Goal: Task Accomplishment & Management: Manage account settings

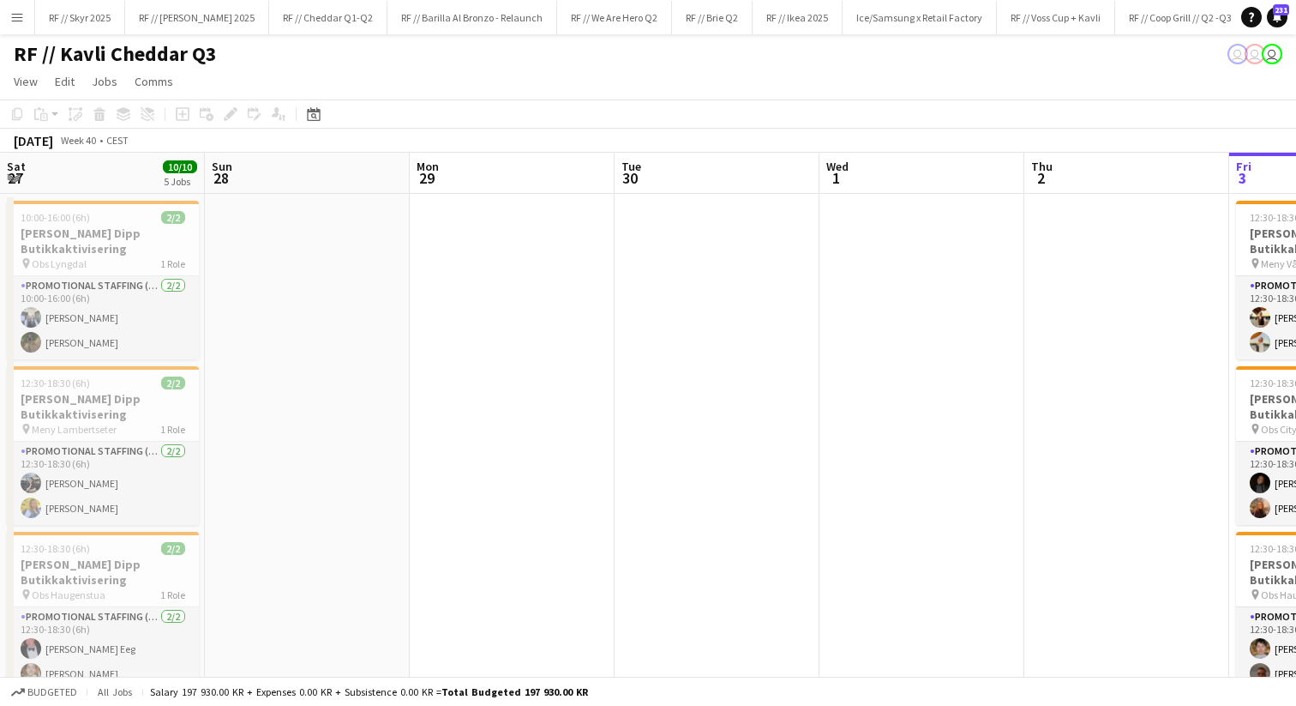
scroll to position [0, 592]
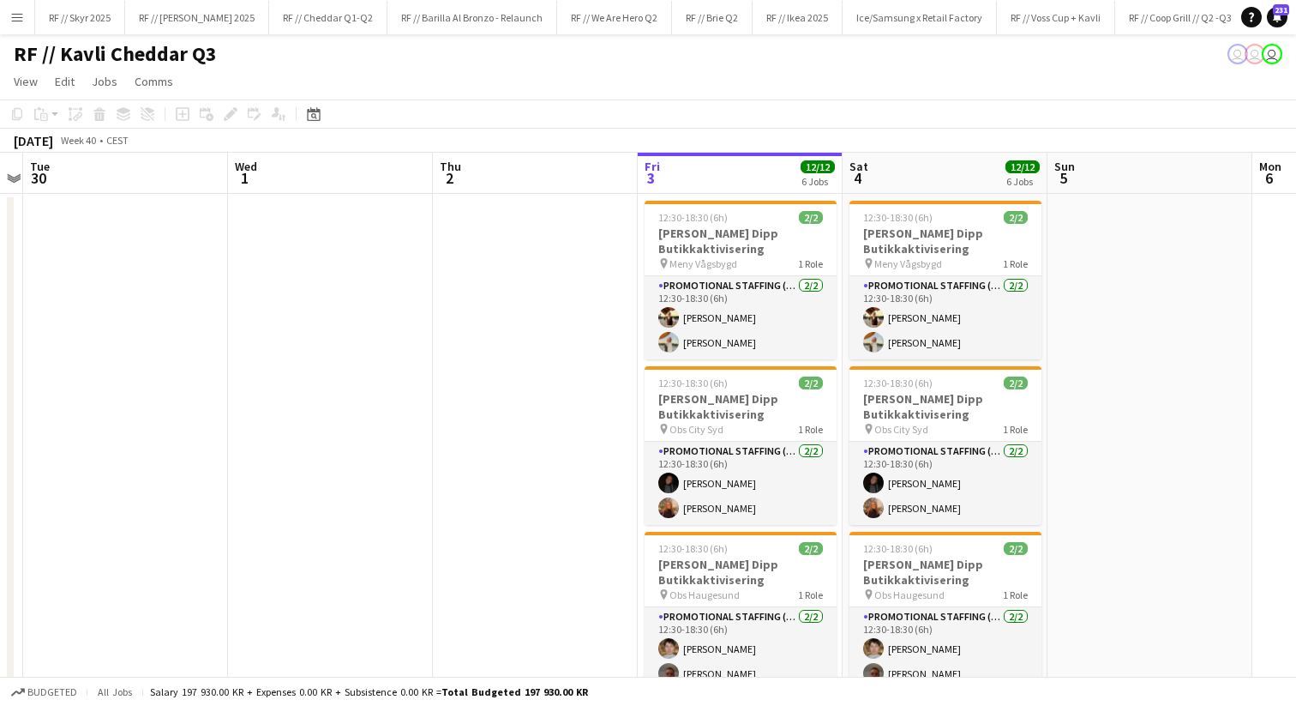
click at [526, 466] on app-date-cell at bounding box center [535, 711] width 205 height 1035
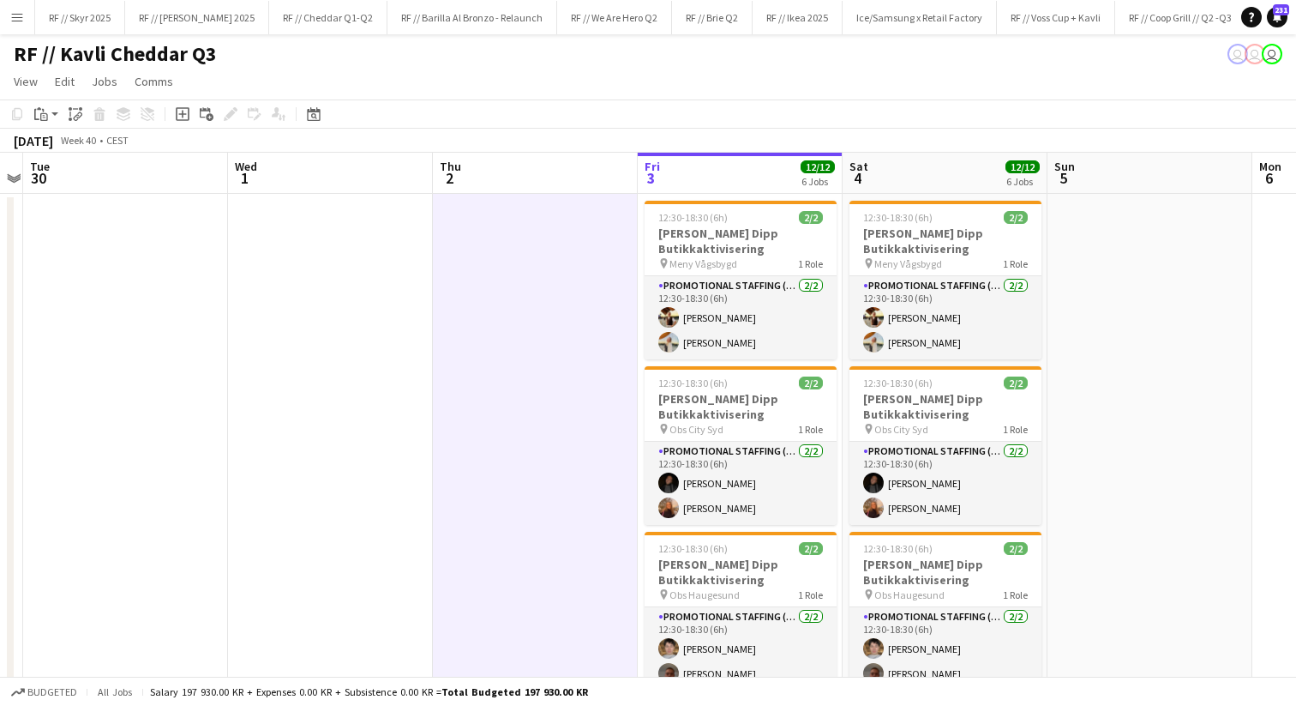
click at [526, 466] on app-date-cell at bounding box center [535, 711] width 205 height 1035
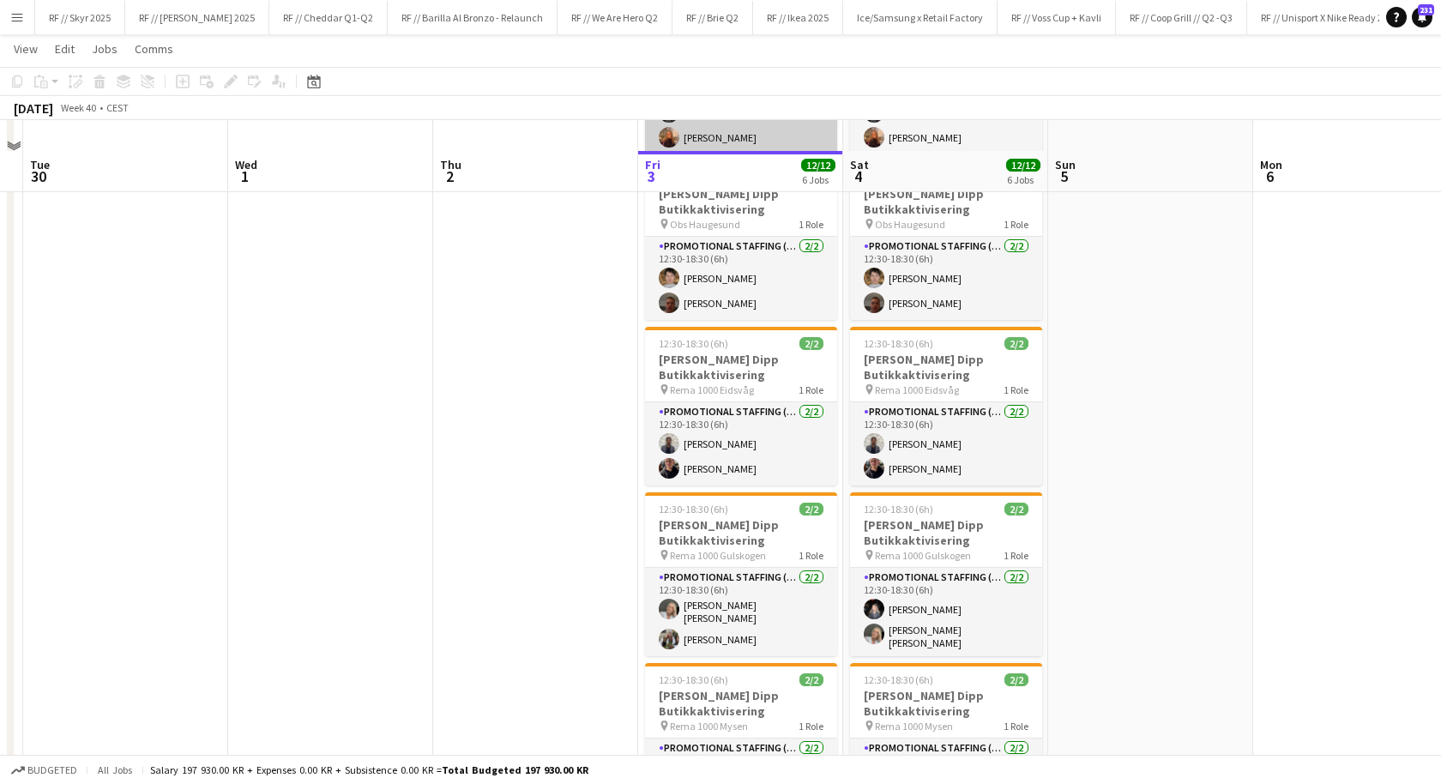
scroll to position [472, 0]
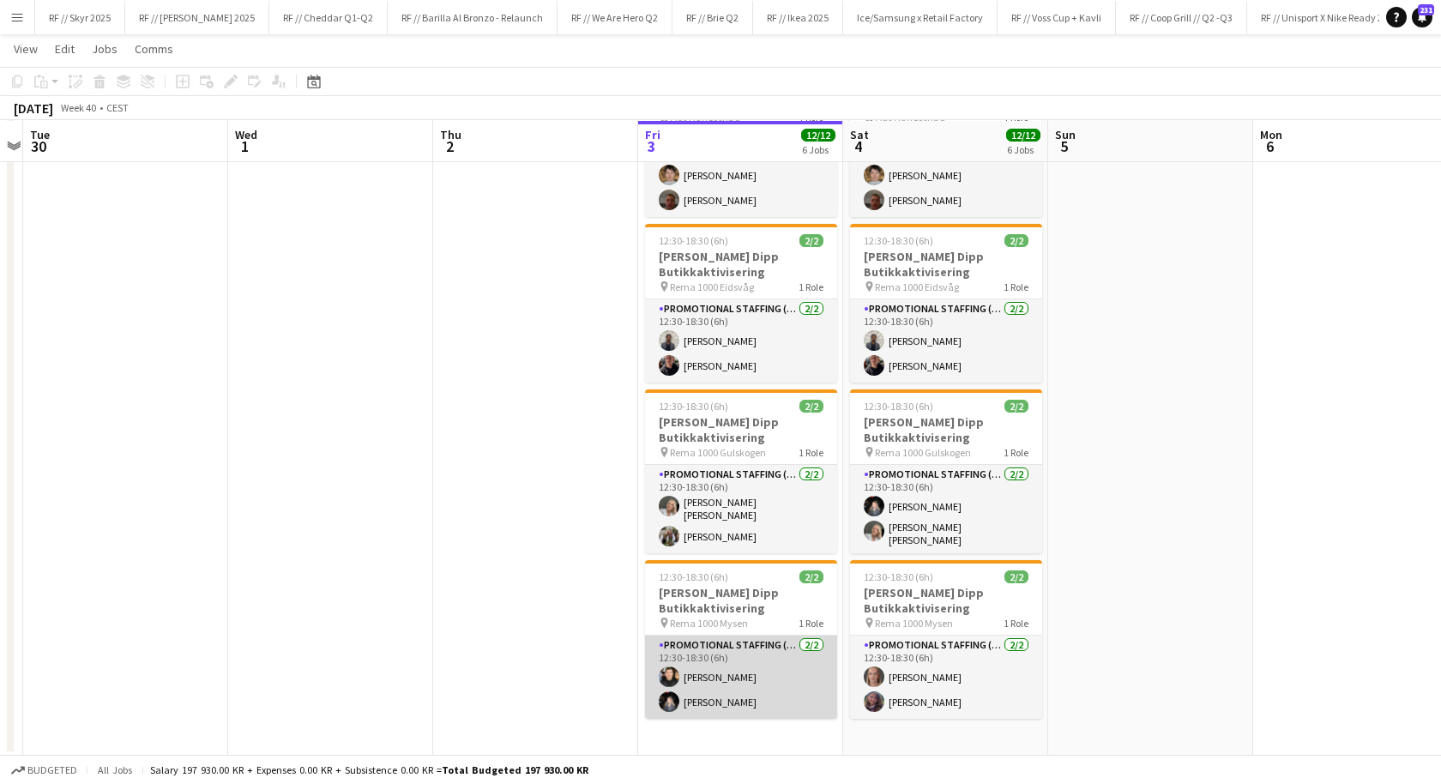
click at [729, 683] on app-card-role "Promotional Staffing (Promotional Staff) [DATE] 12:30-18:30 (6h) [PERSON_NAME] …" at bounding box center [741, 676] width 192 height 83
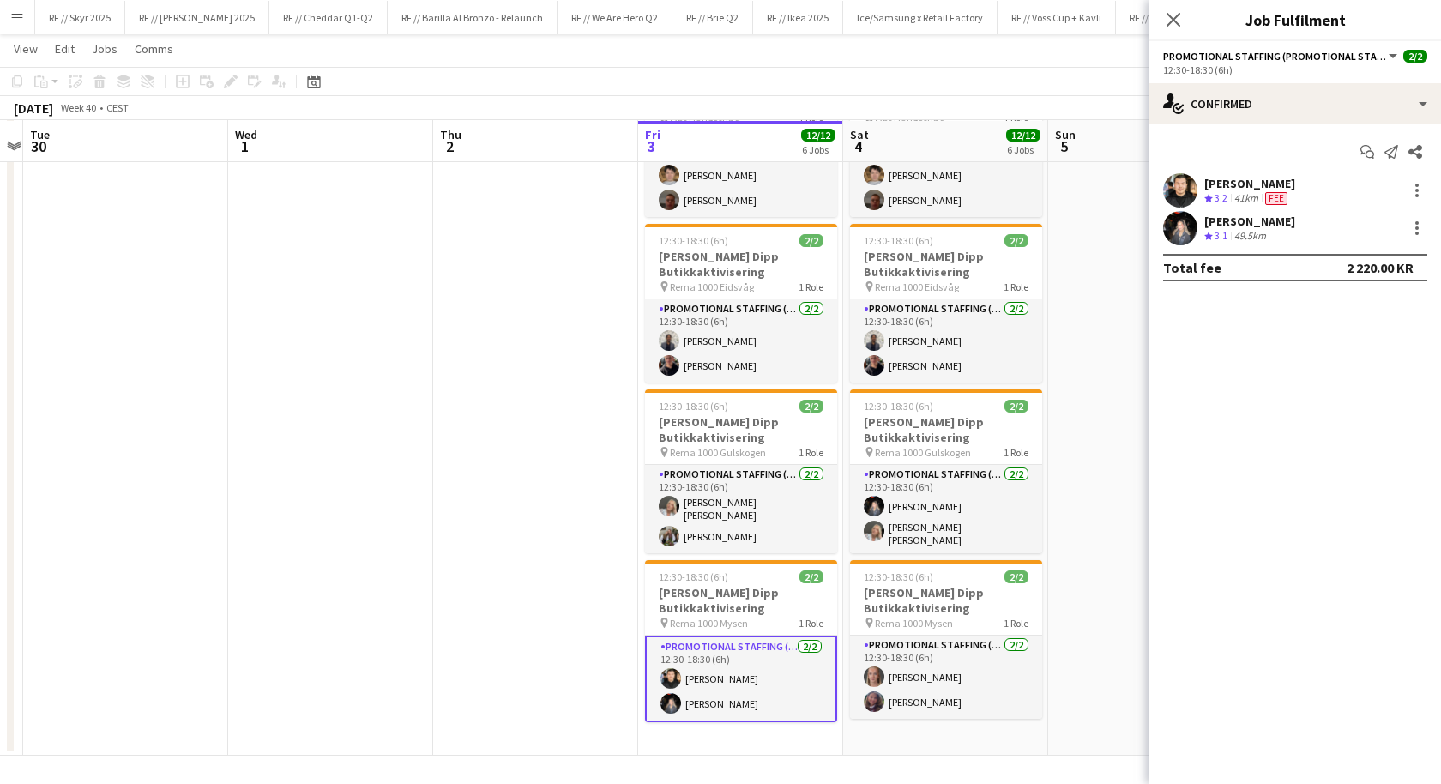
click at [1188, 226] on app-user-avatar at bounding box center [1180, 228] width 34 height 34
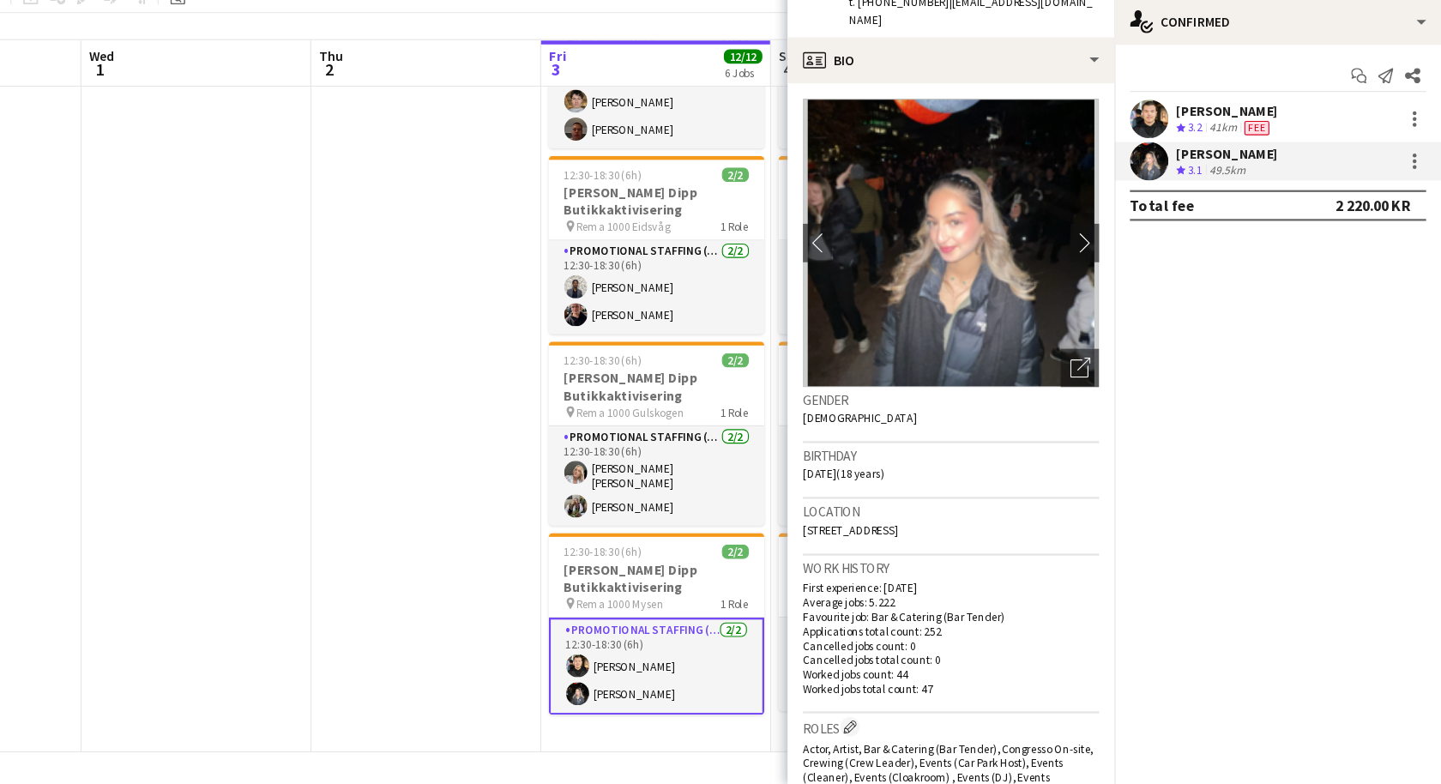
click at [599, 566] on app-date-cell at bounding box center [535, 237] width 205 height 1035
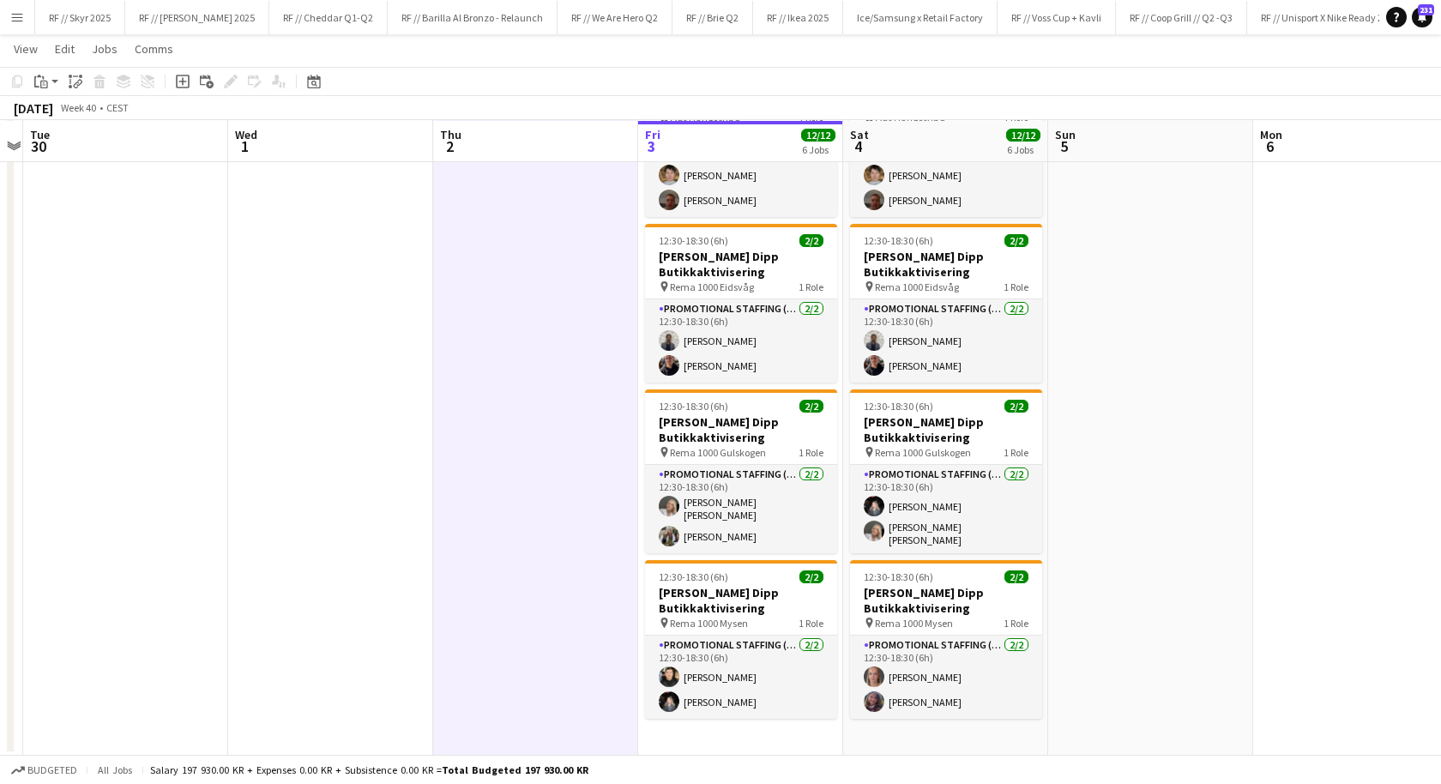
click at [482, 599] on app-date-cell at bounding box center [535, 237] width 205 height 1035
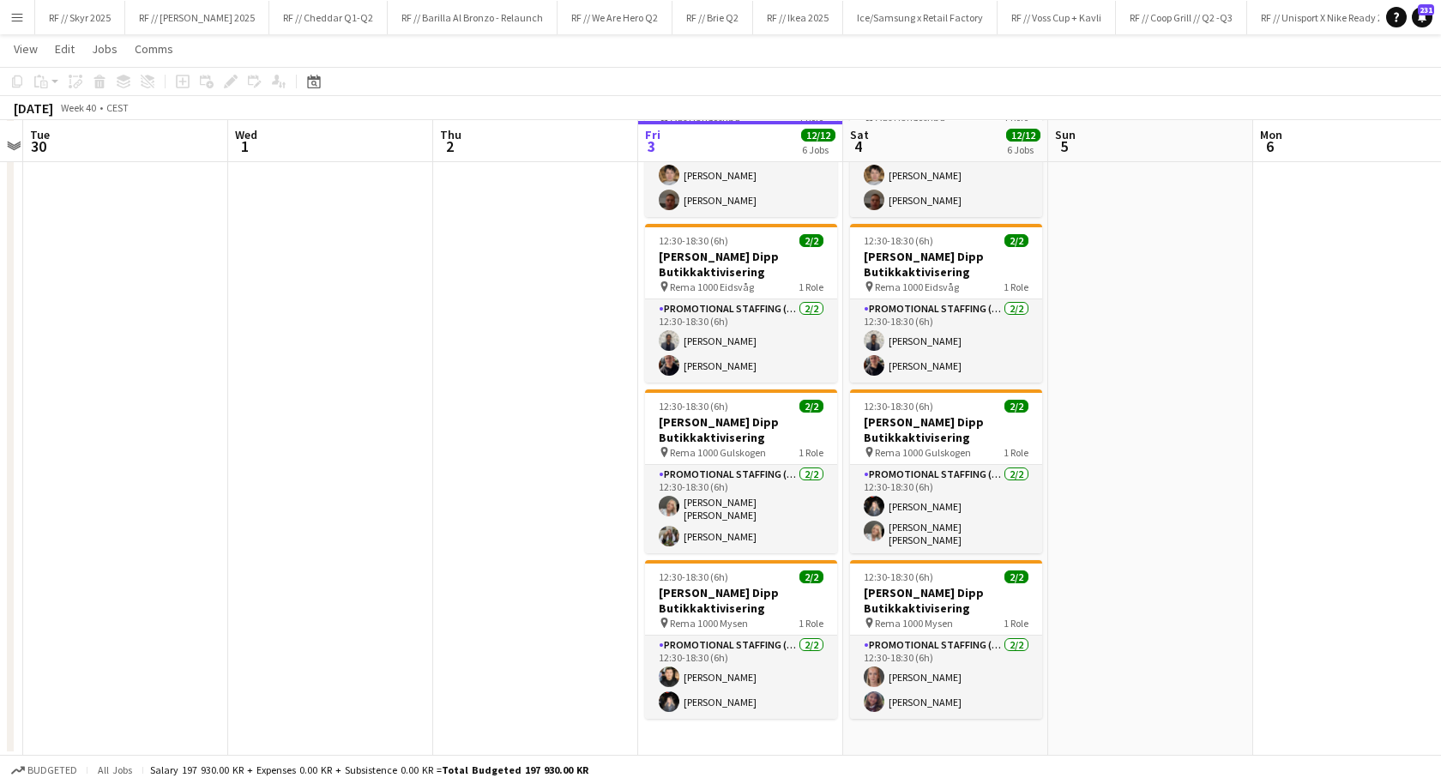
click at [509, 621] on app-date-cell at bounding box center [535, 237] width 205 height 1035
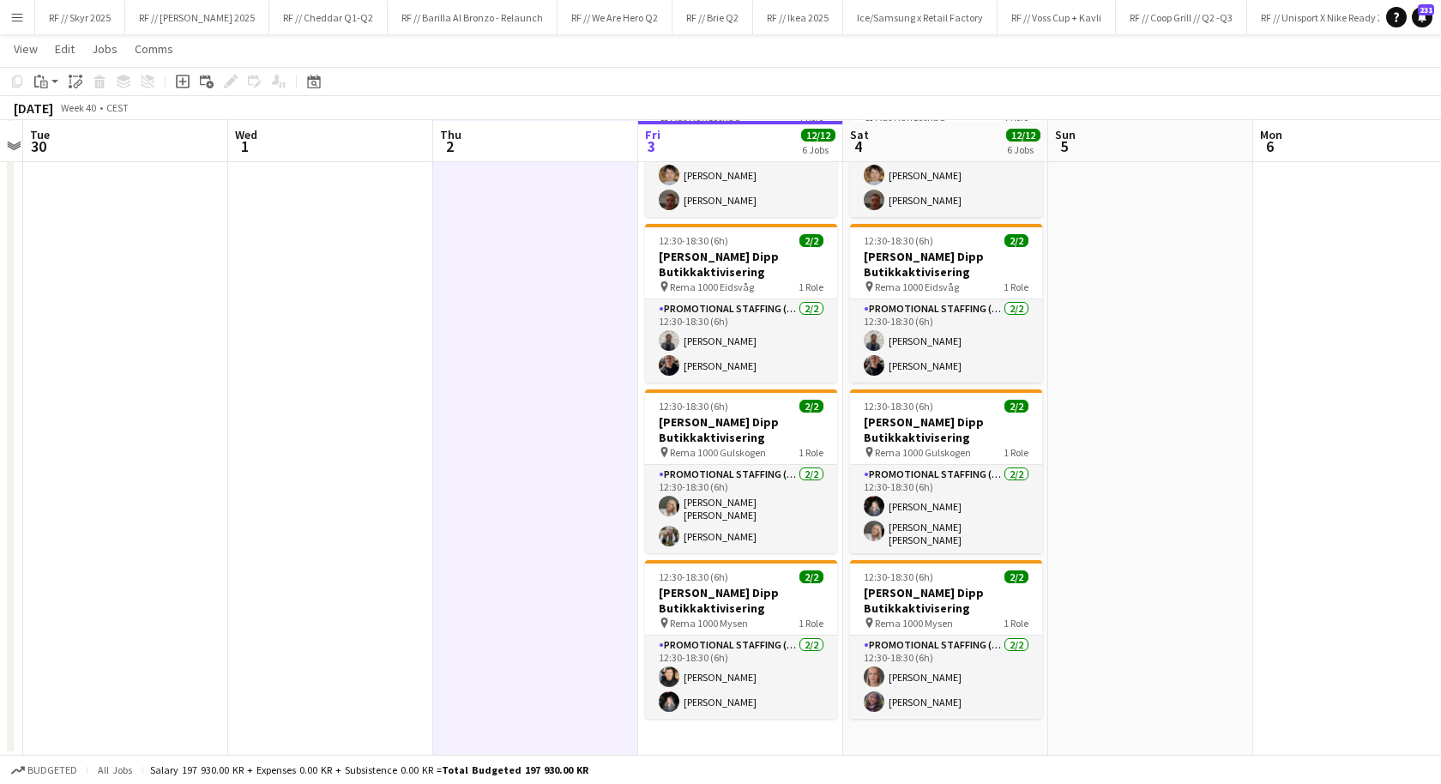
click at [560, 376] on app-date-cell at bounding box center [535, 237] width 205 height 1035
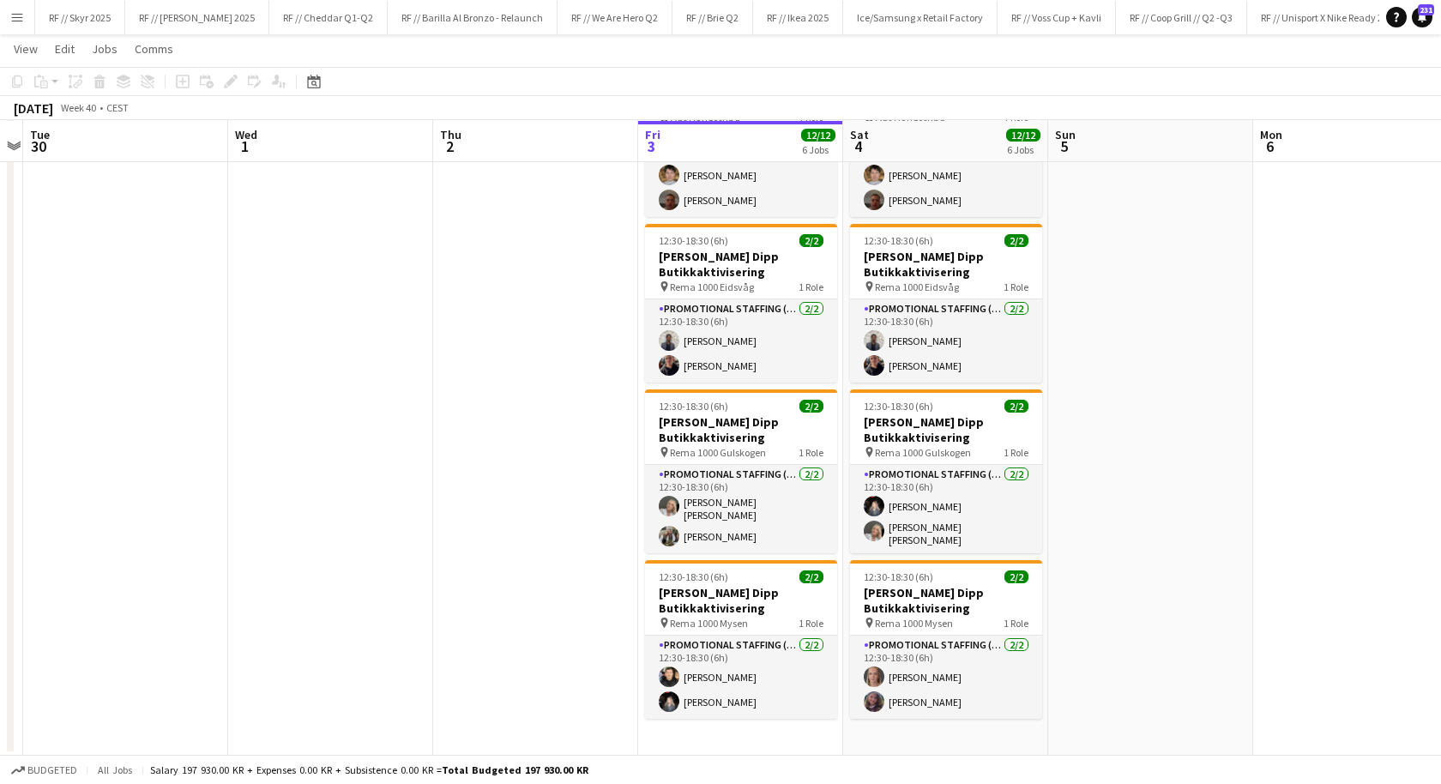
click at [1126, 540] on app-date-cell at bounding box center [1150, 237] width 205 height 1035
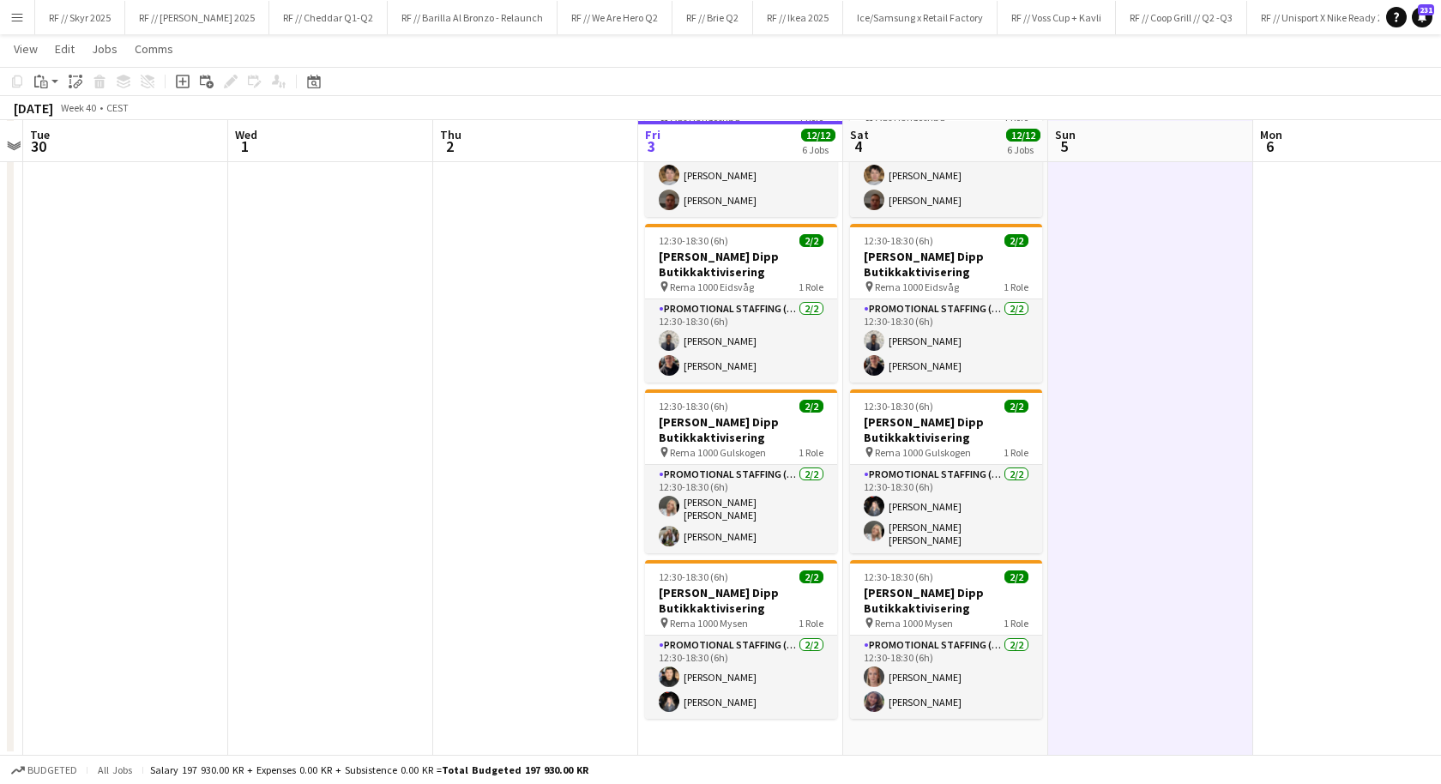
click at [1126, 540] on app-date-cell at bounding box center [1150, 237] width 205 height 1035
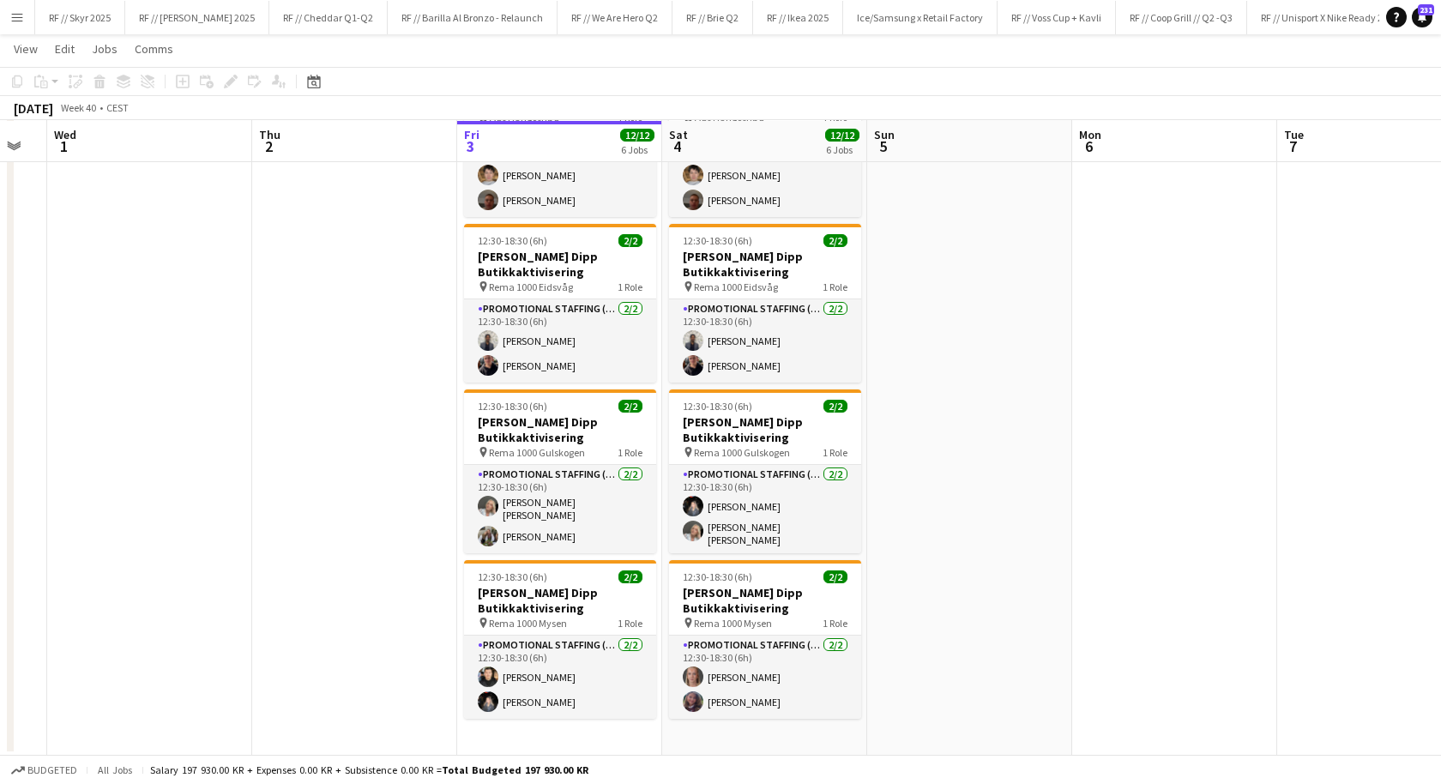
scroll to position [0, 808]
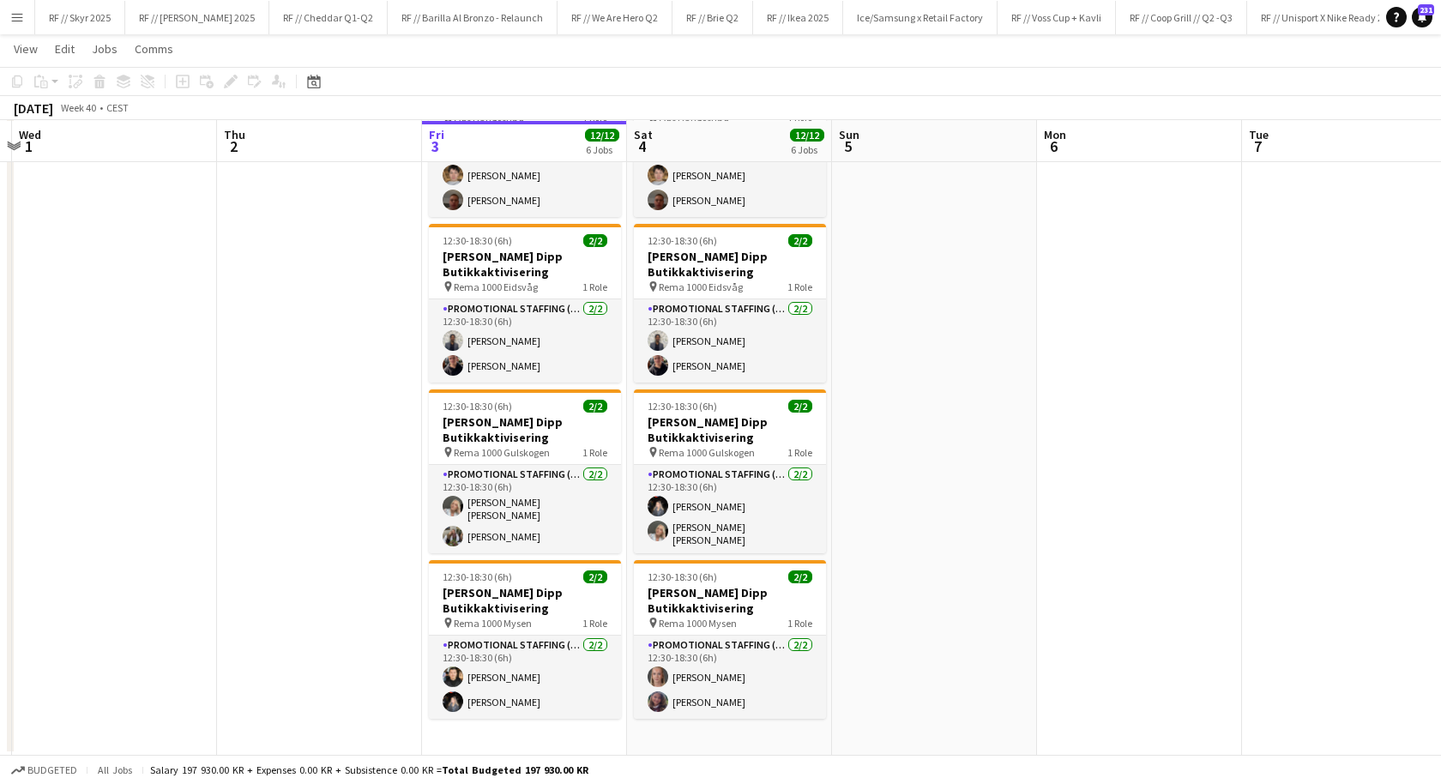
click at [916, 575] on app-date-cell at bounding box center [934, 237] width 205 height 1035
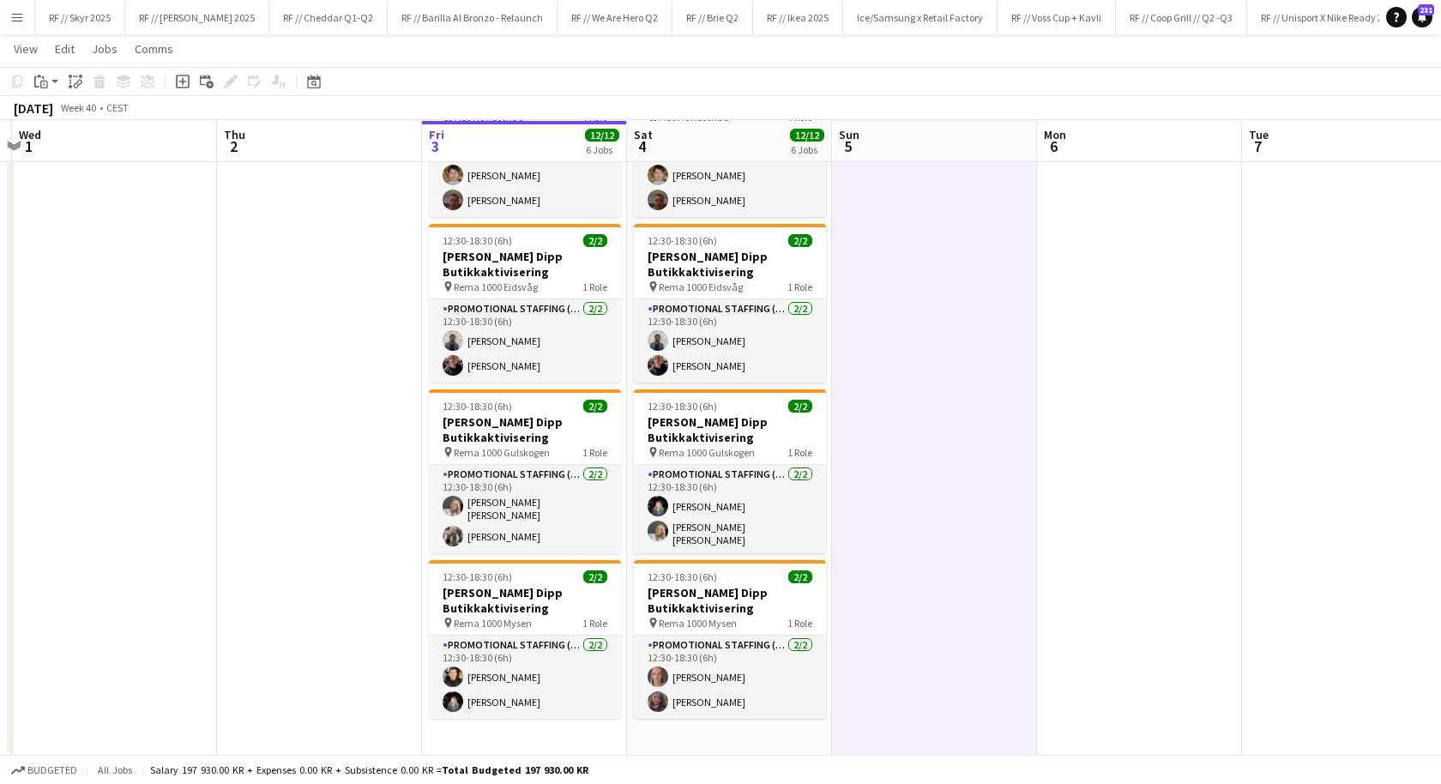
click at [916, 575] on app-date-cell at bounding box center [934, 237] width 205 height 1035
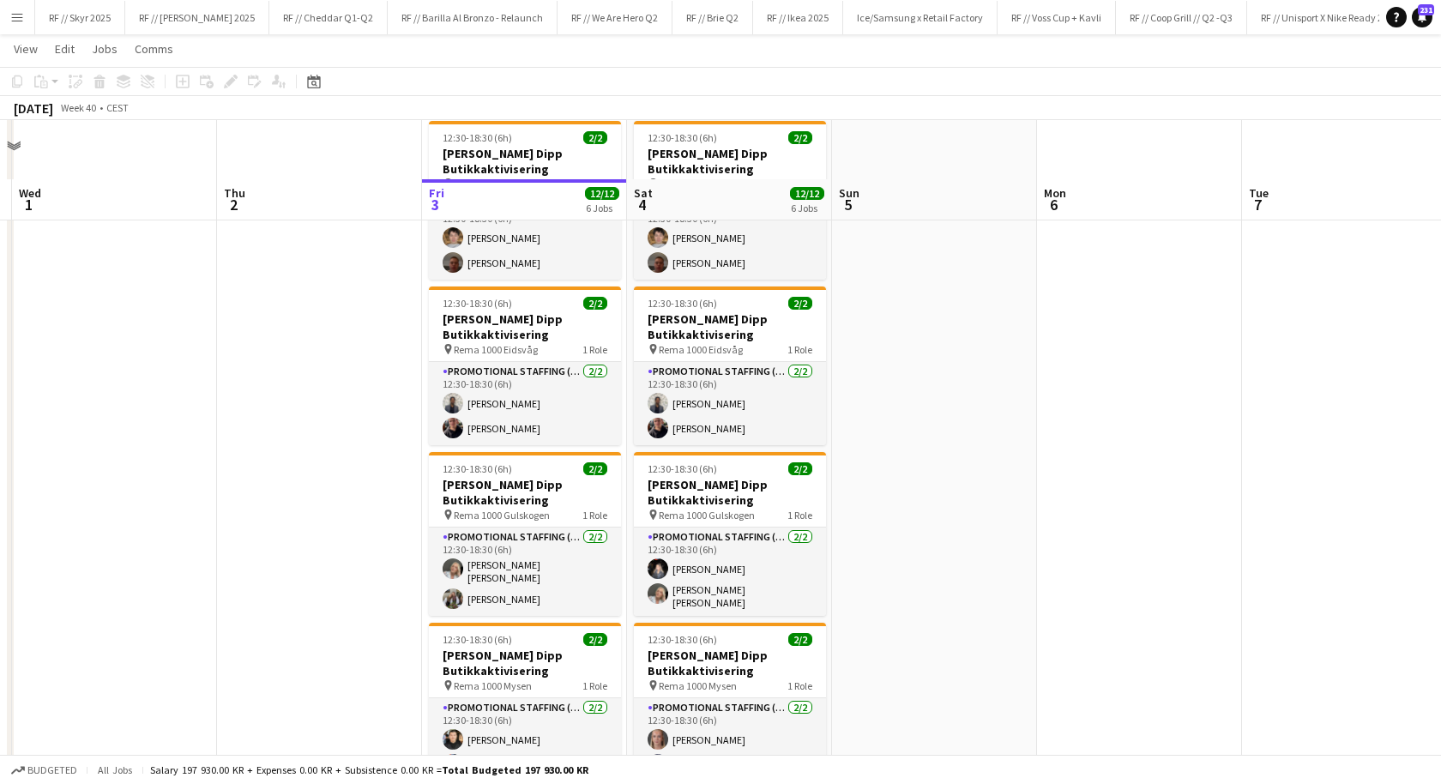
scroll to position [472, 0]
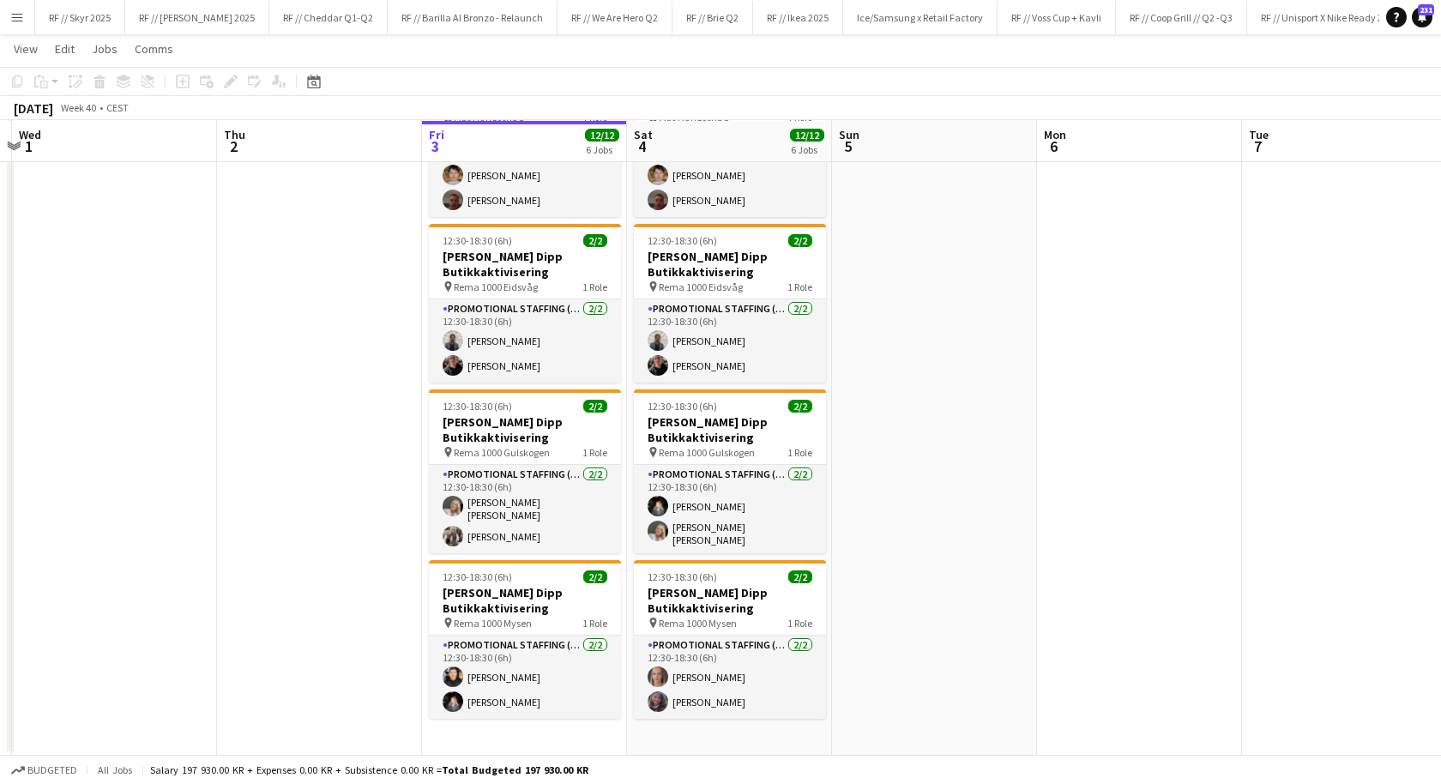
click at [375, 604] on app-date-cell at bounding box center [319, 237] width 205 height 1035
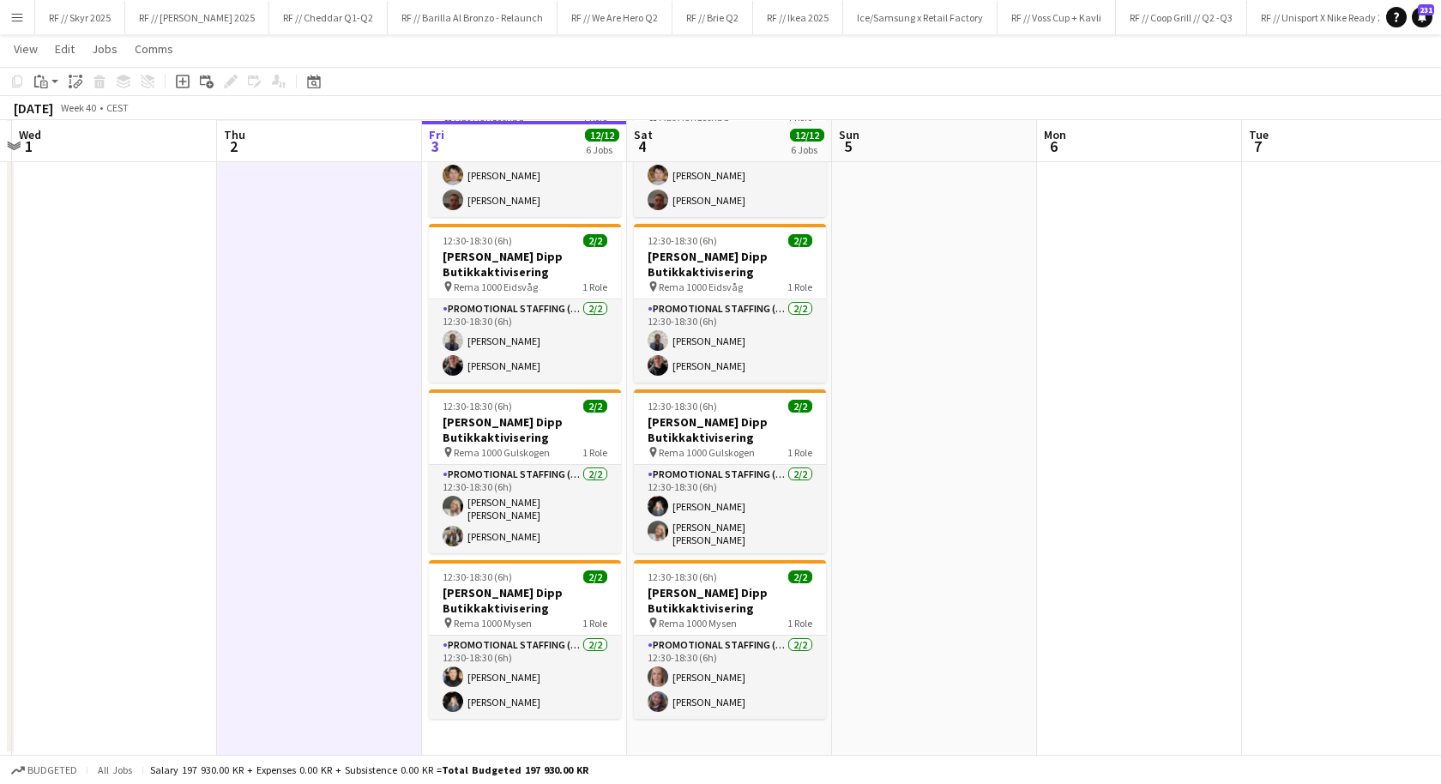
click at [869, 591] on app-date-cell at bounding box center [934, 237] width 205 height 1035
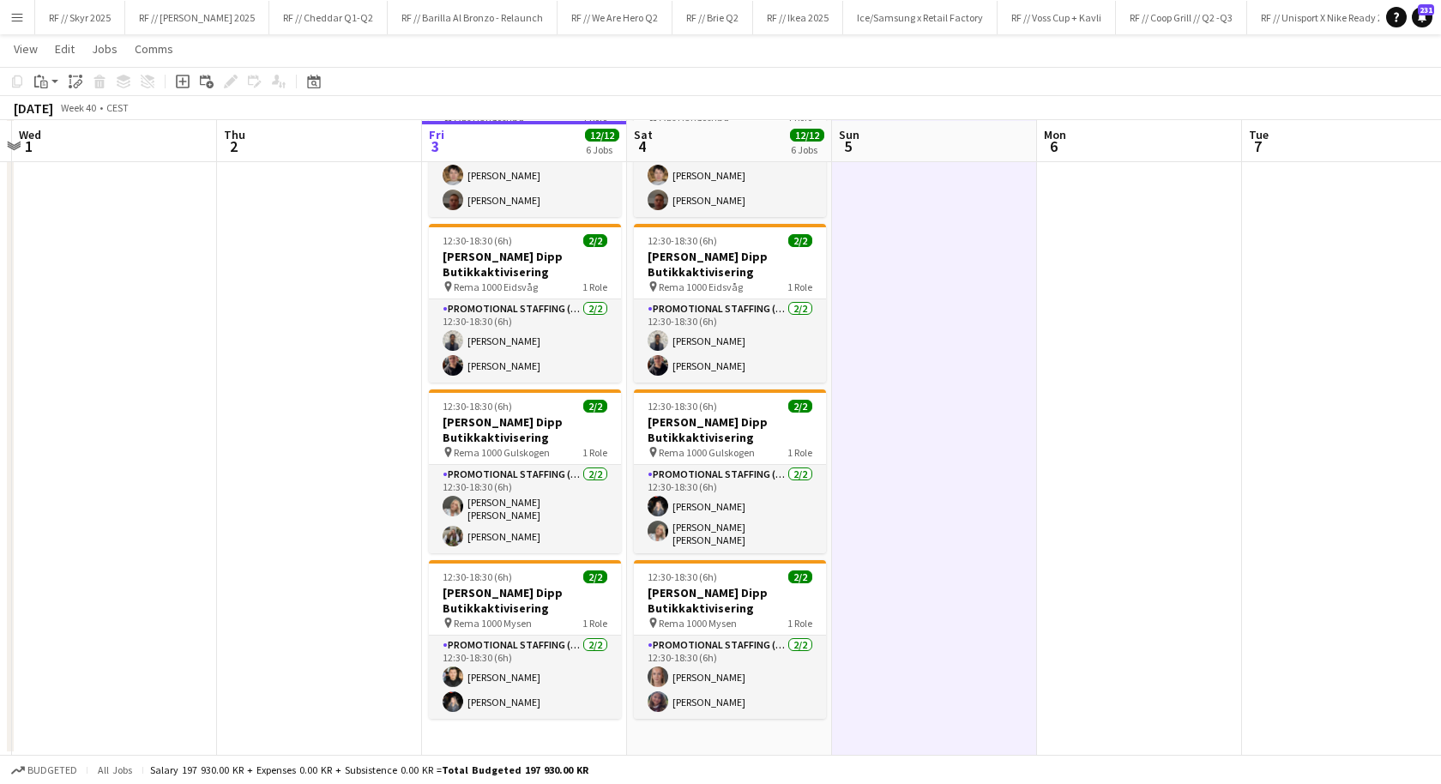
click at [869, 591] on app-date-cell at bounding box center [934, 237] width 205 height 1035
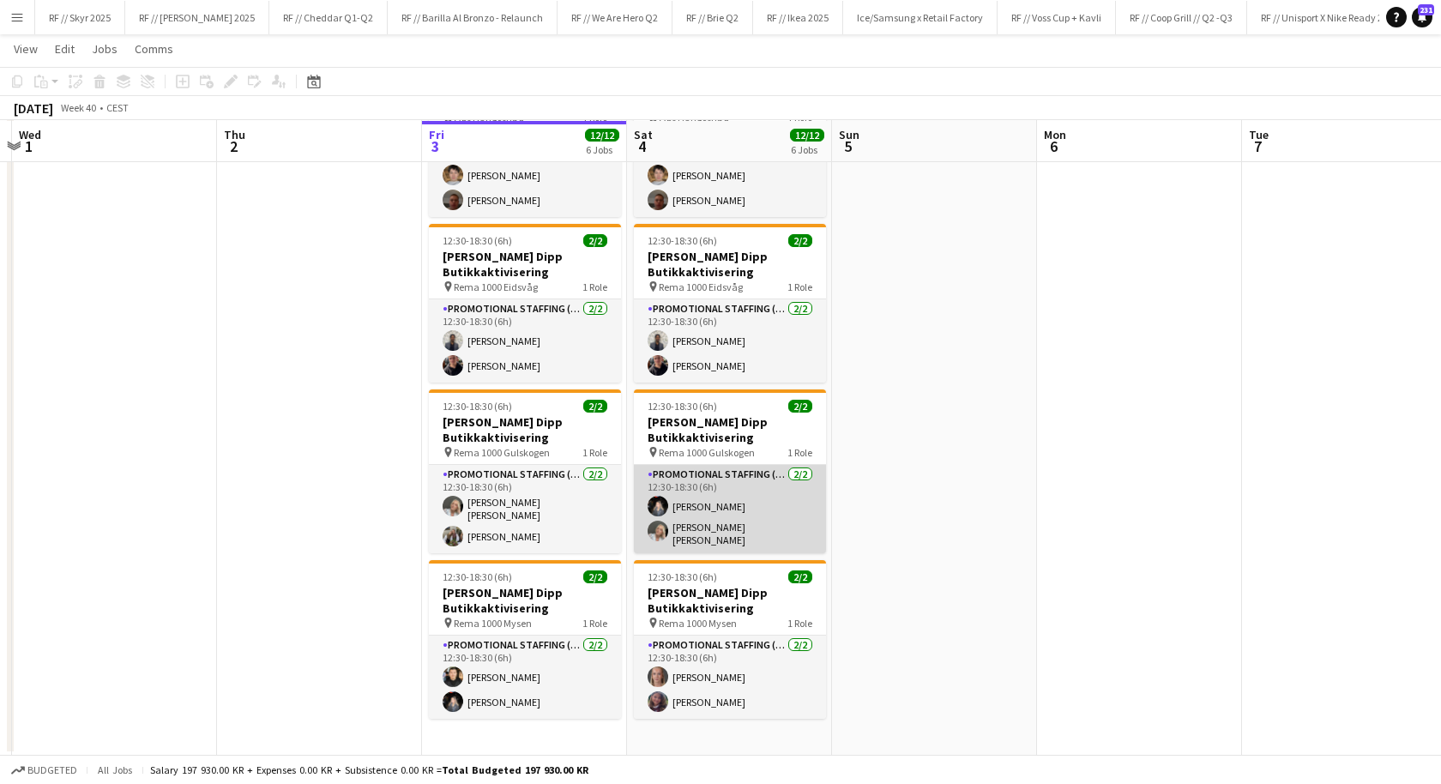
click at [677, 522] on app-card-role "Promotional Staffing (Promotional Staff) [DATE] 12:30-18:30 (6h) [PERSON_NAME] …" at bounding box center [730, 509] width 192 height 88
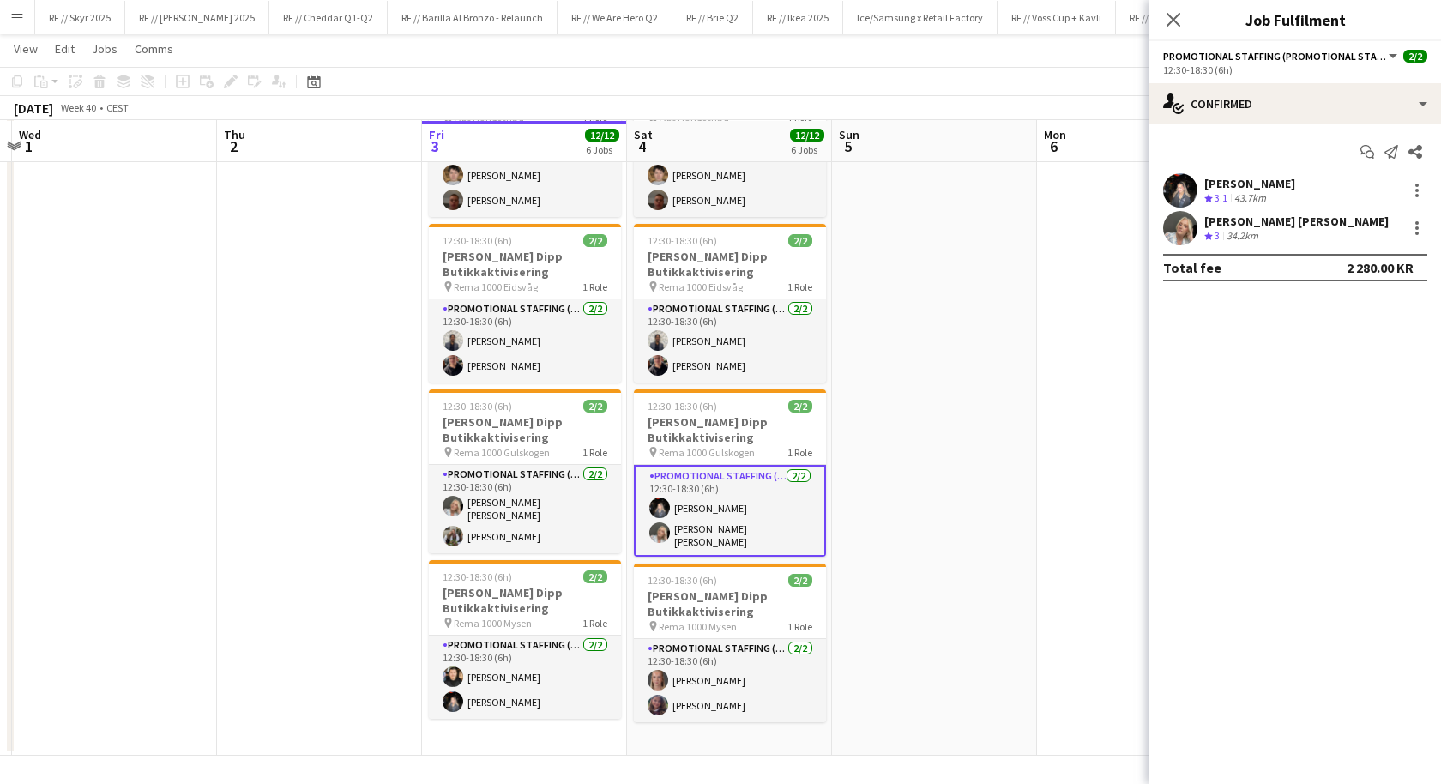
click at [1176, 225] on app-user-avatar at bounding box center [1180, 228] width 34 height 34
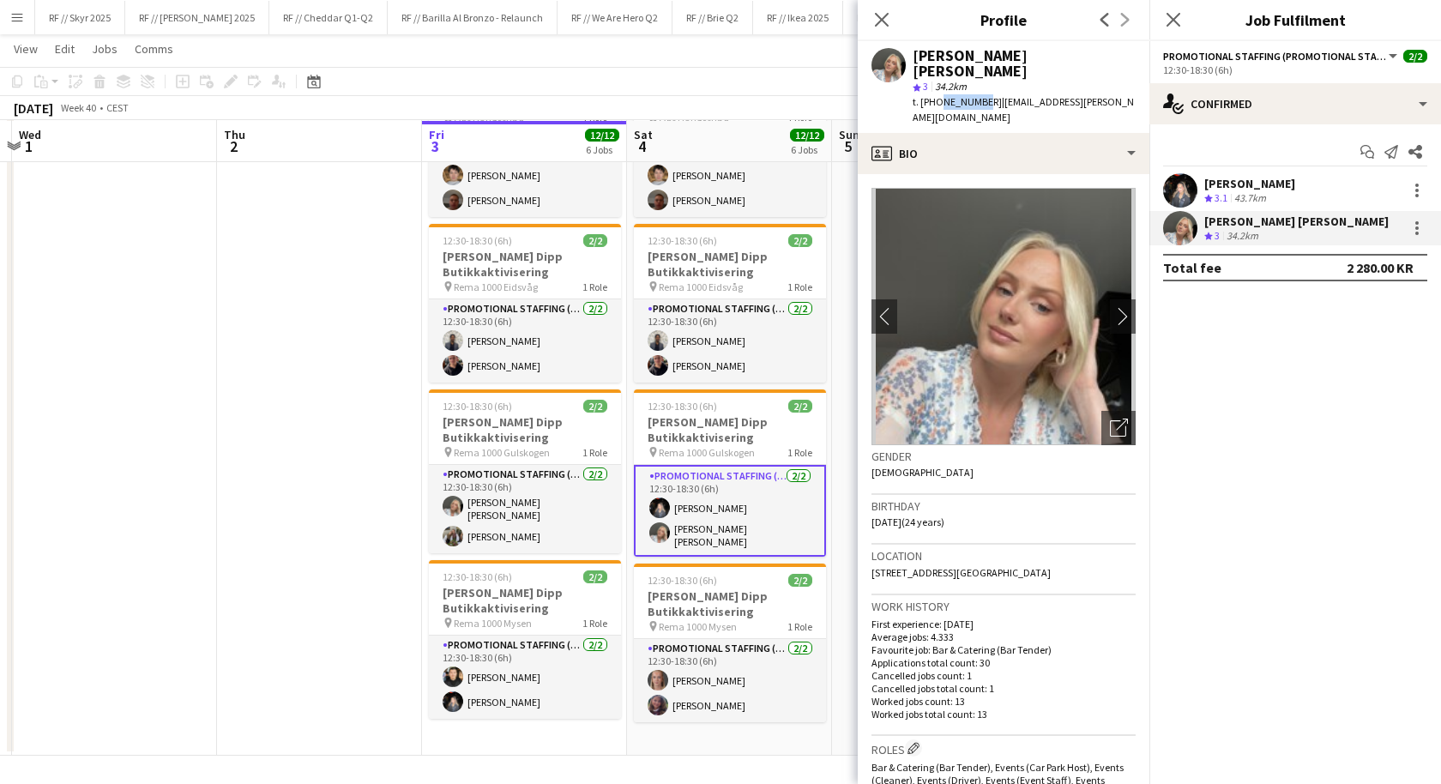
drag, startPoint x: 977, startPoint y: 87, endPoint x: 935, endPoint y: 86, distance: 41.2
click at [935, 95] on span "t. [PHONE_NUMBER]" at bounding box center [956, 101] width 89 height 13
copy span "45510166"
click at [273, 588] on app-date-cell at bounding box center [319, 237] width 205 height 1035
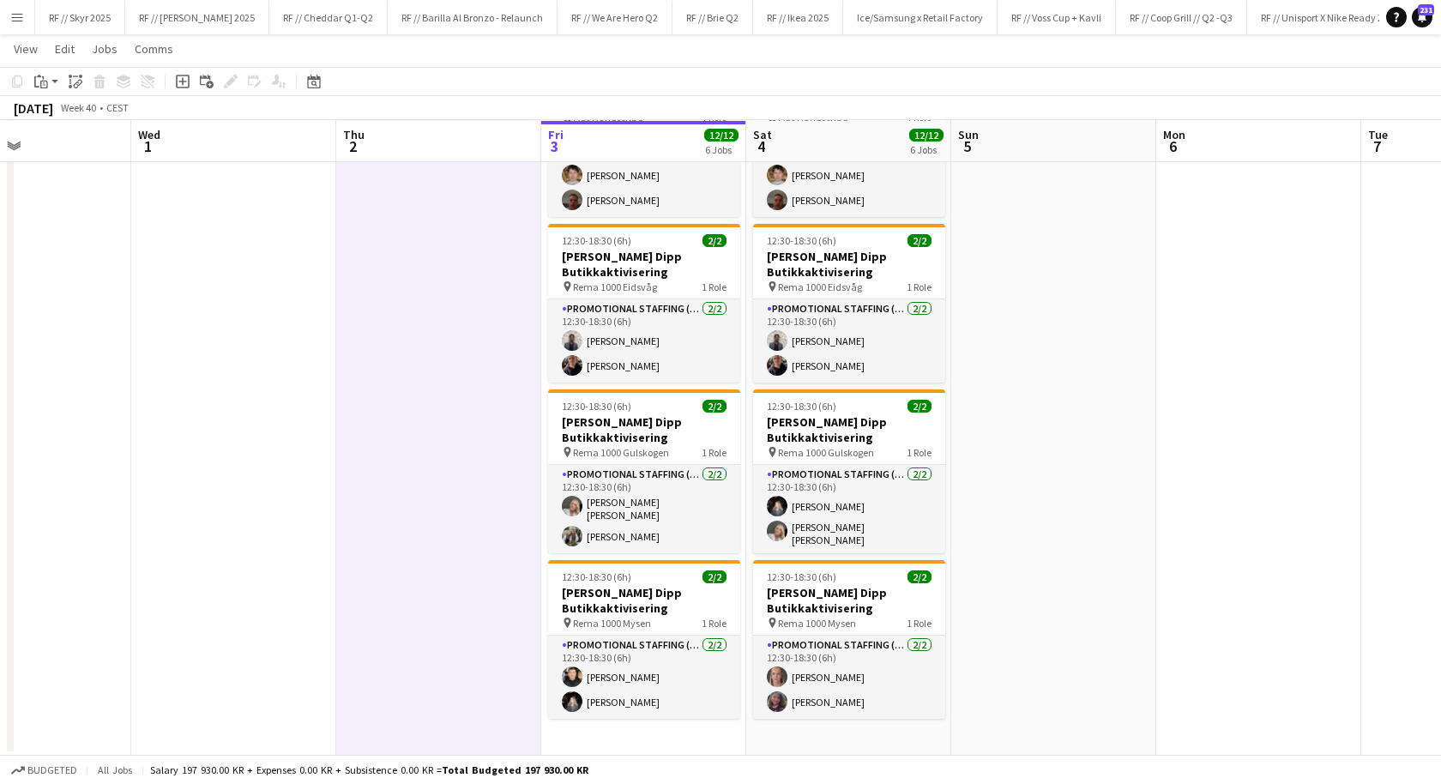
scroll to position [0, 683]
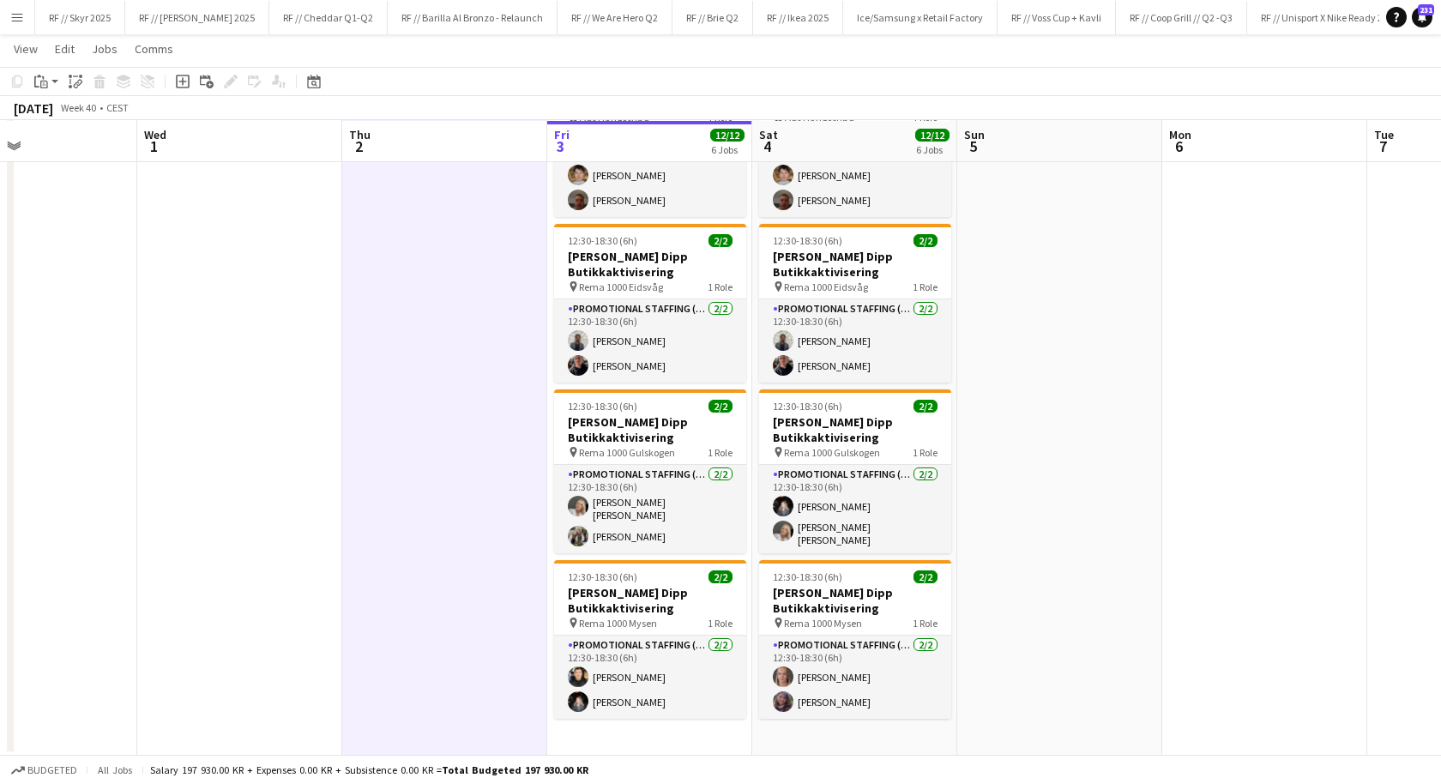
click at [371, 597] on app-date-cell at bounding box center [444, 237] width 205 height 1035
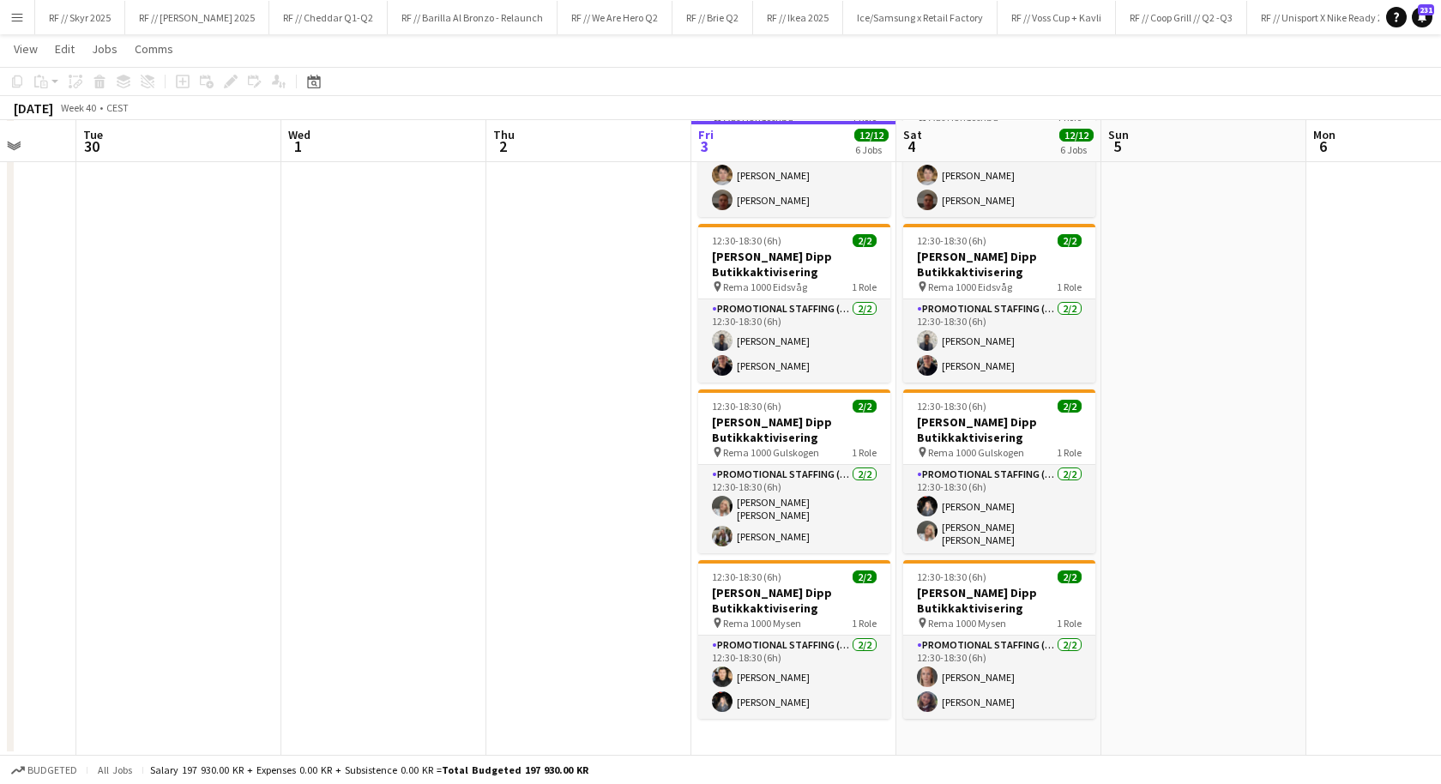
scroll to position [0, 538]
click at [505, 617] on app-date-cell at bounding box center [589, 237] width 205 height 1035
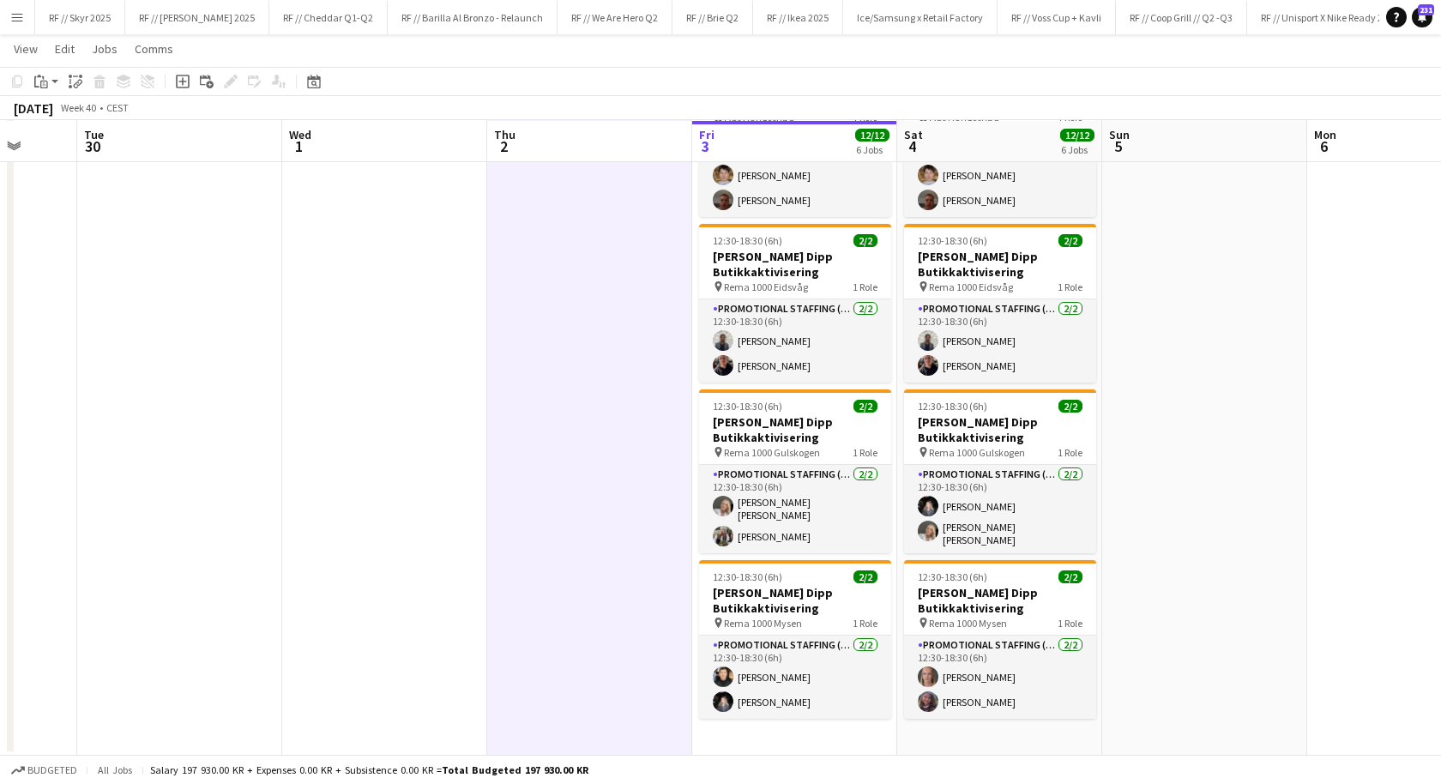
click at [505, 617] on app-date-cell at bounding box center [589, 237] width 205 height 1035
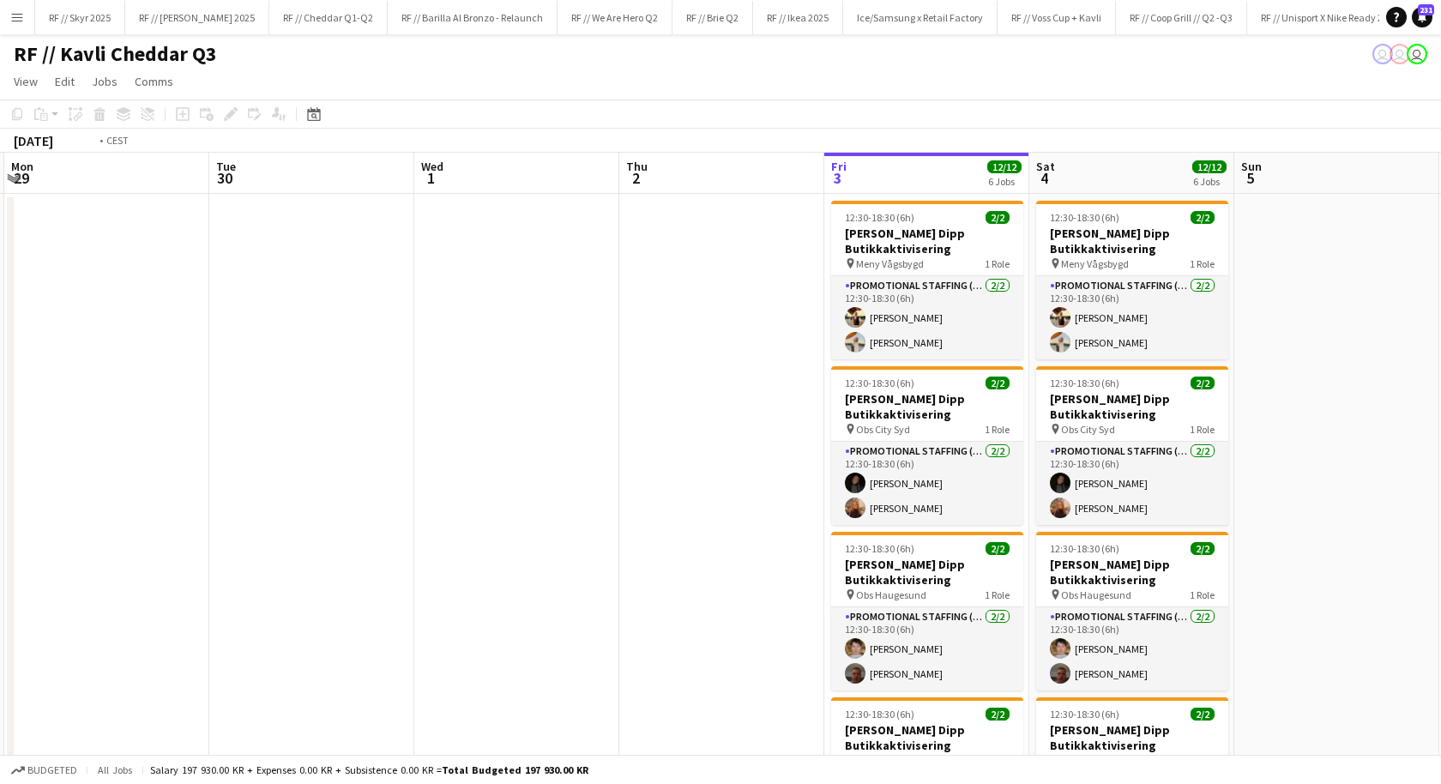
scroll to position [0, 388]
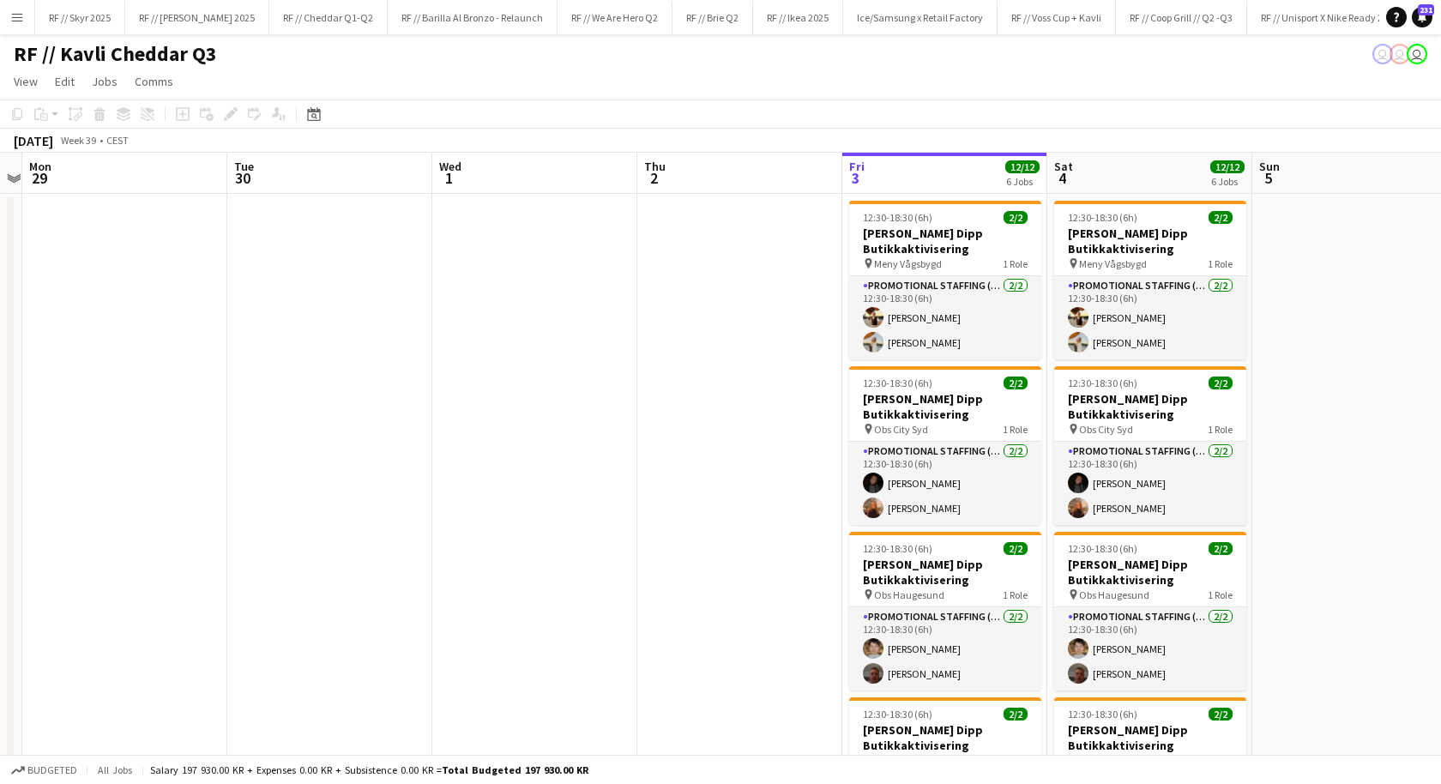
click at [705, 564] on app-date-cell at bounding box center [739, 711] width 205 height 1035
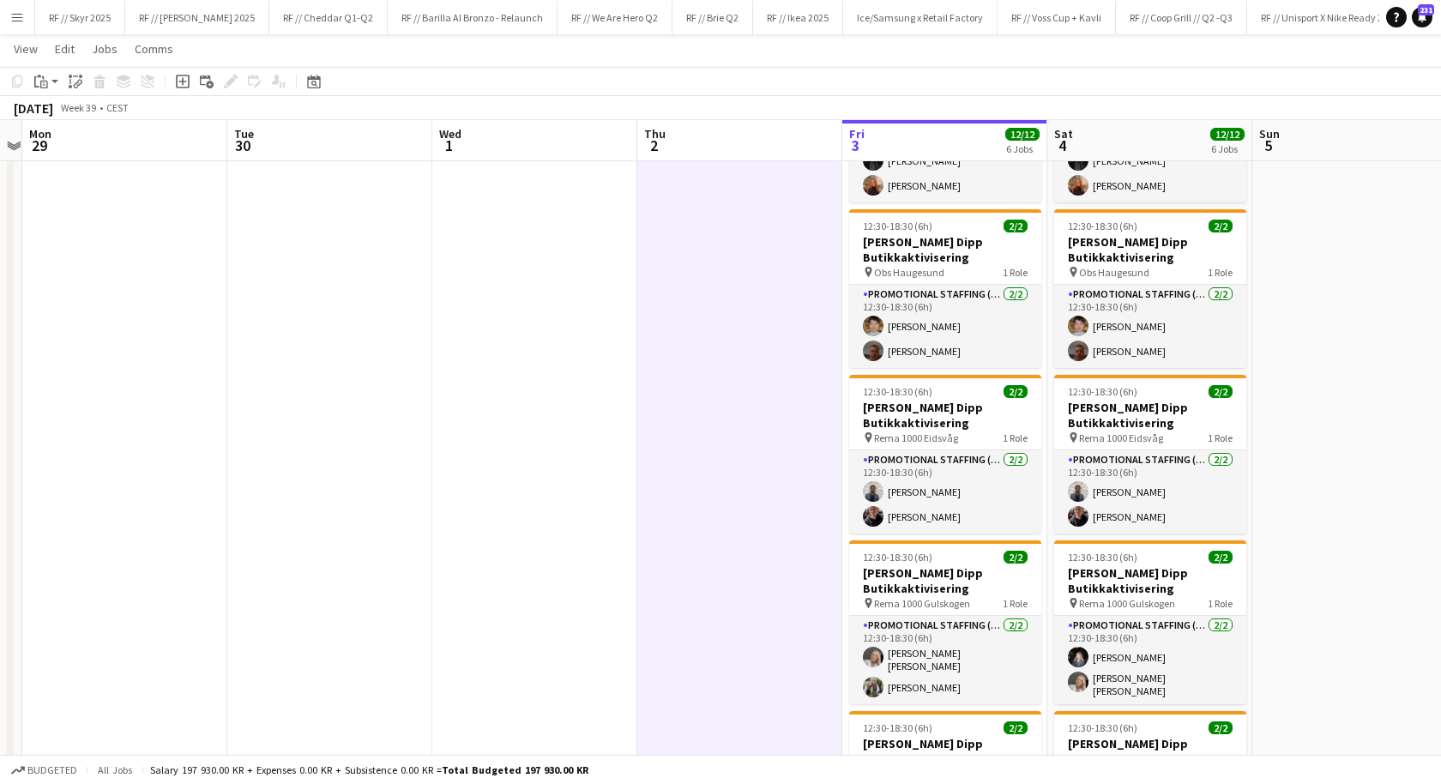
scroll to position [472, 0]
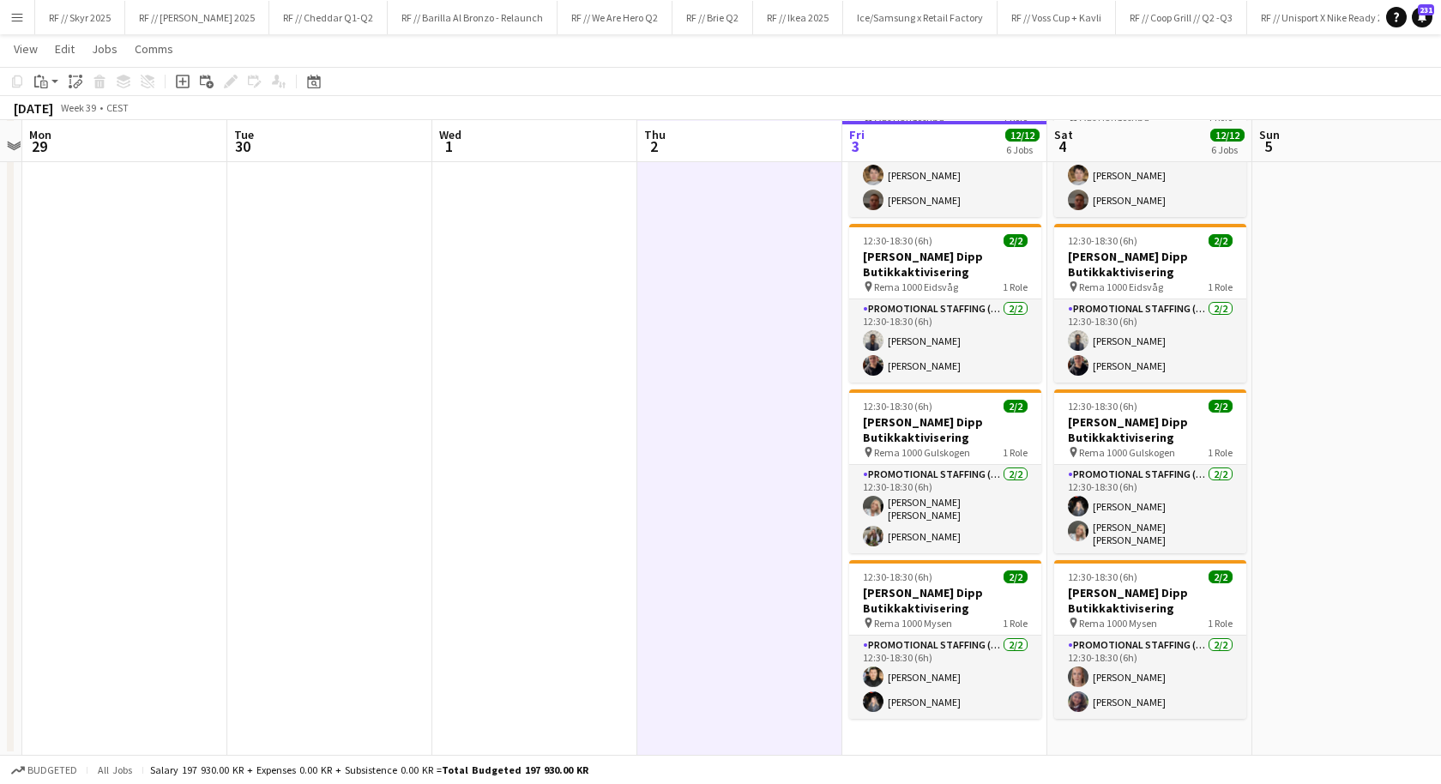
click at [689, 631] on app-date-cell at bounding box center [739, 237] width 205 height 1035
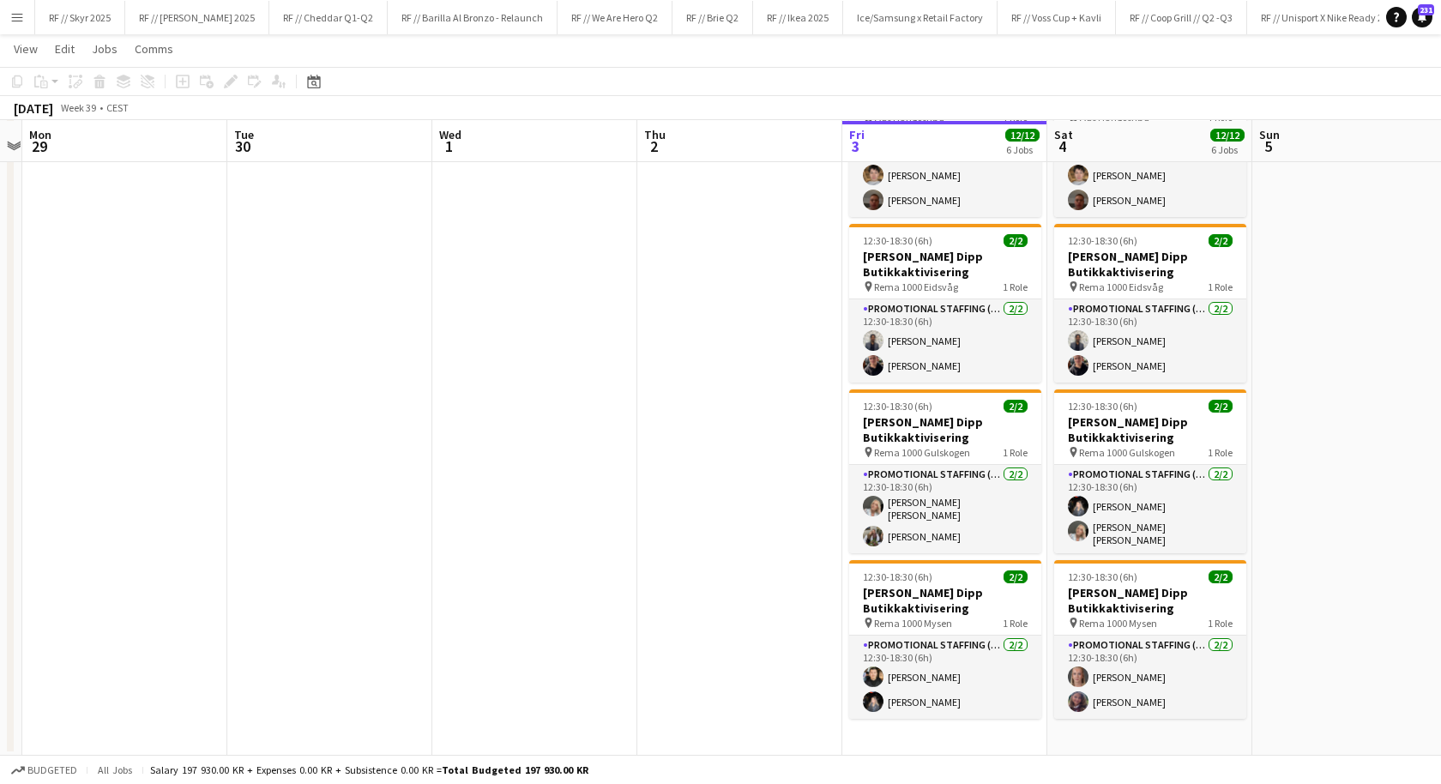
click at [759, 676] on app-date-cell at bounding box center [739, 237] width 205 height 1035
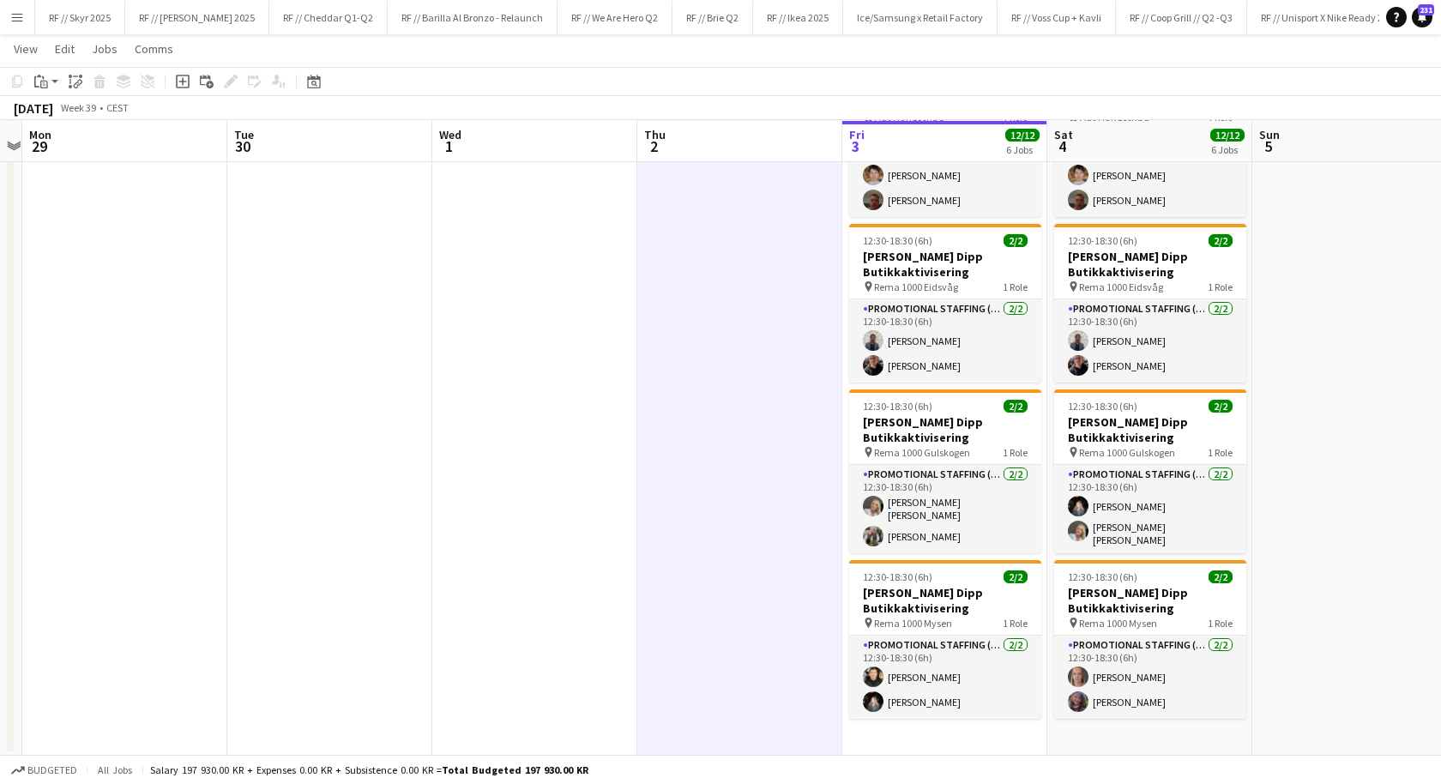
click at [759, 676] on app-date-cell at bounding box center [739, 237] width 205 height 1035
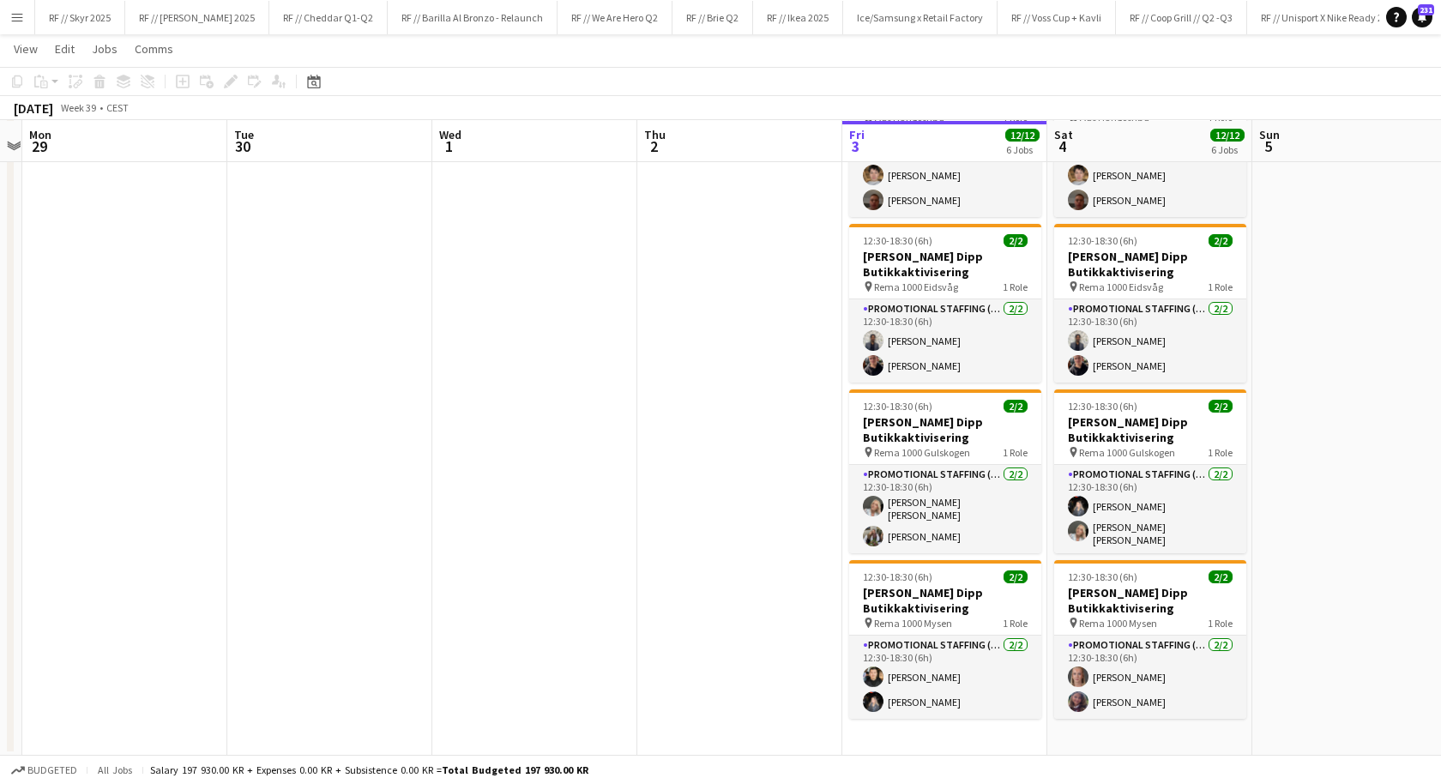
click at [743, 610] on app-date-cell at bounding box center [739, 237] width 205 height 1035
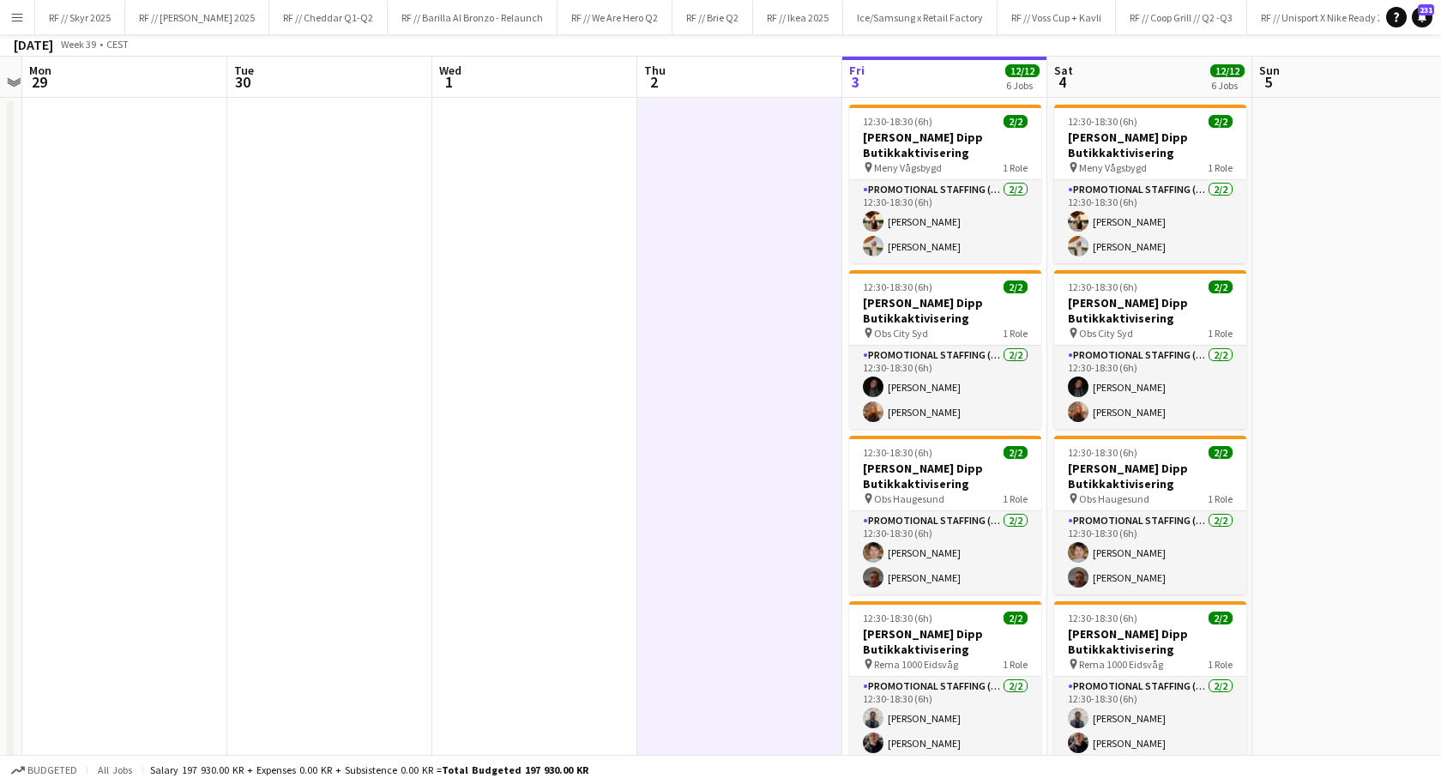
scroll to position [0, 0]
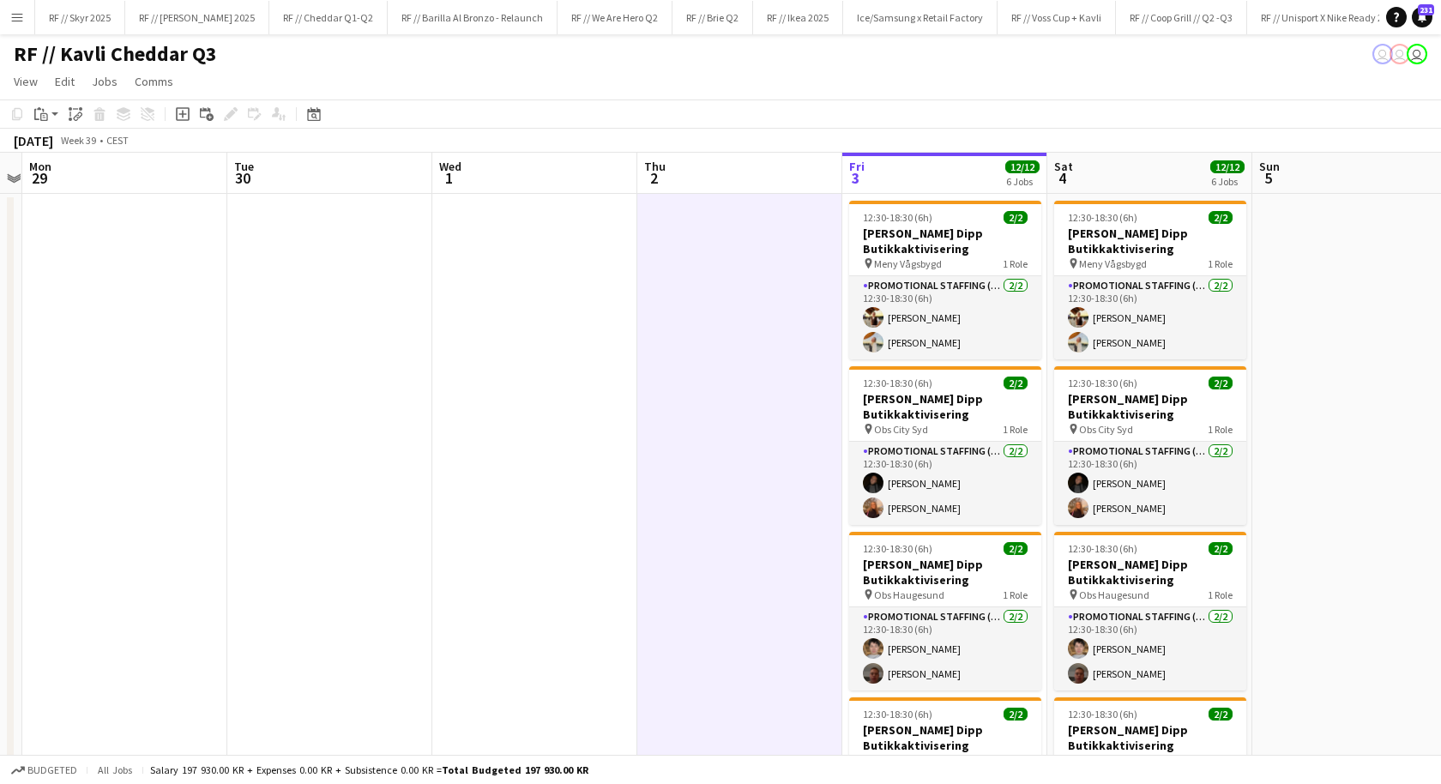
click at [732, 365] on app-date-cell at bounding box center [739, 711] width 205 height 1035
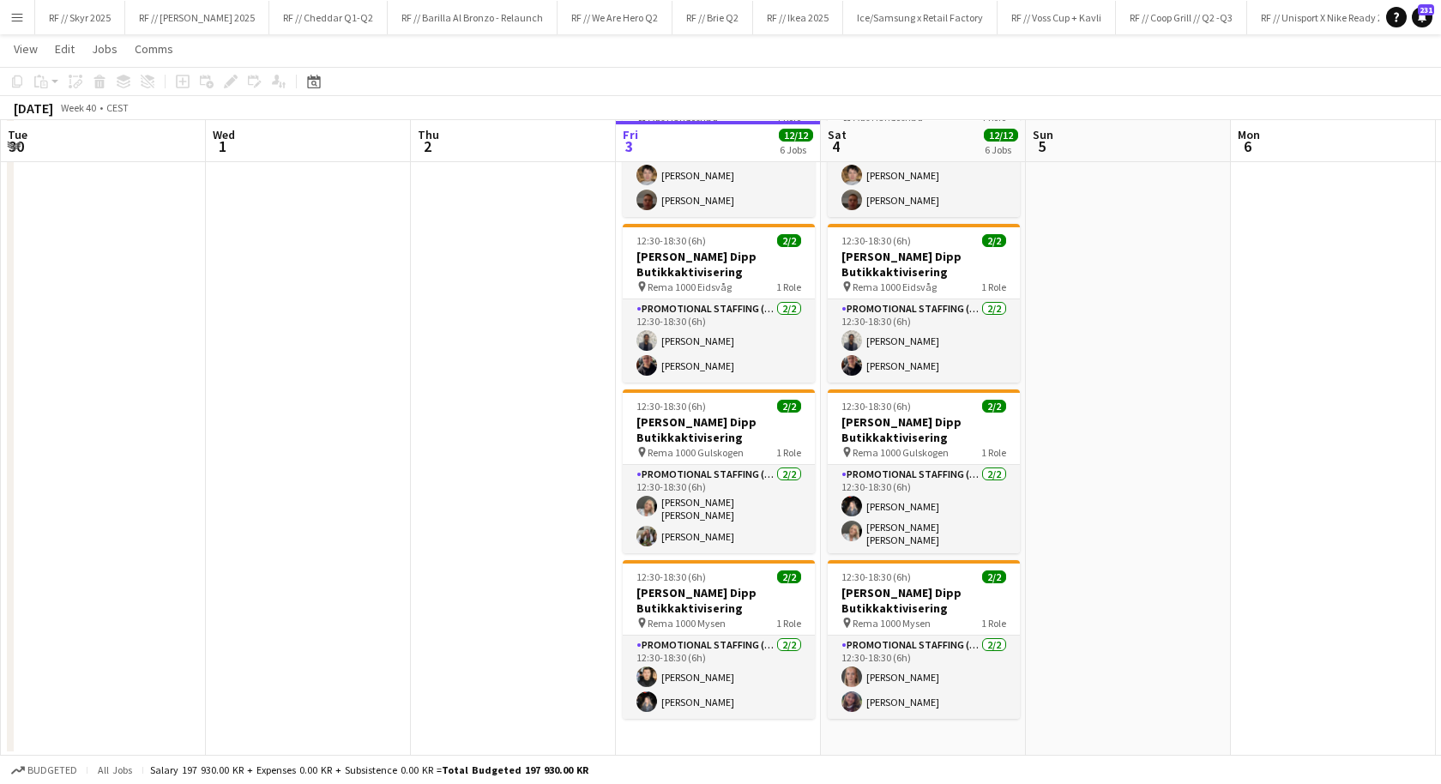
scroll to position [0, 615]
click at [516, 501] on app-date-cell at bounding box center [512, 237] width 205 height 1035
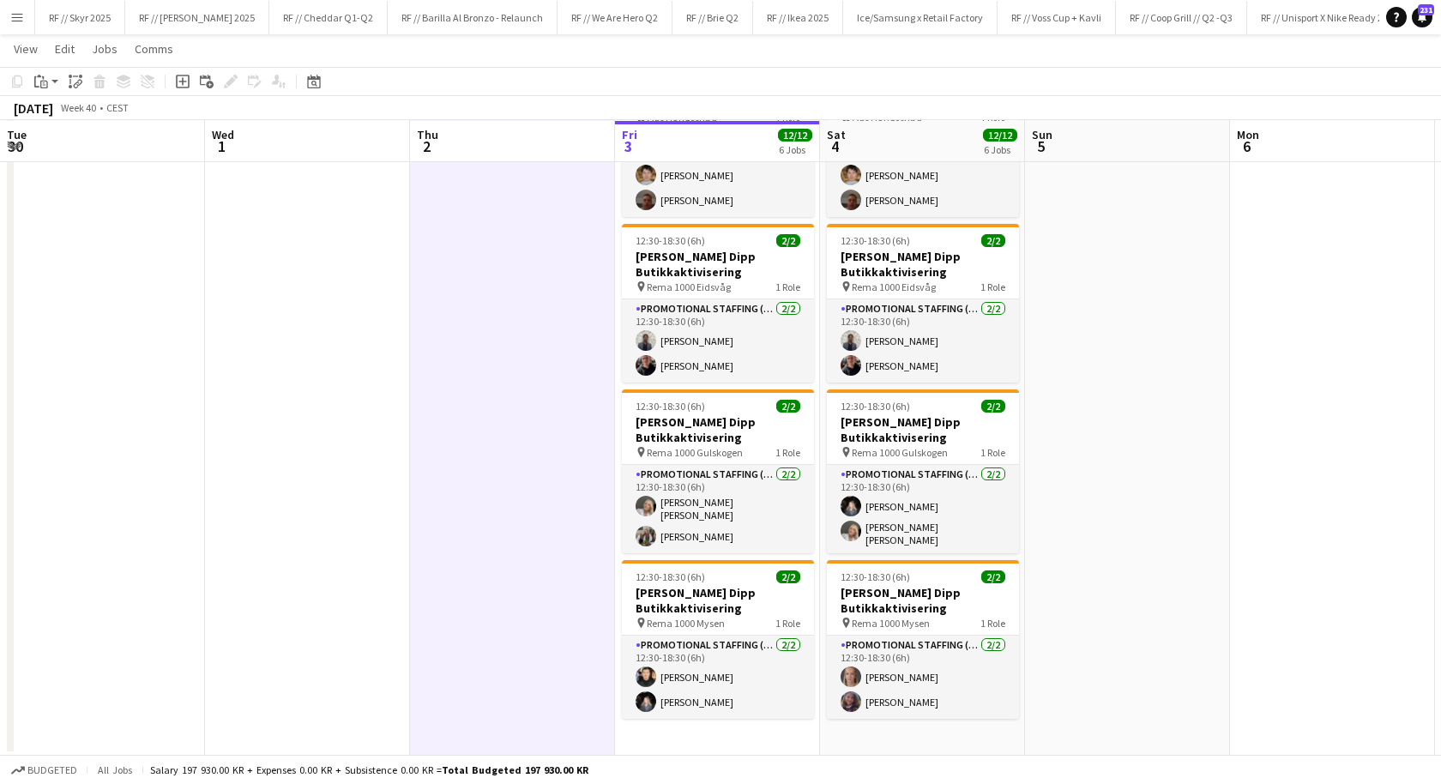
click at [516, 501] on app-date-cell at bounding box center [512, 237] width 205 height 1035
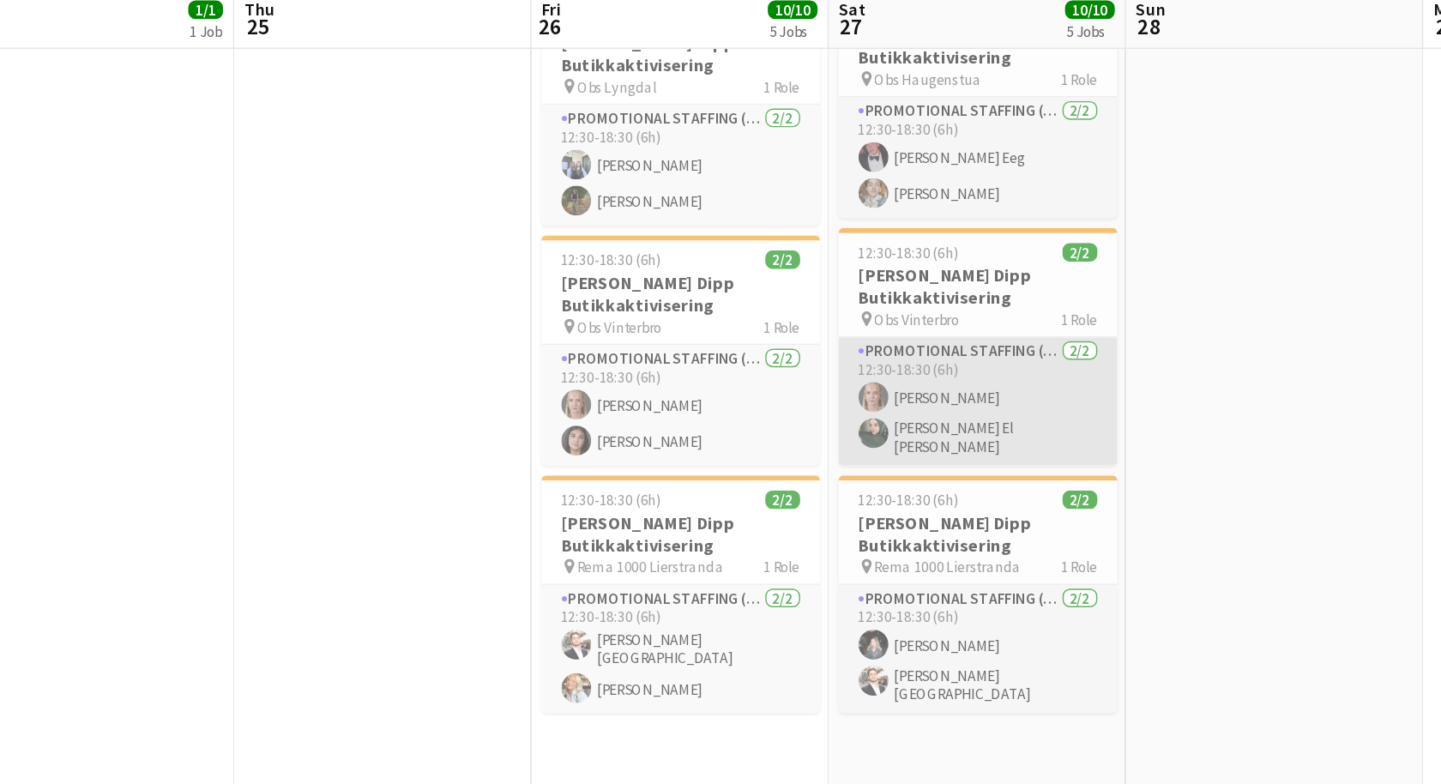
scroll to position [411, 0]
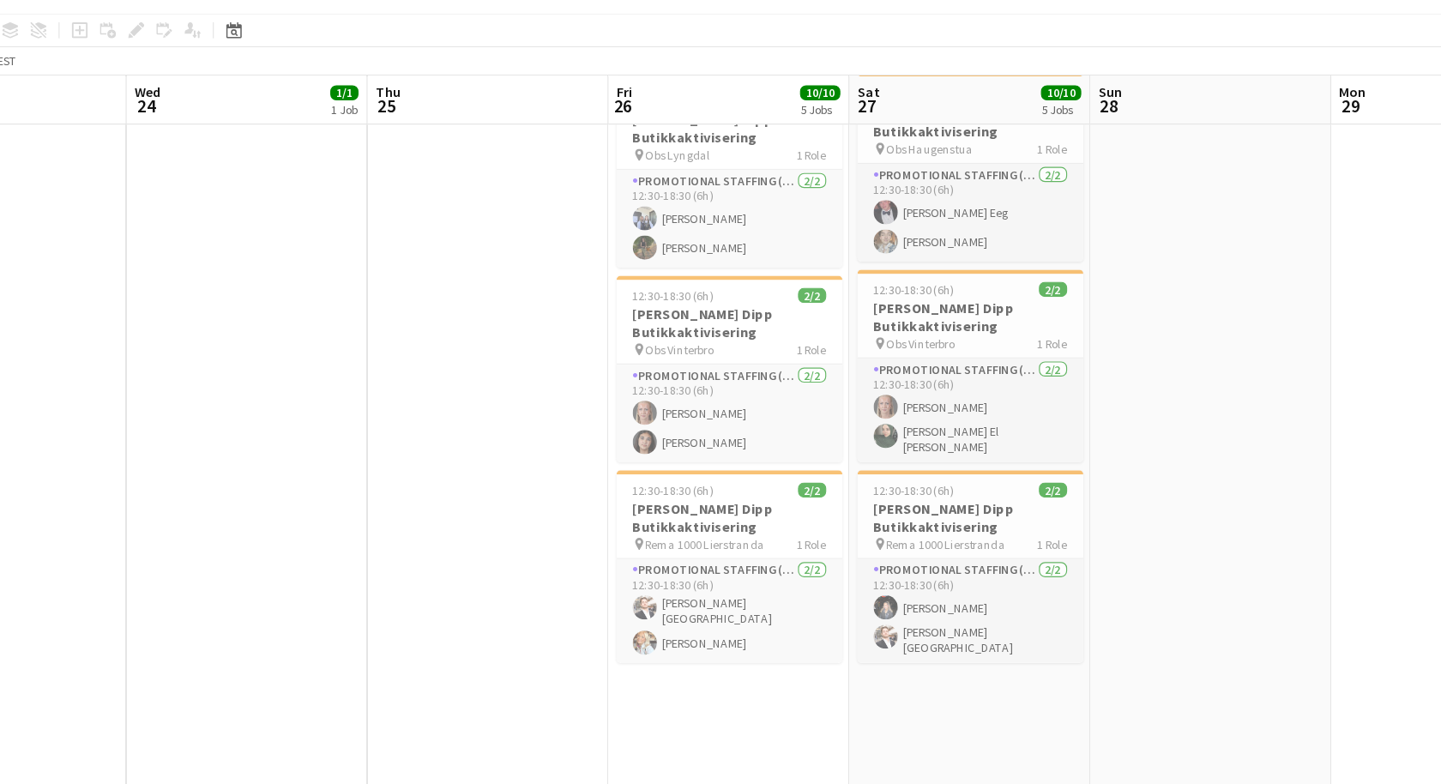
click at [567, 430] on app-date-cell at bounding box center [529, 298] width 205 height 1035
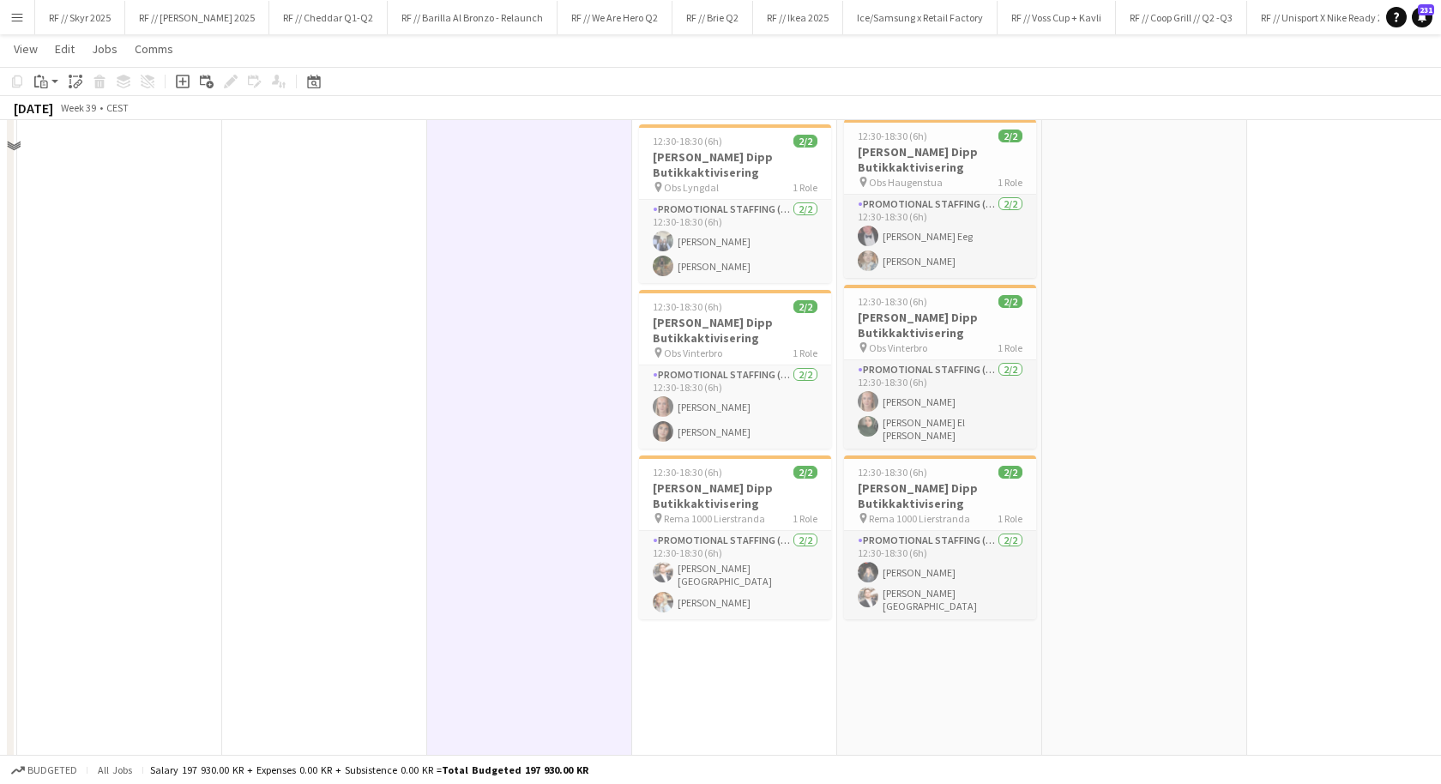
scroll to position [0, 0]
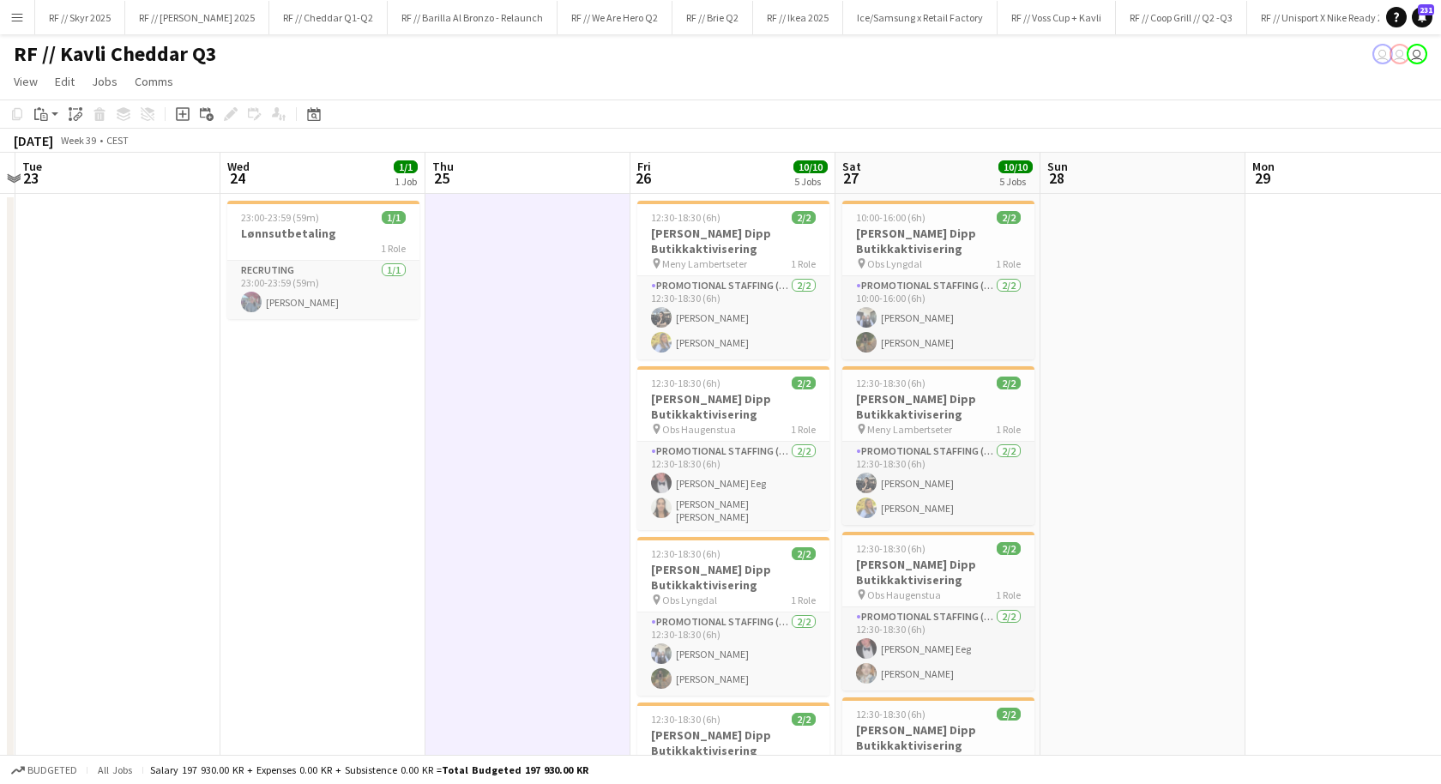
click at [532, 429] on app-date-cell at bounding box center [527, 711] width 205 height 1035
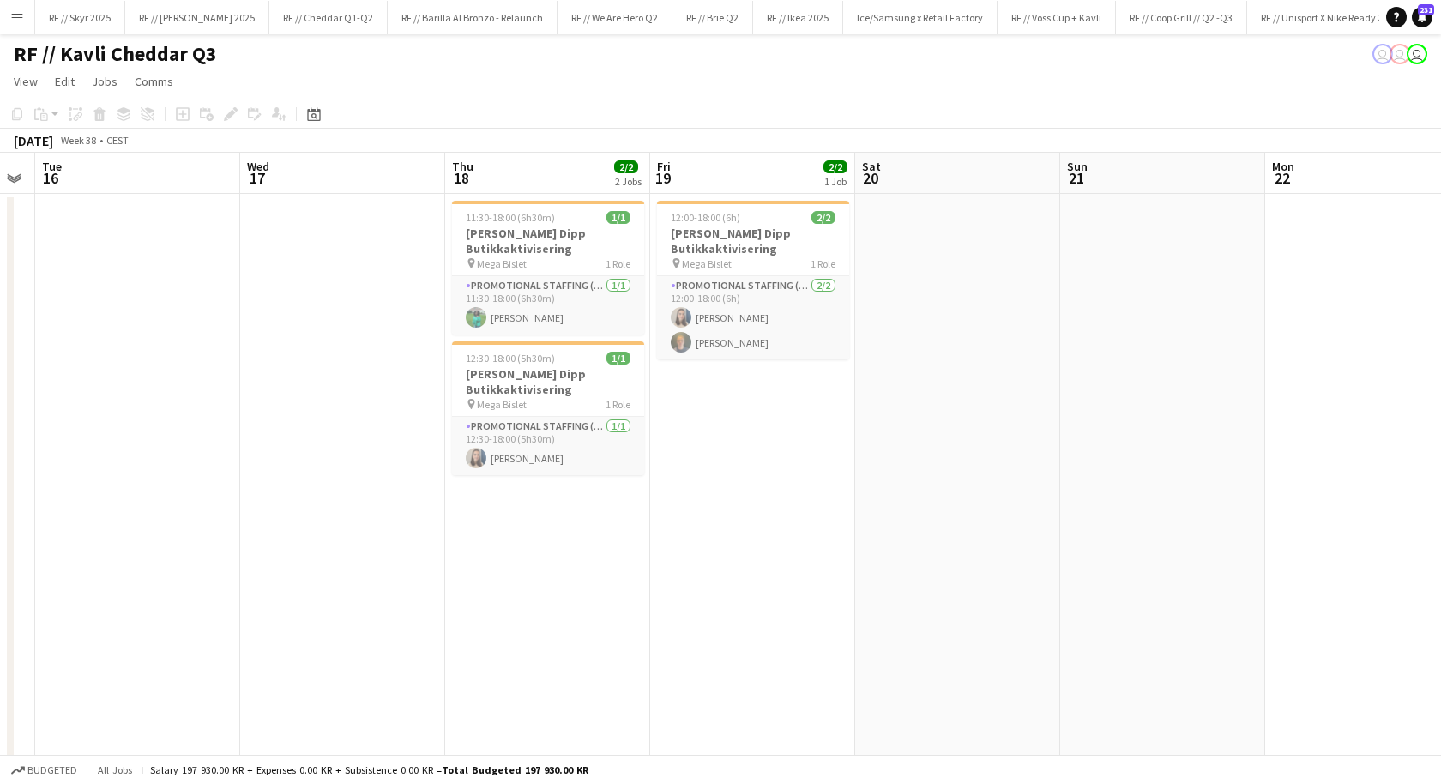
scroll to position [0, 370]
click at [726, 516] on app-date-cell "12:00-18:00 (6h) 2/2 Kavli Cheddar Dipp Butikkaktivisering pin Mega Bislet 1 Ro…" at bounding box center [756, 711] width 205 height 1035
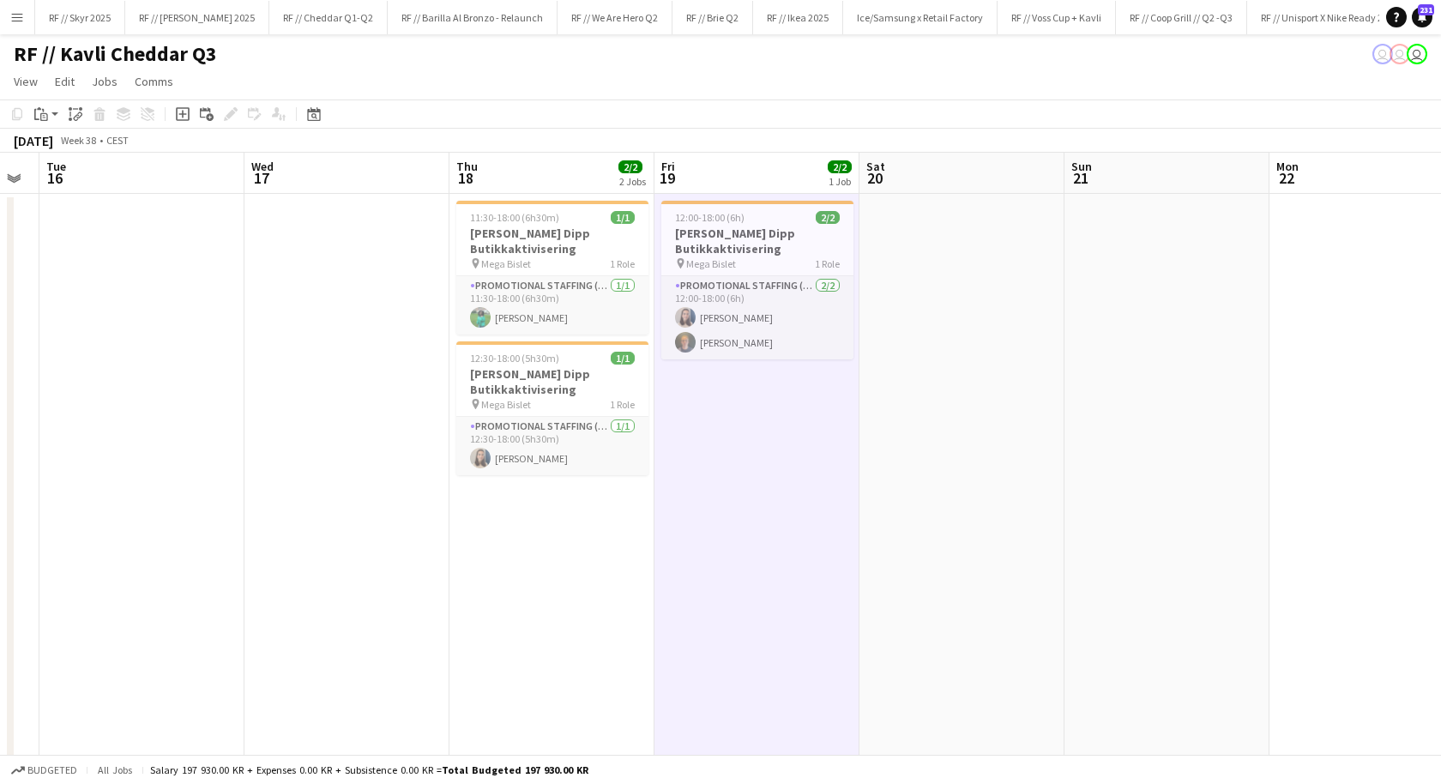
click at [726, 516] on app-date-cell "12:00-18:00 (6h) 2/2 Kavli Cheddar Dipp Butikkaktivisering pin Mega Bislet 1 Ro…" at bounding box center [756, 711] width 205 height 1035
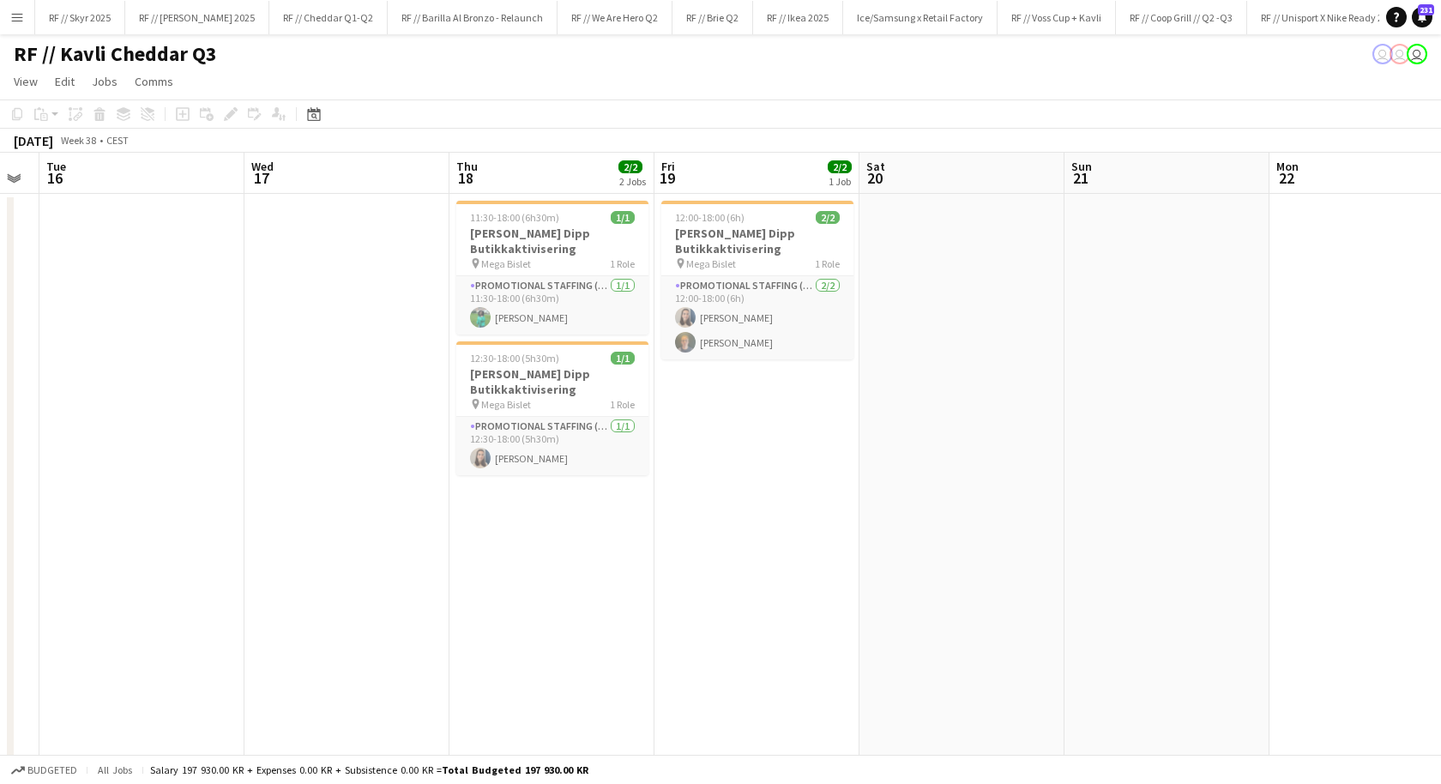
click at [565, 577] on app-date-cell "11:30-18:00 (6h30m) 1/1 Kavli Cheddar Dipp Butikkaktivisering pin Mega Bislet 1…" at bounding box center [551, 711] width 205 height 1035
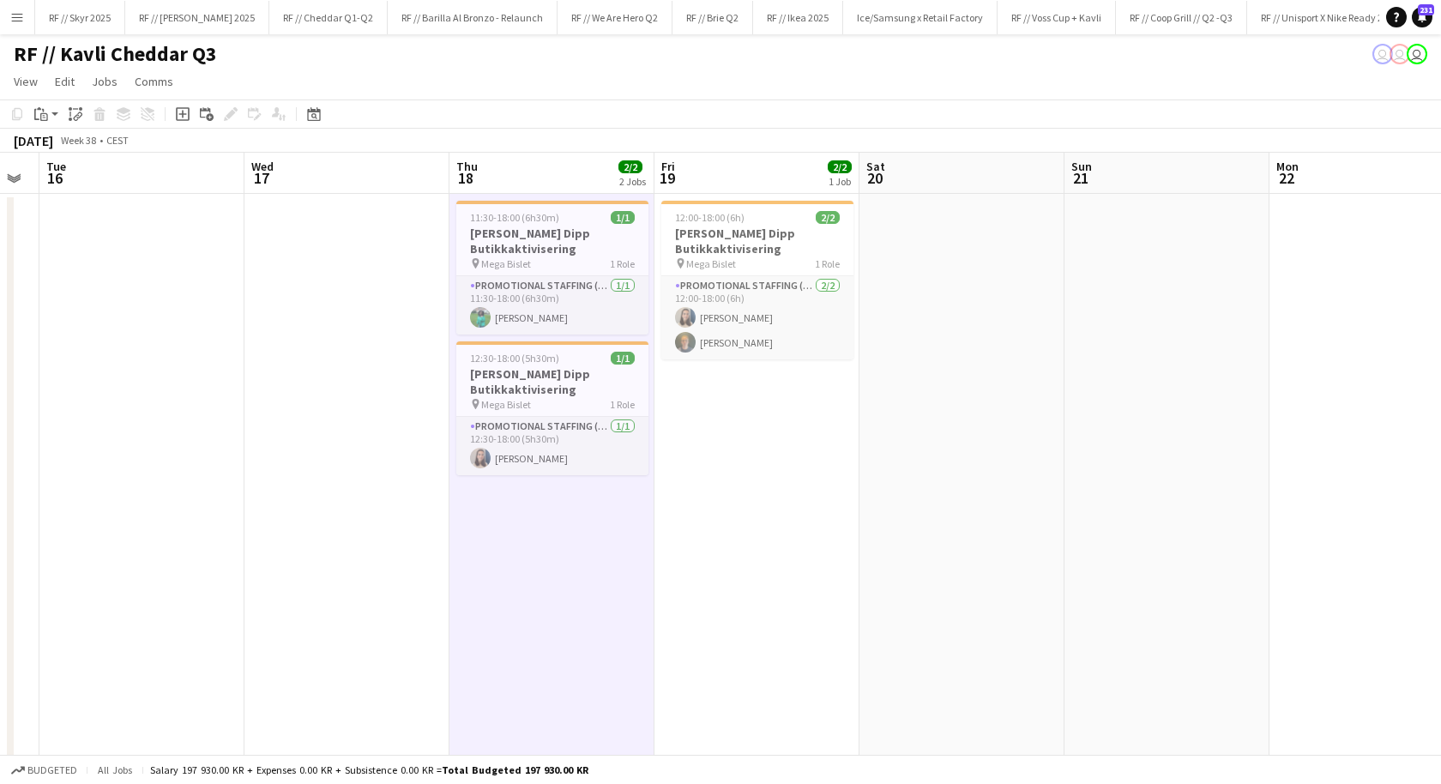
click at [565, 577] on app-date-cell "11:30-18:00 (6h30m) 1/1 Kavli Cheddar Dipp Butikkaktivisering pin Mega Bislet 1…" at bounding box center [551, 711] width 205 height 1035
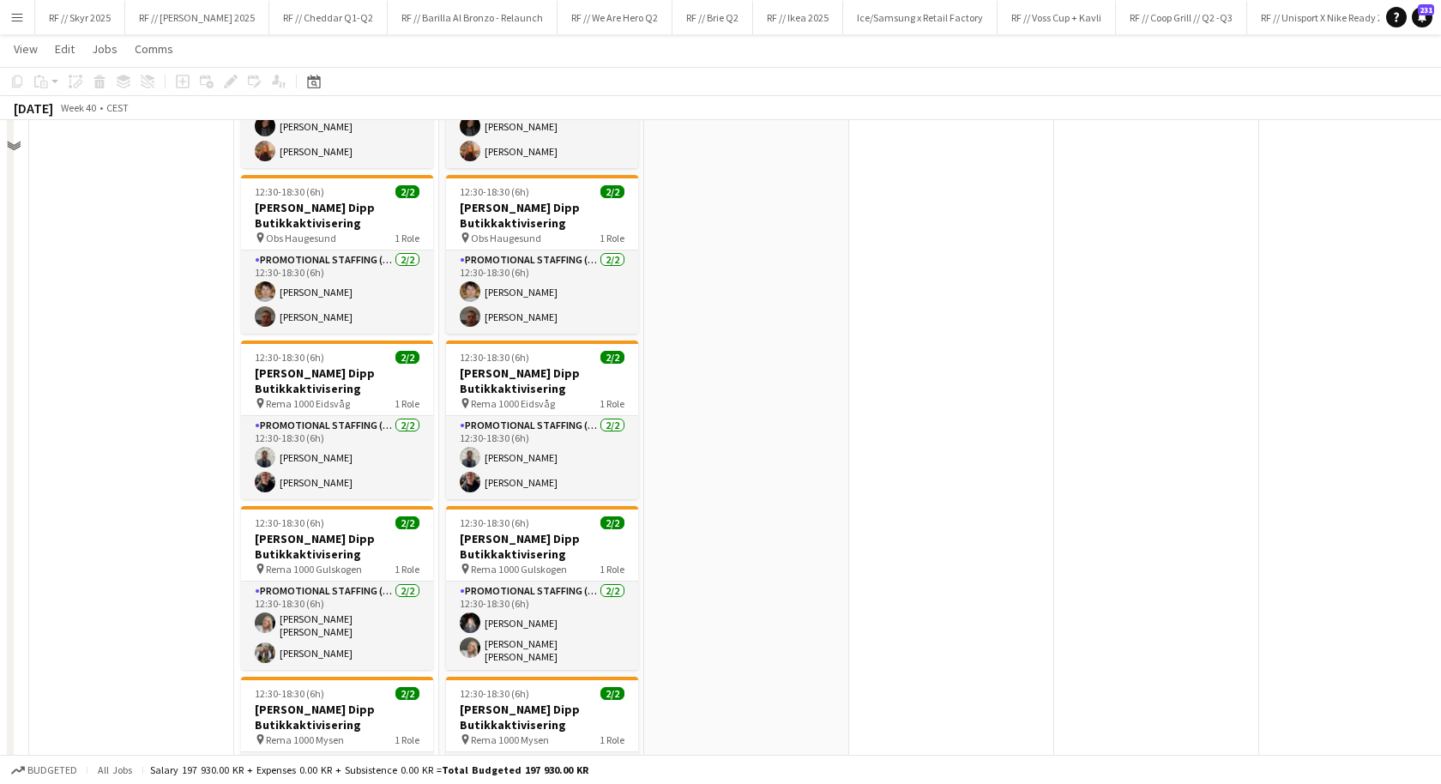
scroll to position [472, 0]
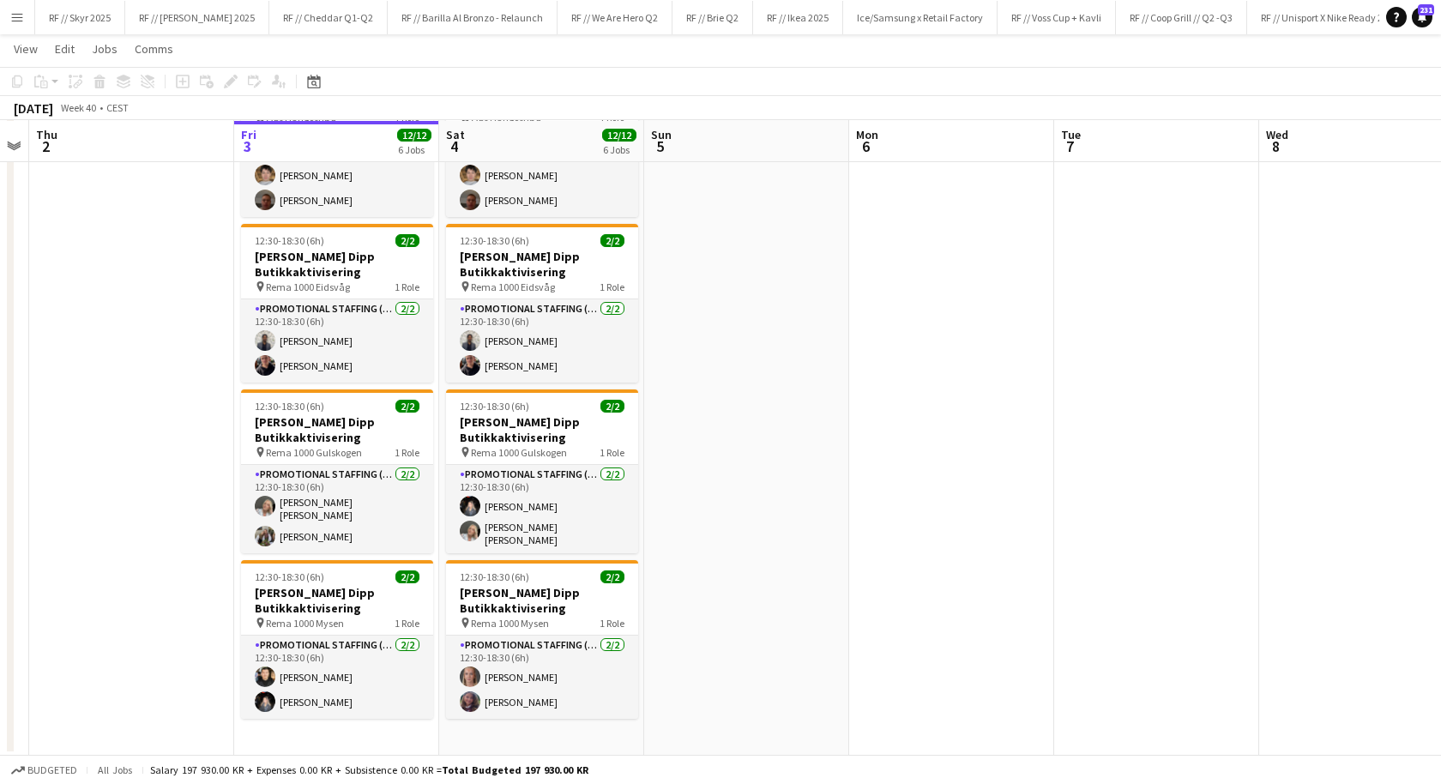
click at [688, 487] on app-date-cell at bounding box center [746, 237] width 205 height 1035
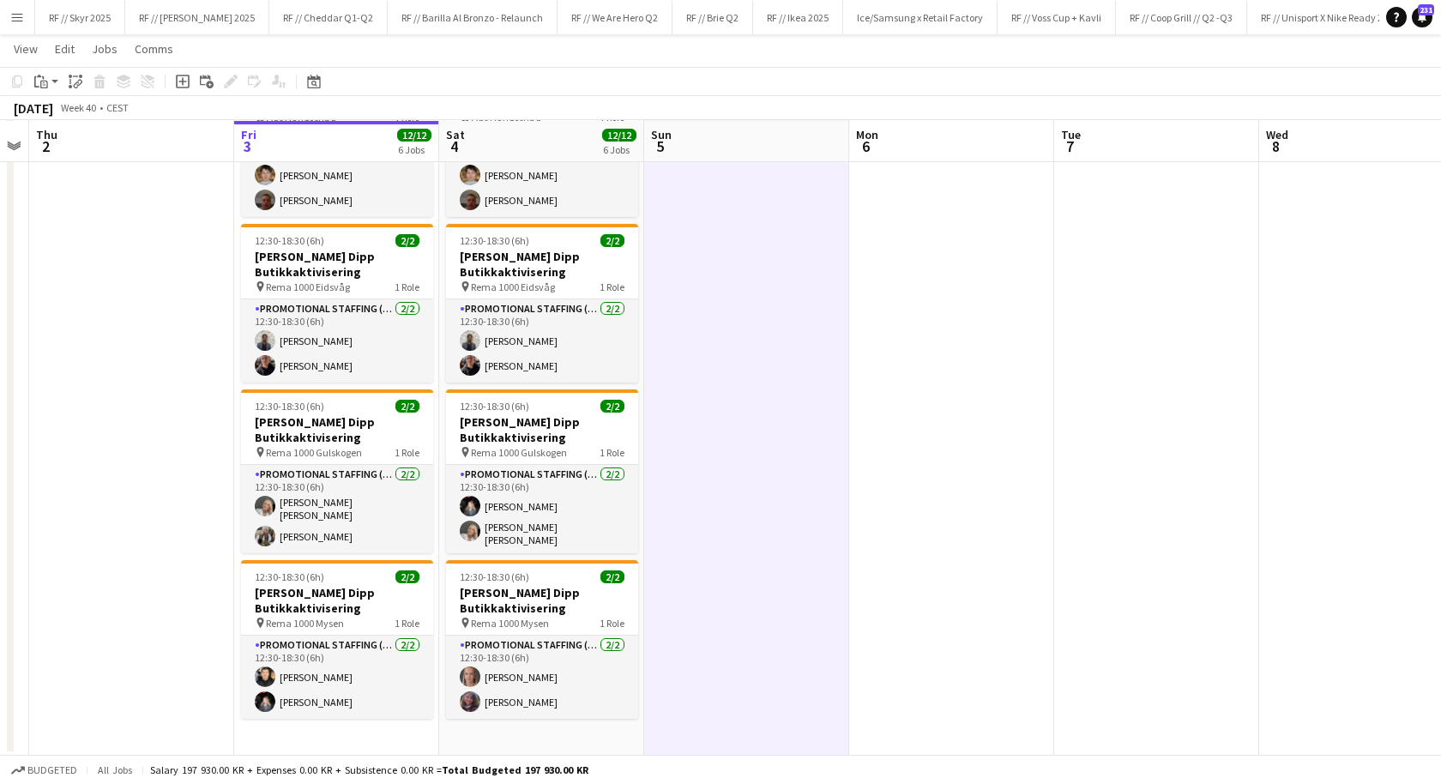
click at [688, 487] on app-date-cell at bounding box center [746, 237] width 205 height 1035
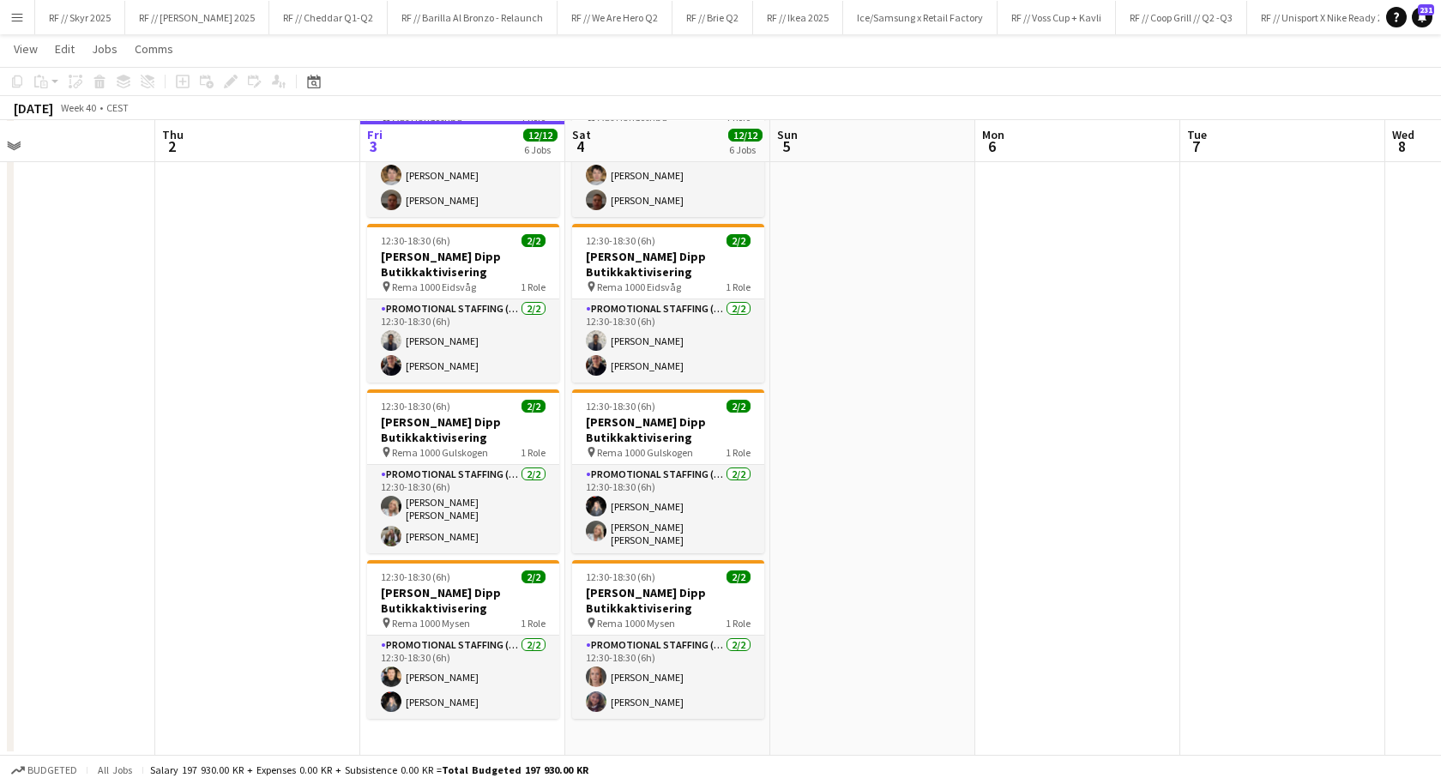
click at [858, 604] on app-date-cell at bounding box center [872, 237] width 205 height 1035
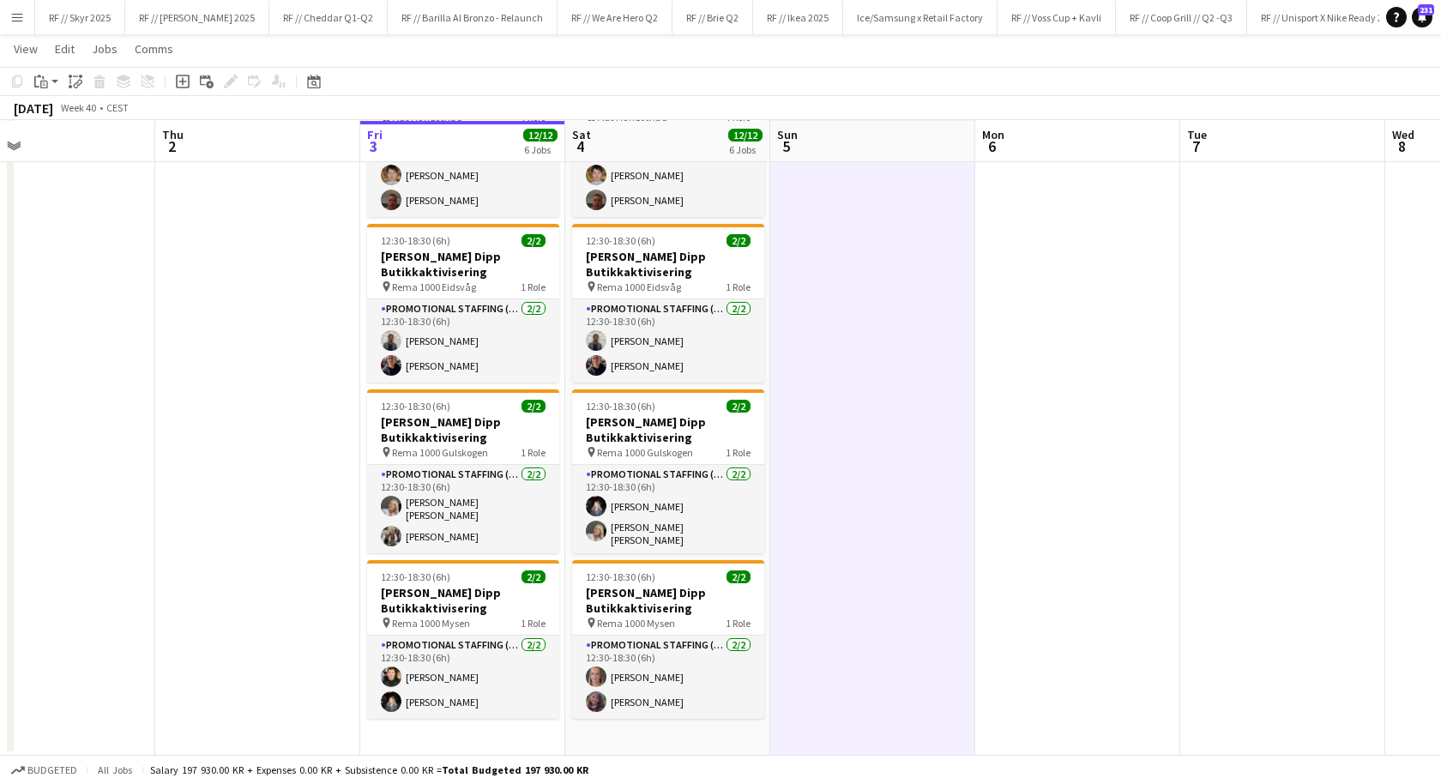
click at [858, 603] on app-date-cell at bounding box center [872, 237] width 205 height 1035
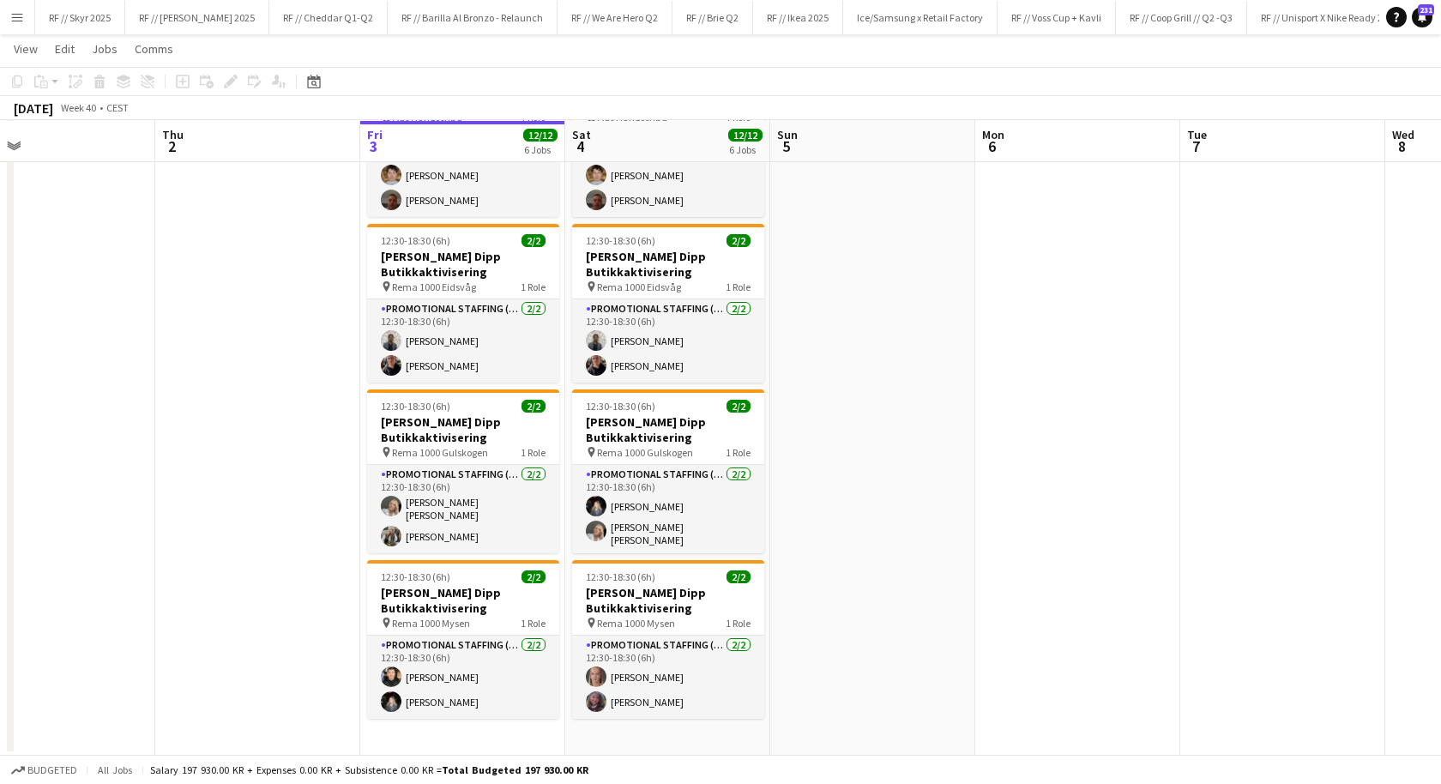
click at [858, 603] on app-date-cell at bounding box center [872, 237] width 205 height 1035
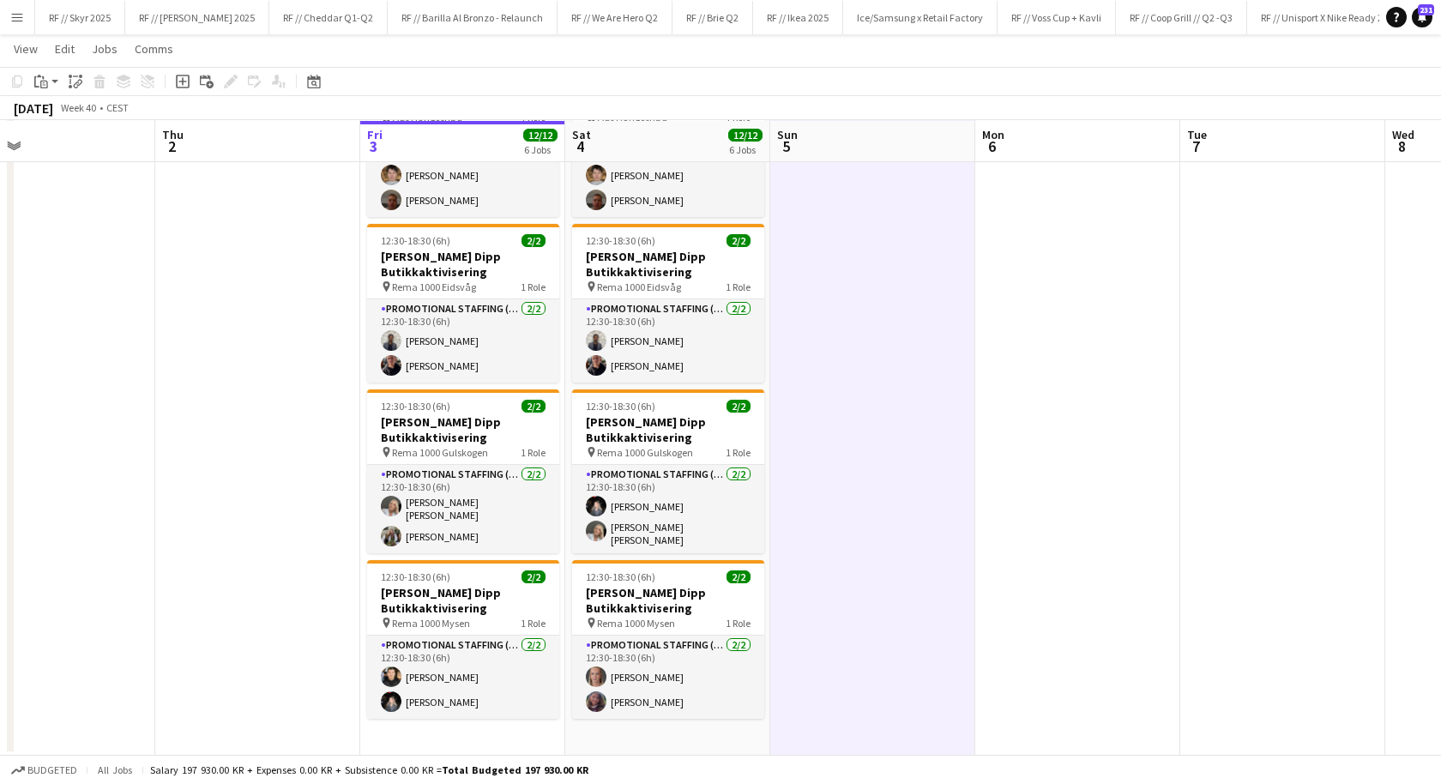
click at [858, 603] on app-date-cell at bounding box center [872, 237] width 205 height 1035
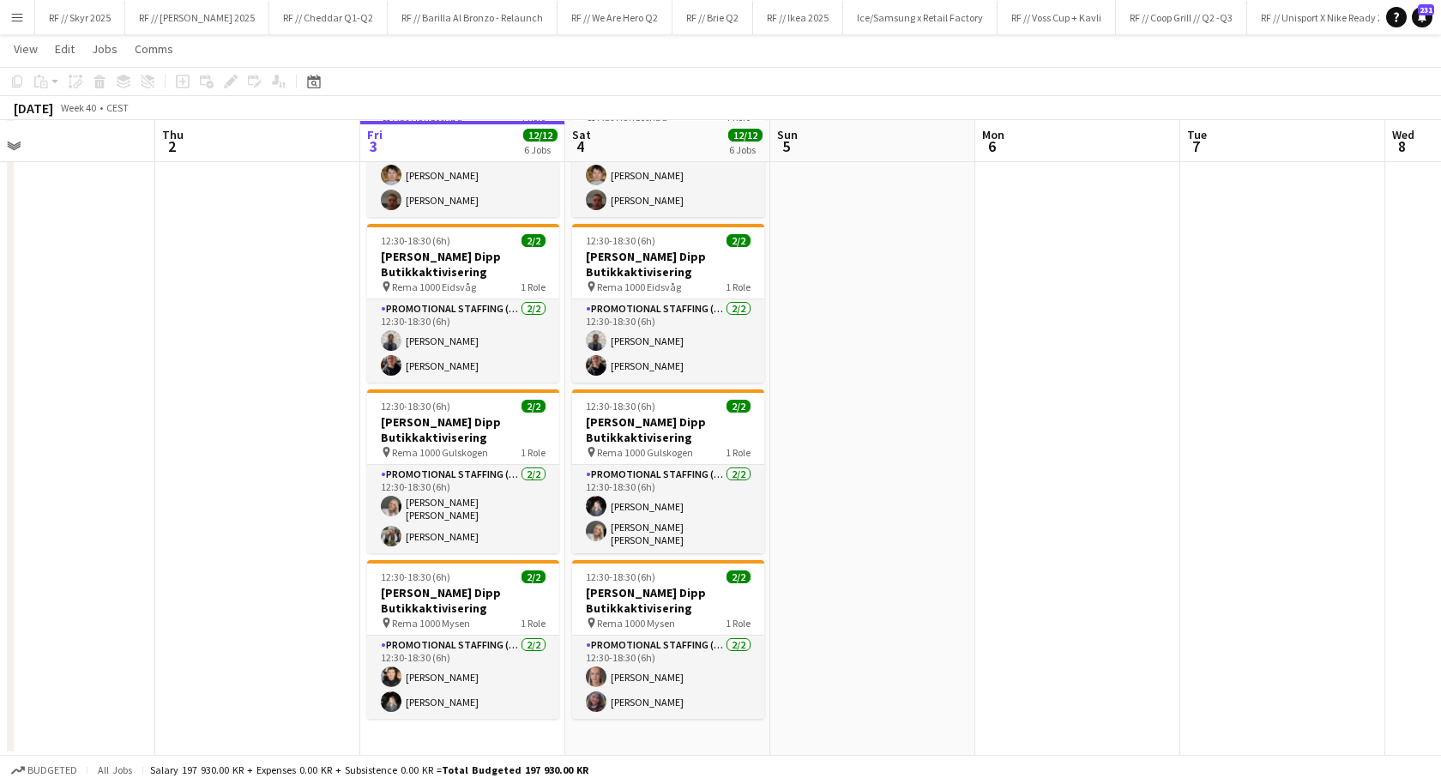
click at [239, 369] on app-date-cell at bounding box center [257, 237] width 205 height 1035
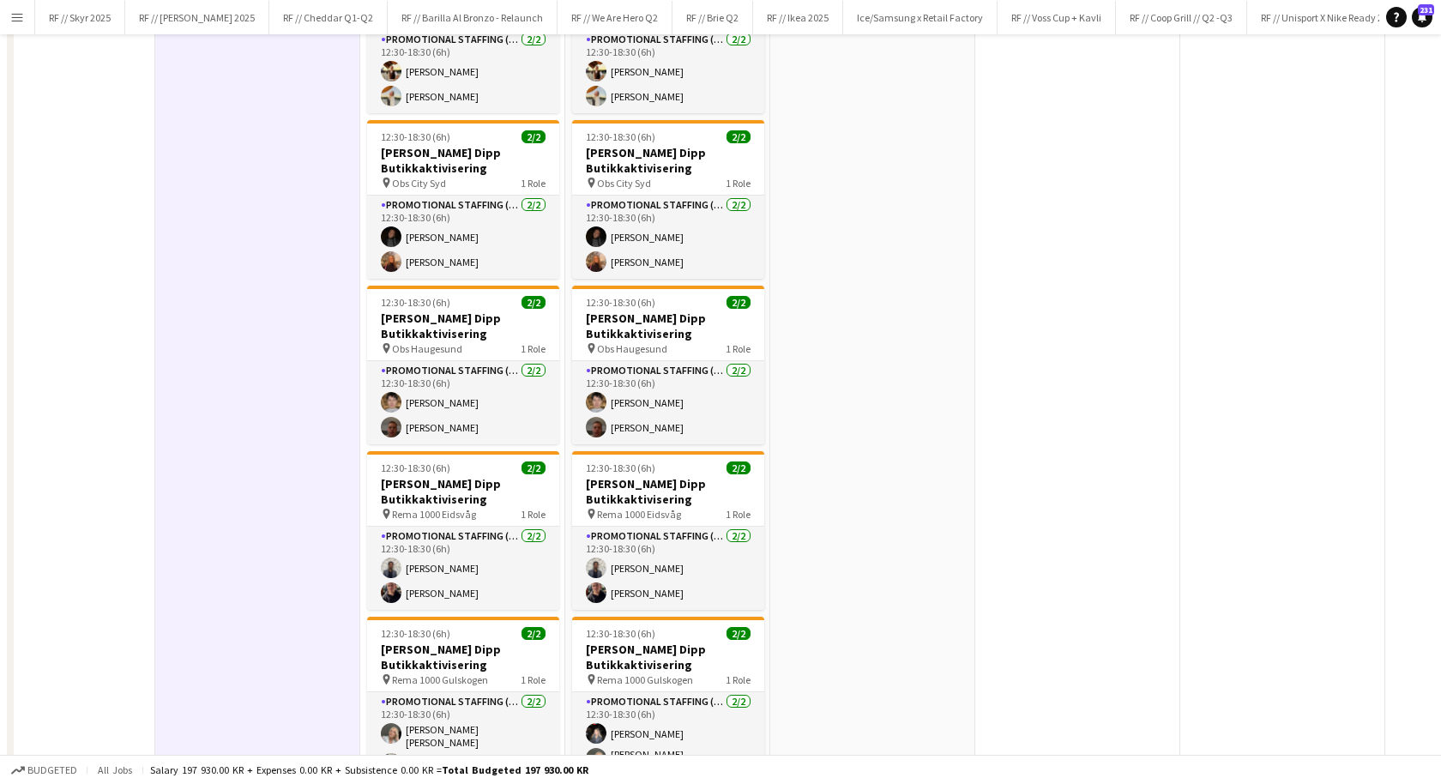
scroll to position [0, 0]
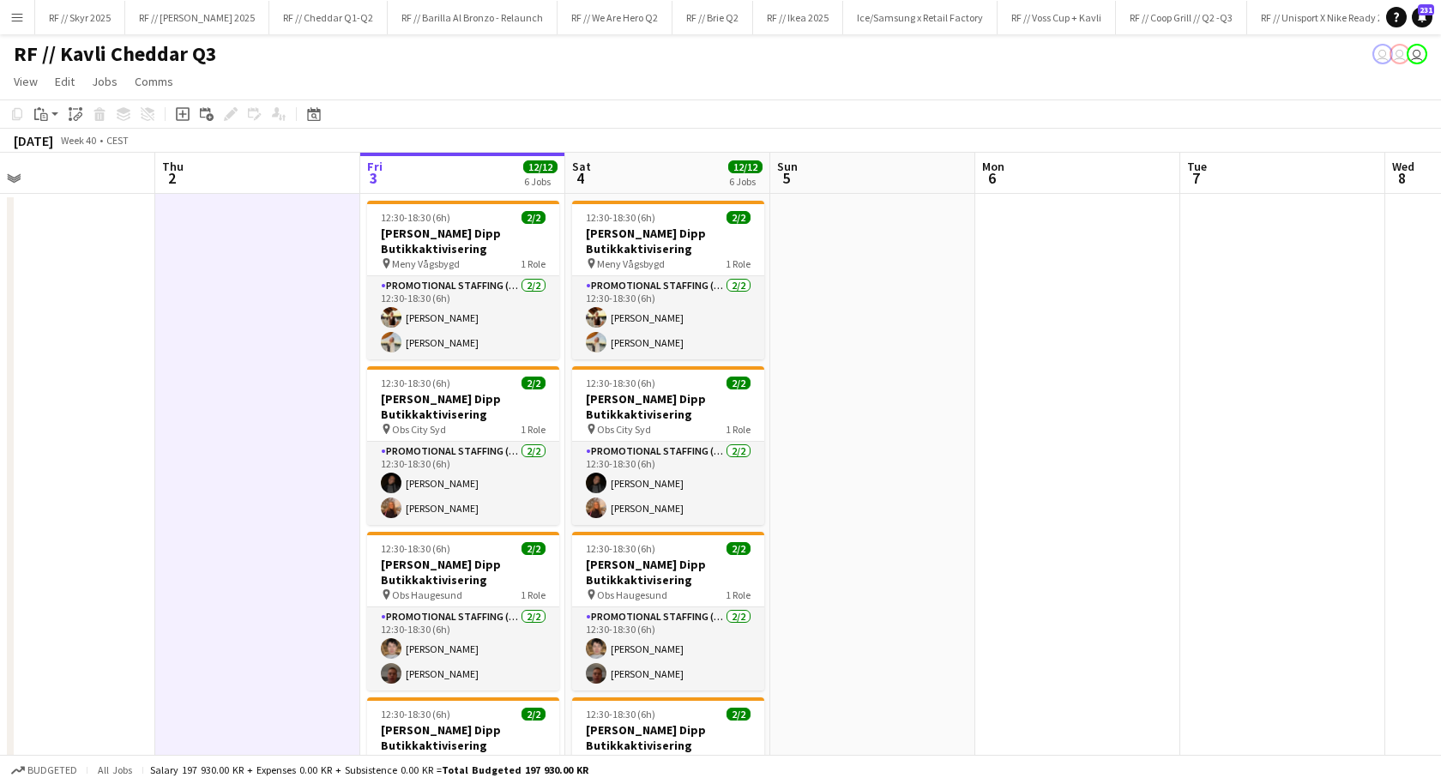
click at [919, 322] on app-date-cell at bounding box center [872, 711] width 205 height 1035
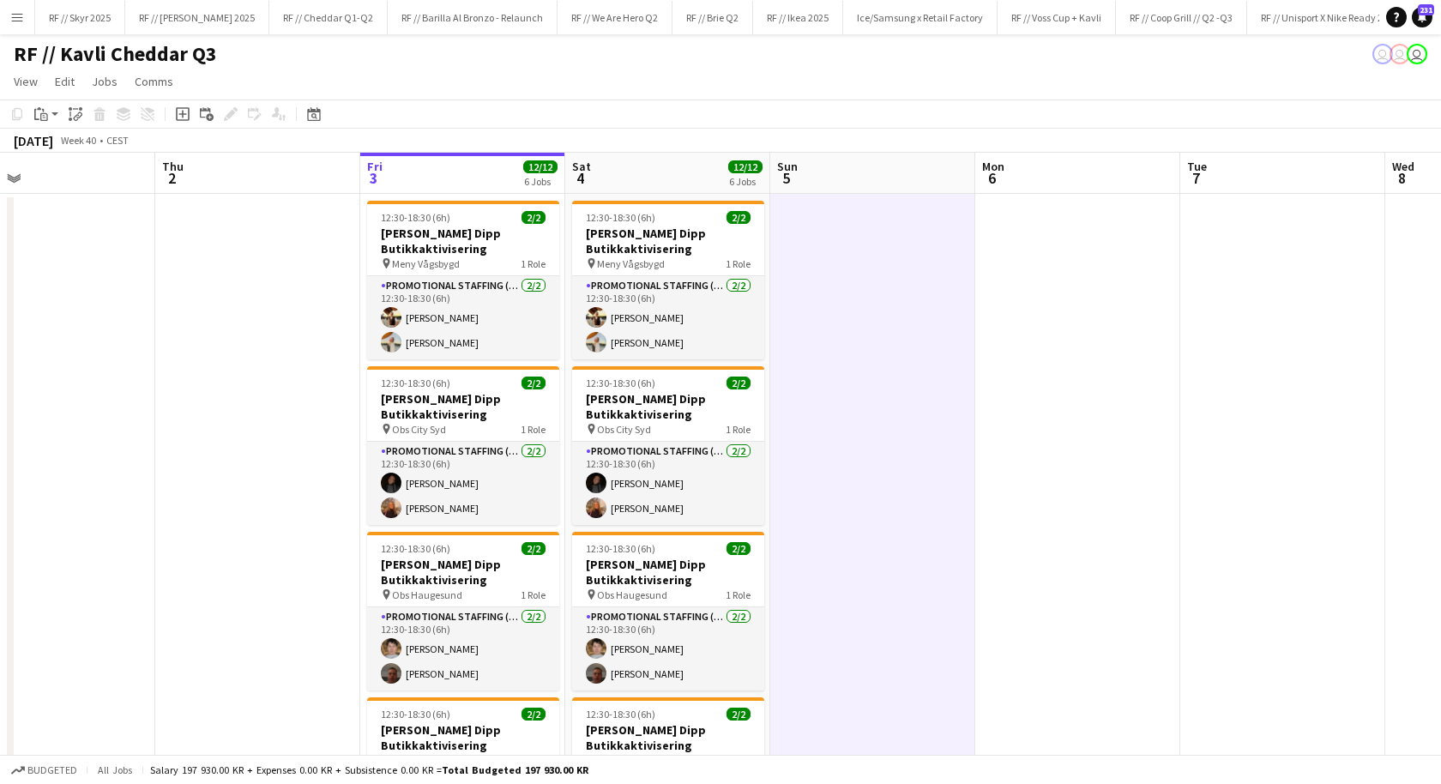
click at [919, 322] on app-date-cell at bounding box center [872, 711] width 205 height 1035
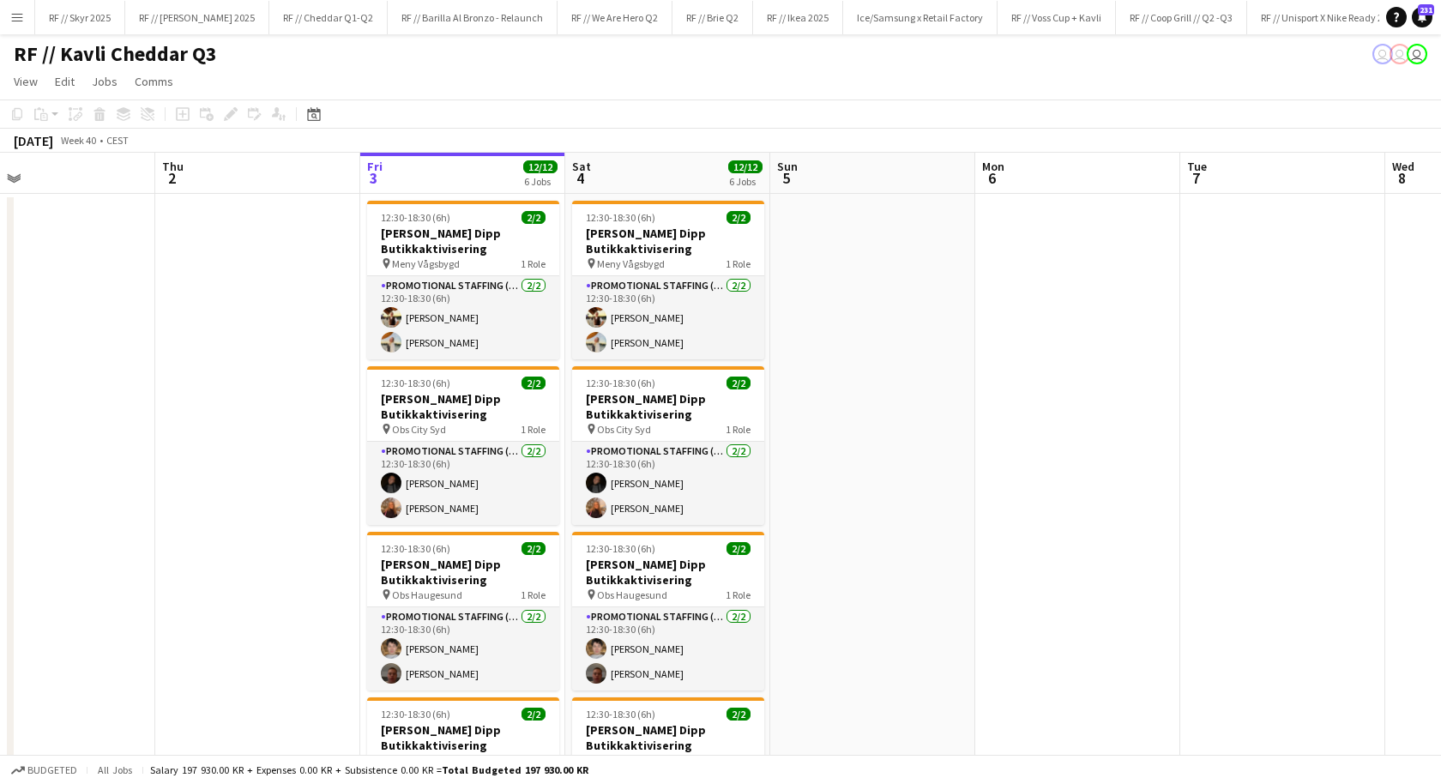
click at [855, 268] on app-date-cell at bounding box center [872, 711] width 205 height 1035
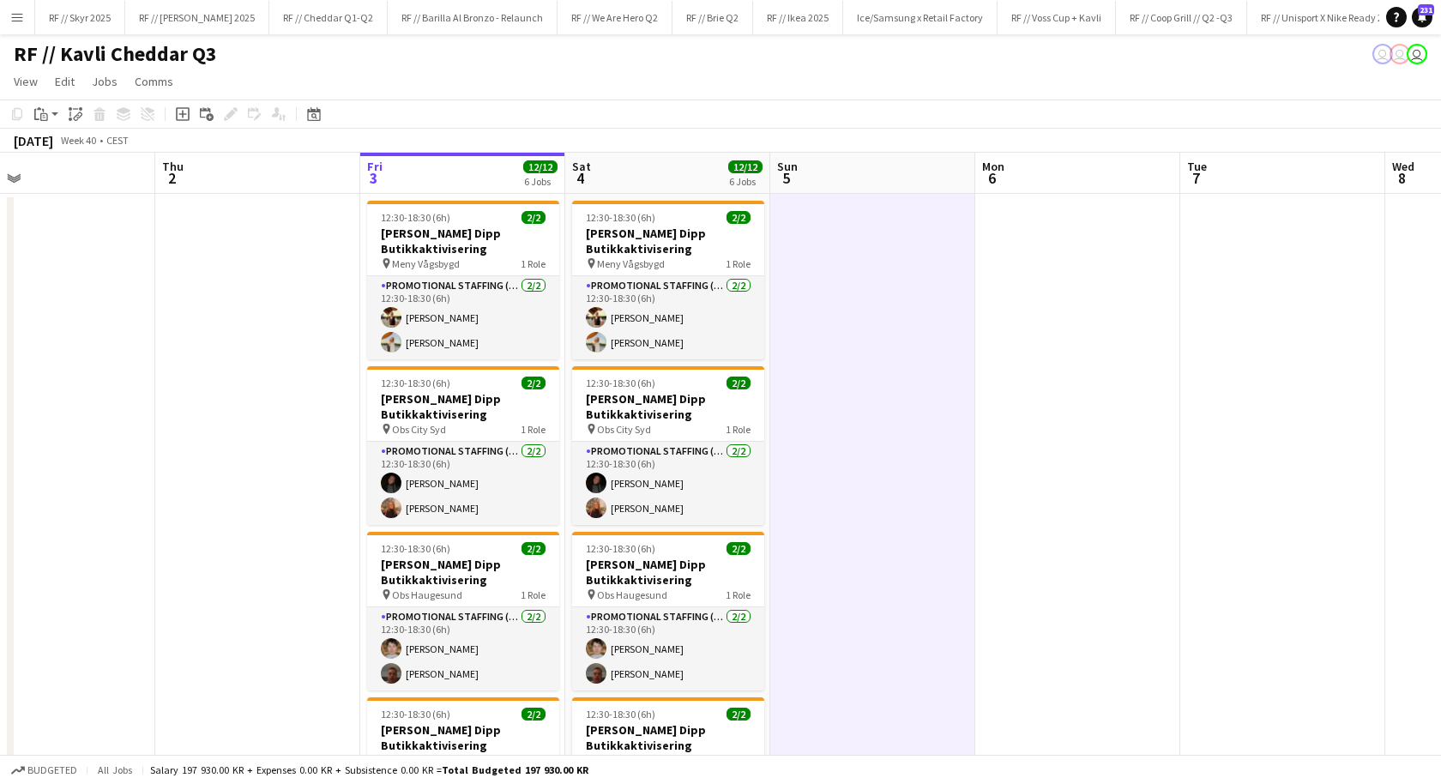
click at [865, 304] on app-date-cell at bounding box center [872, 711] width 205 height 1035
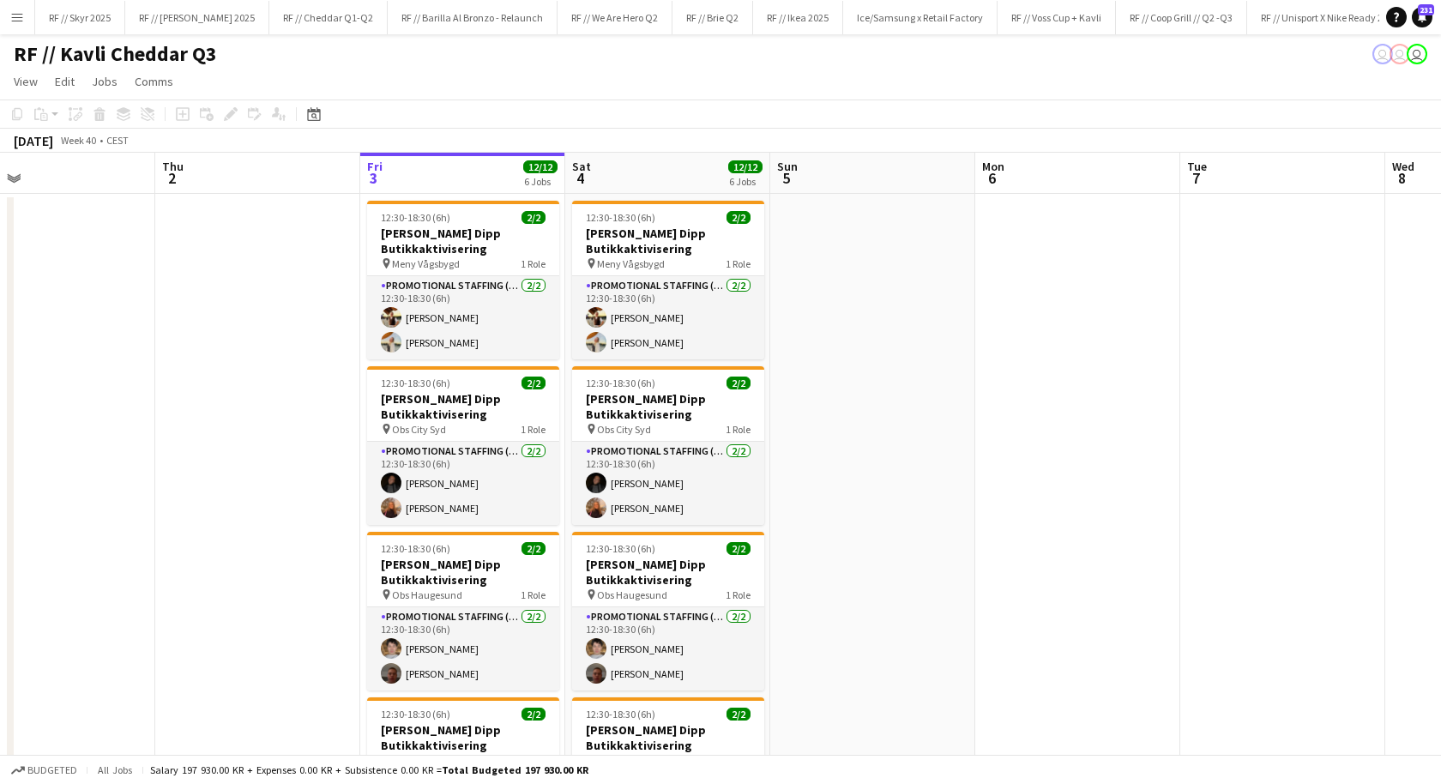
click at [865, 304] on app-date-cell at bounding box center [872, 711] width 205 height 1035
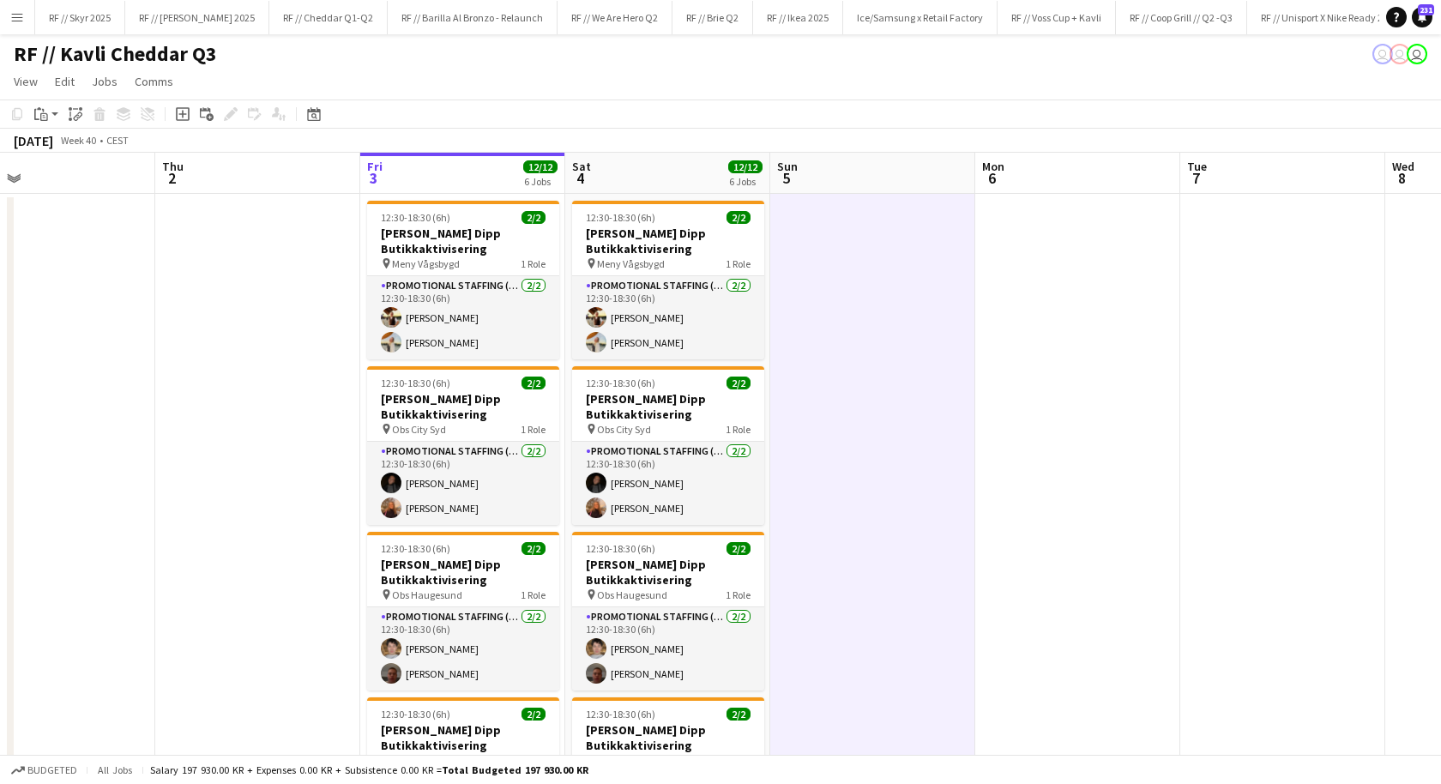
click at [862, 435] on app-date-cell at bounding box center [872, 711] width 205 height 1035
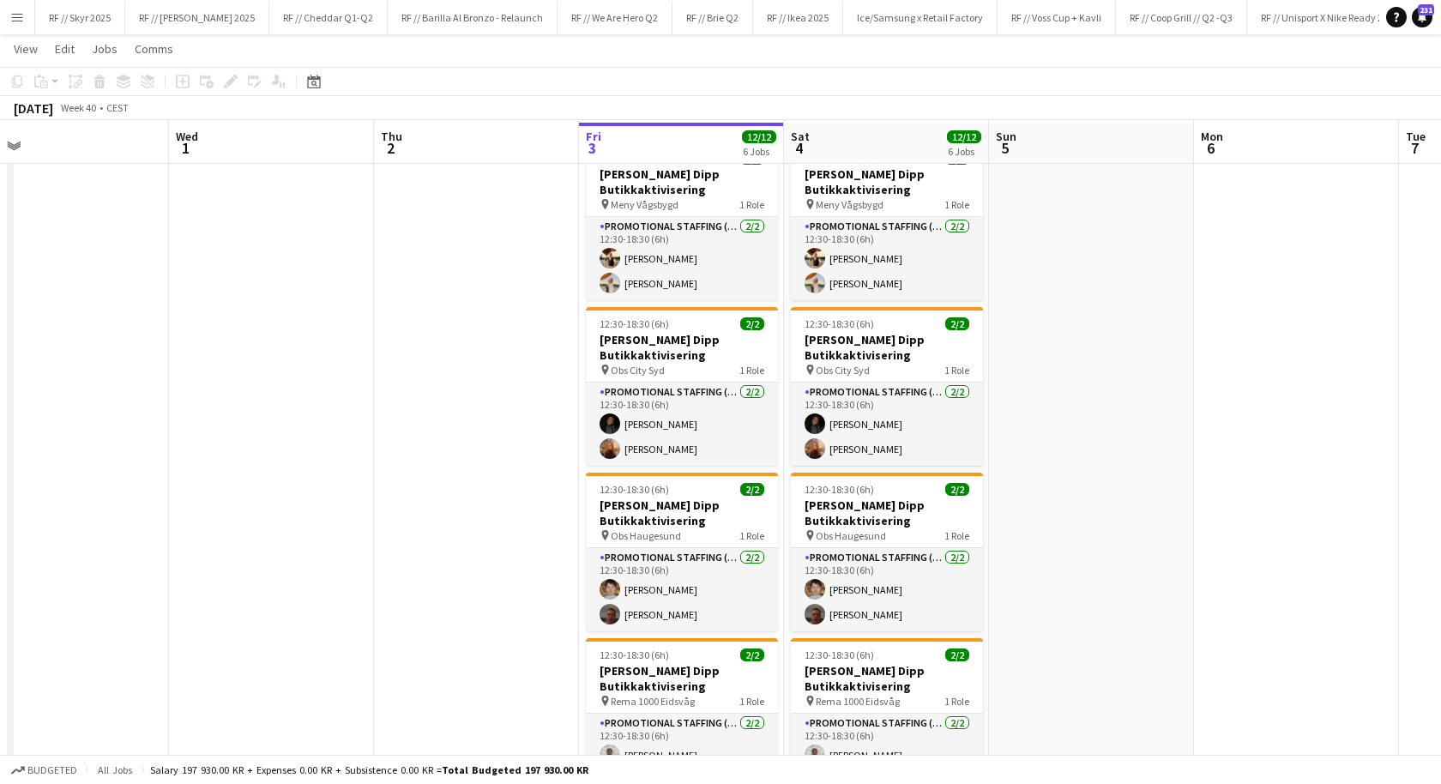
scroll to position [60, 0]
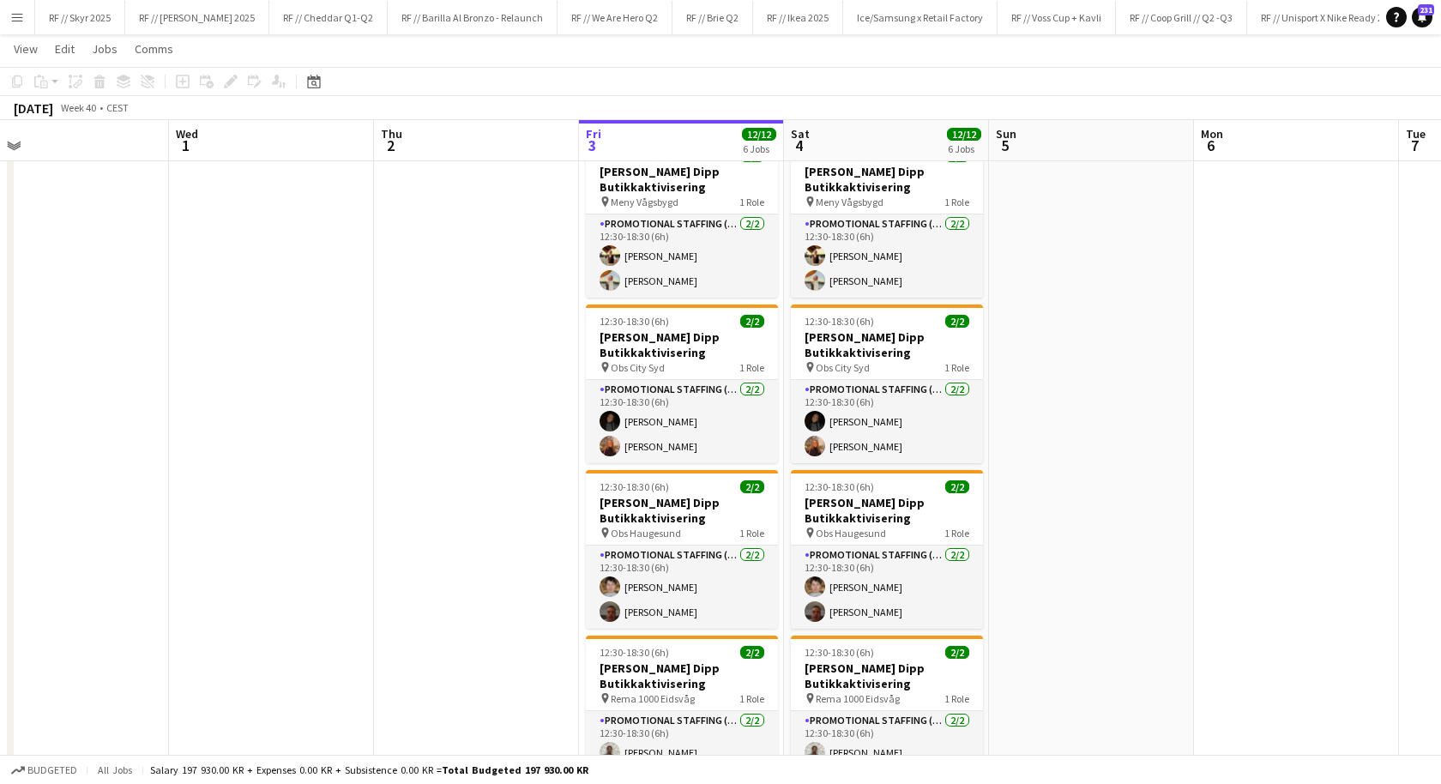
click at [437, 372] on app-date-cell at bounding box center [476, 649] width 205 height 1035
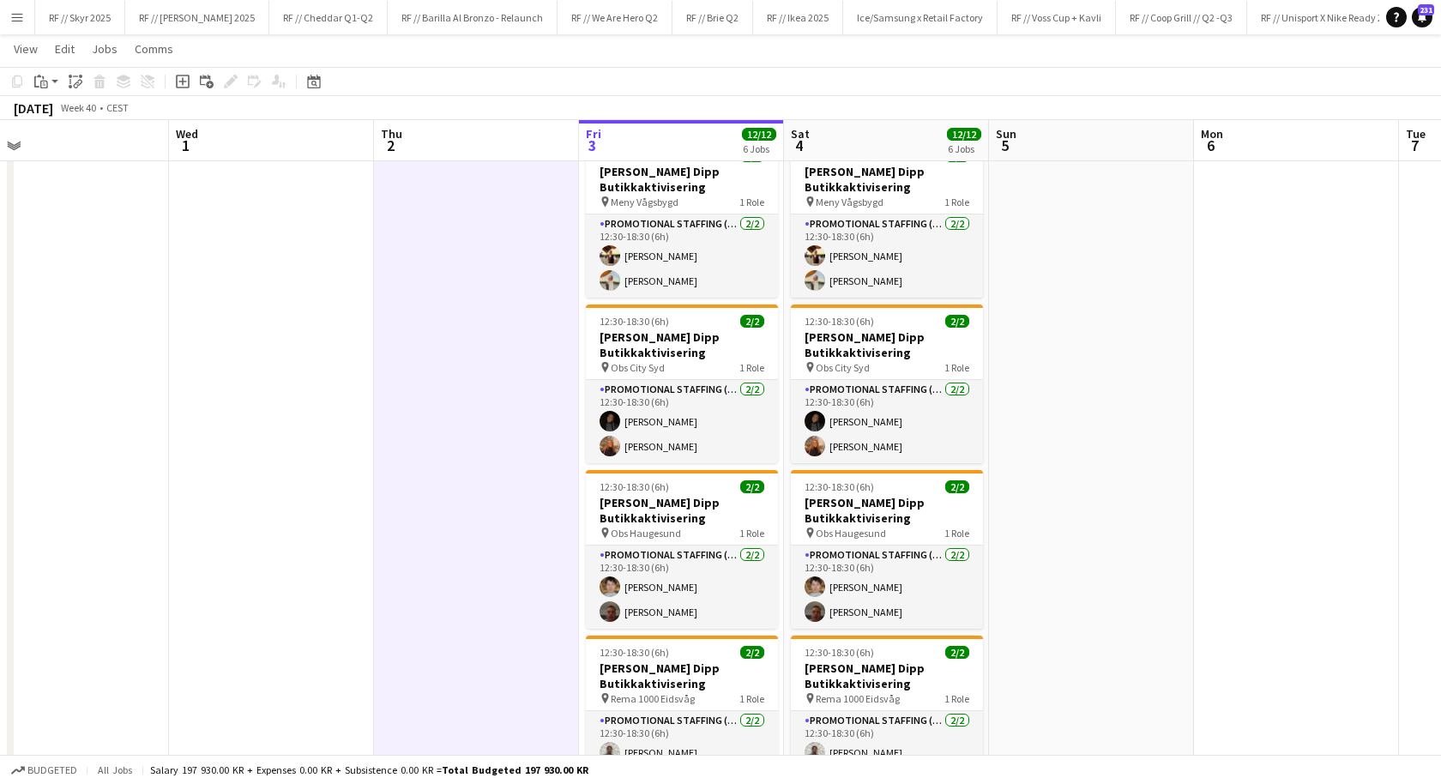
click at [502, 390] on app-date-cell at bounding box center [476, 649] width 205 height 1035
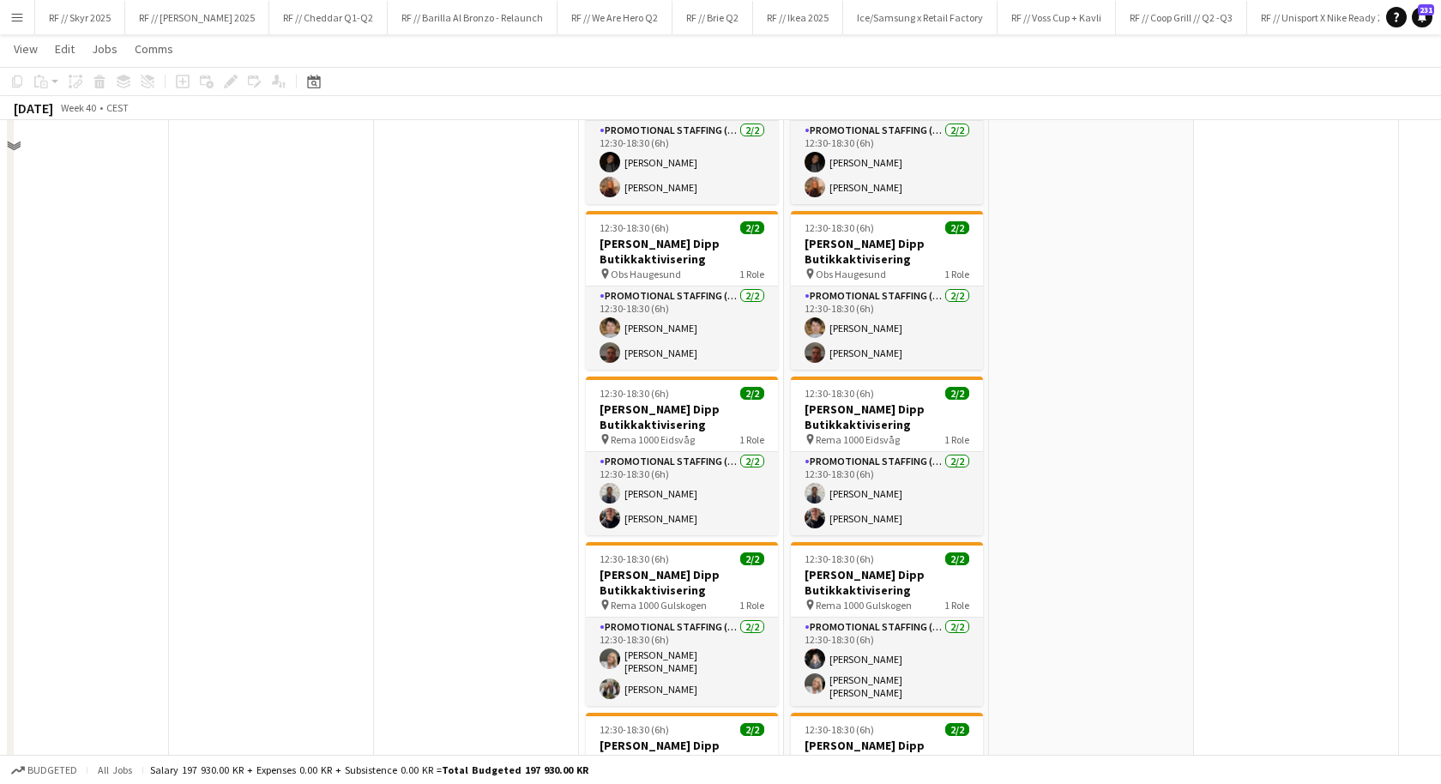
scroll to position [472, 0]
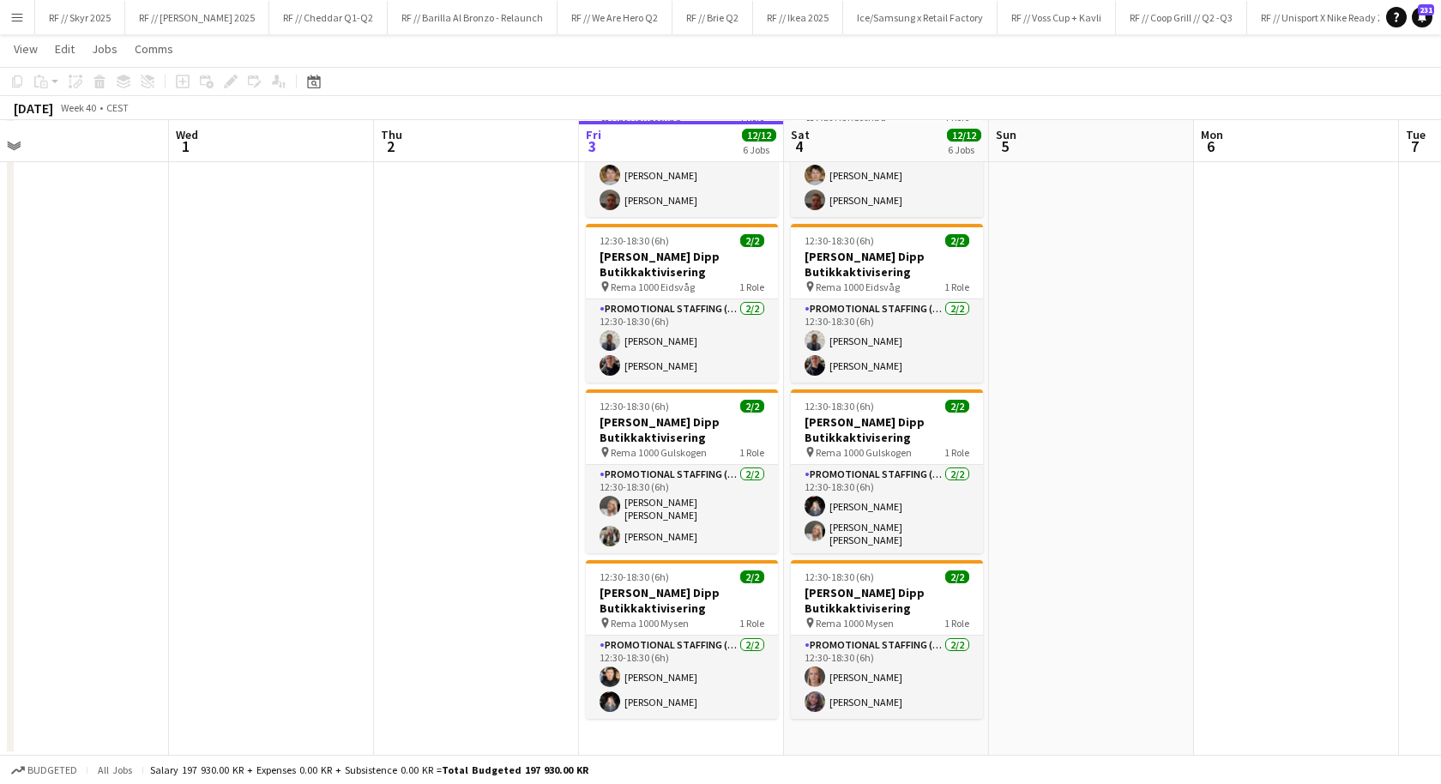
click at [856, 705] on app-date-cell "12:30-18:30 (6h) 2/2 Kavli Cheddar Dipp Butikkaktivisering pin Meny Vågsbygd 1 …" at bounding box center [886, 237] width 205 height 1035
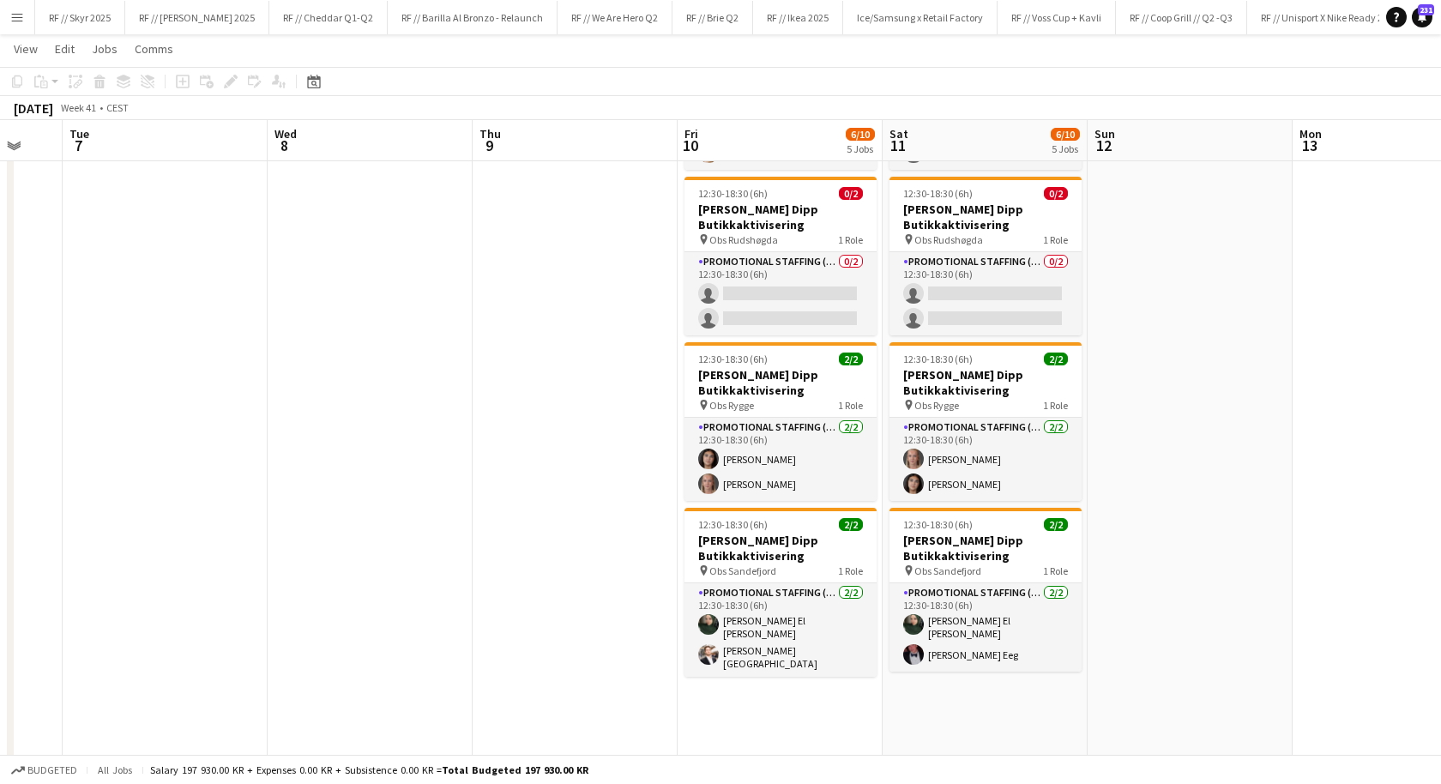
scroll to position [354, 0]
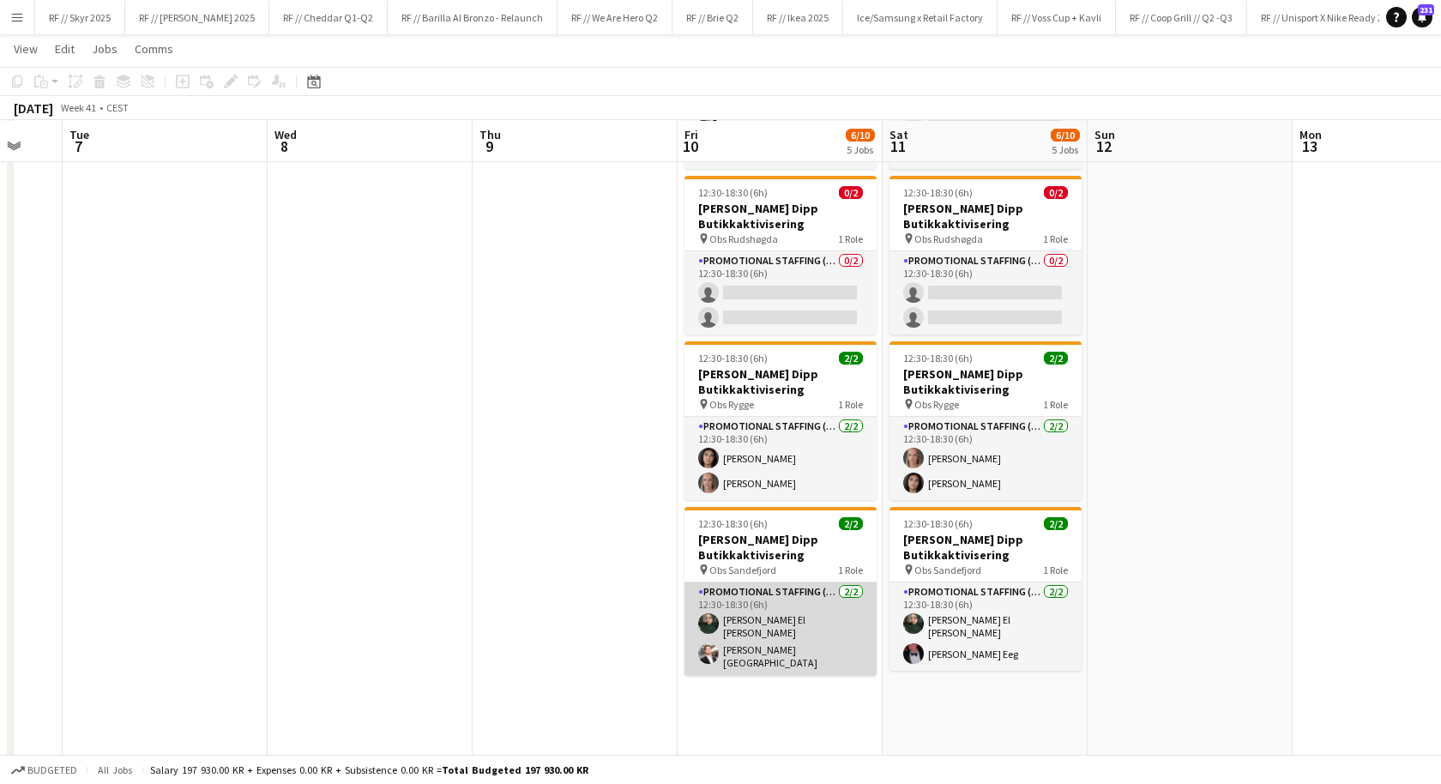
click at [709, 618] on app-user-avatar at bounding box center [708, 623] width 21 height 21
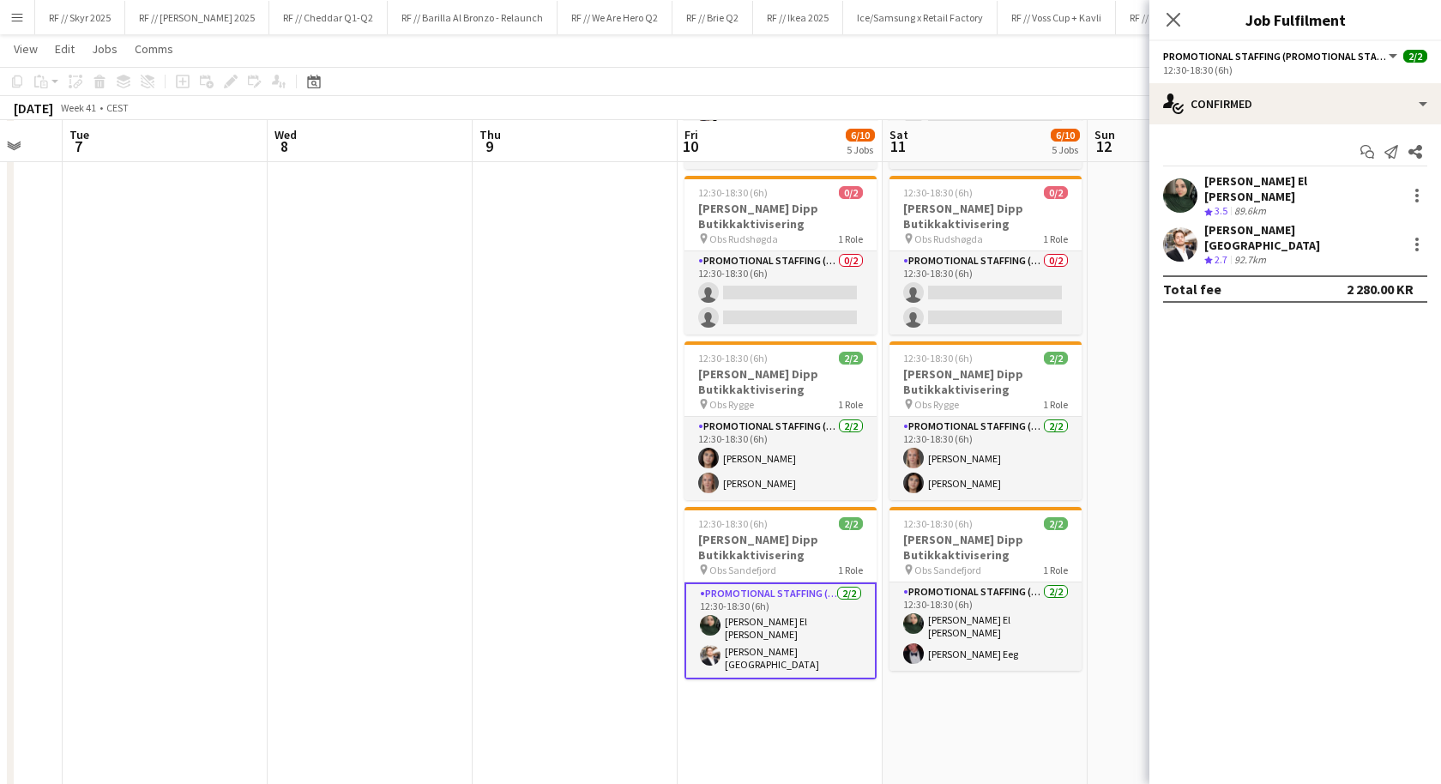
click at [1237, 189] on div "[PERSON_NAME] El [PERSON_NAME]" at bounding box center [1302, 188] width 196 height 31
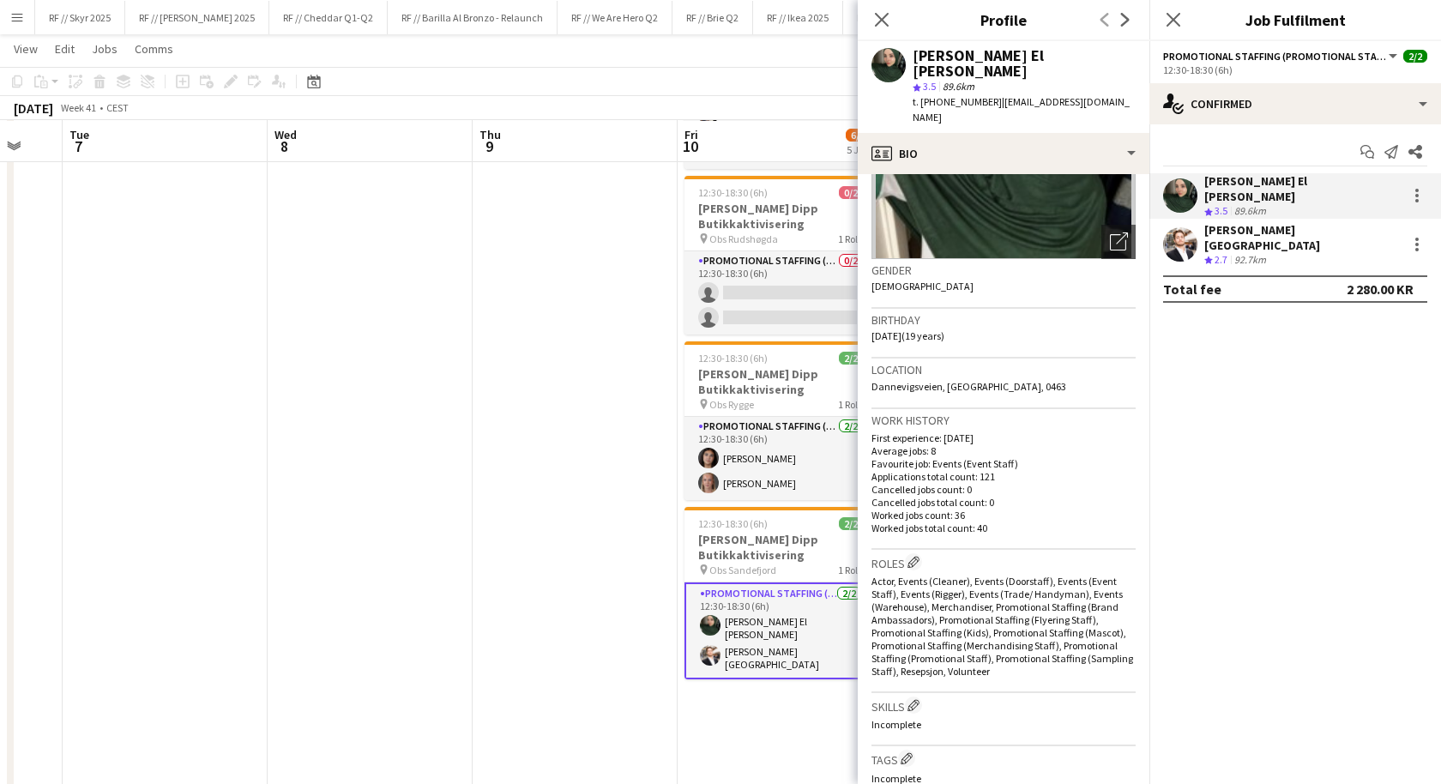
scroll to position [0, 0]
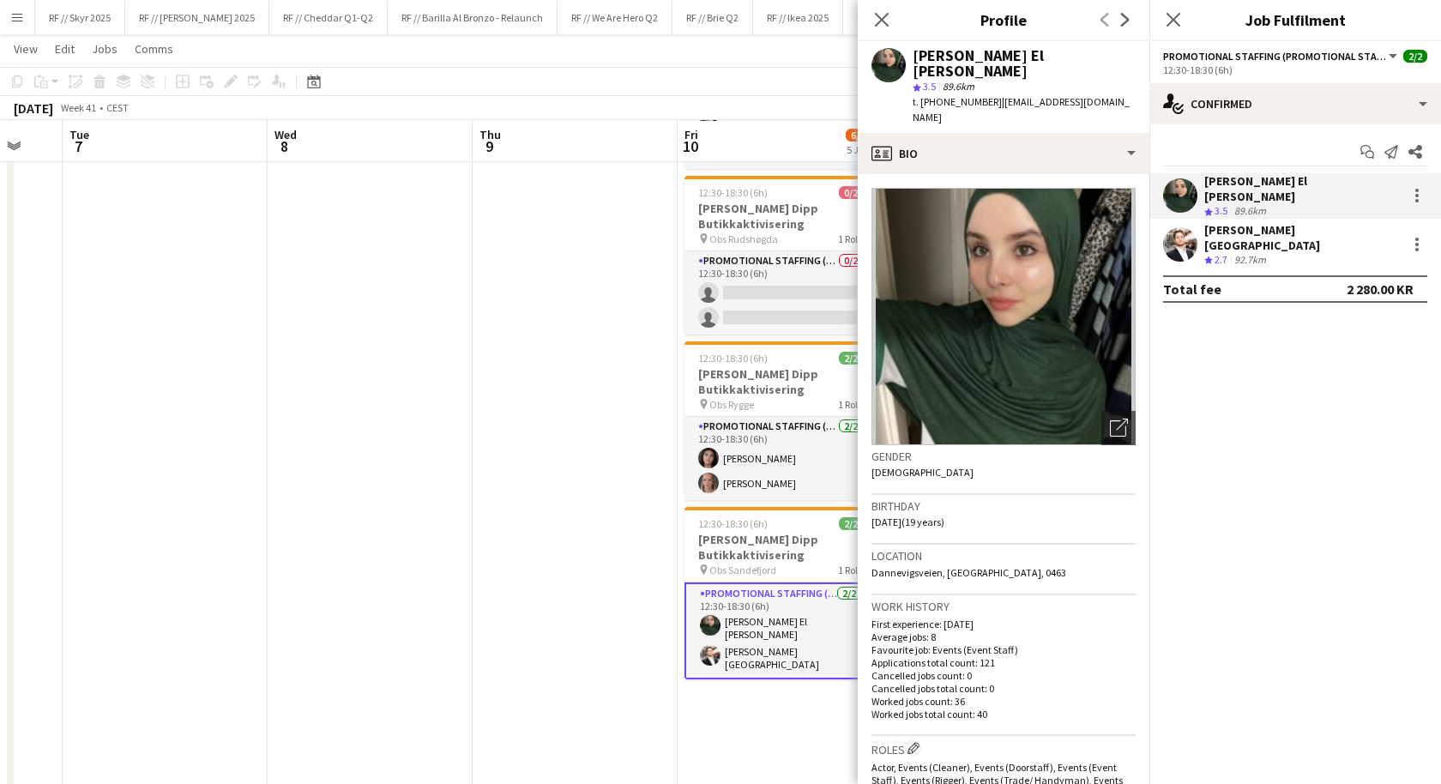
click at [594, 551] on app-date-cell at bounding box center [574, 355] width 205 height 1035
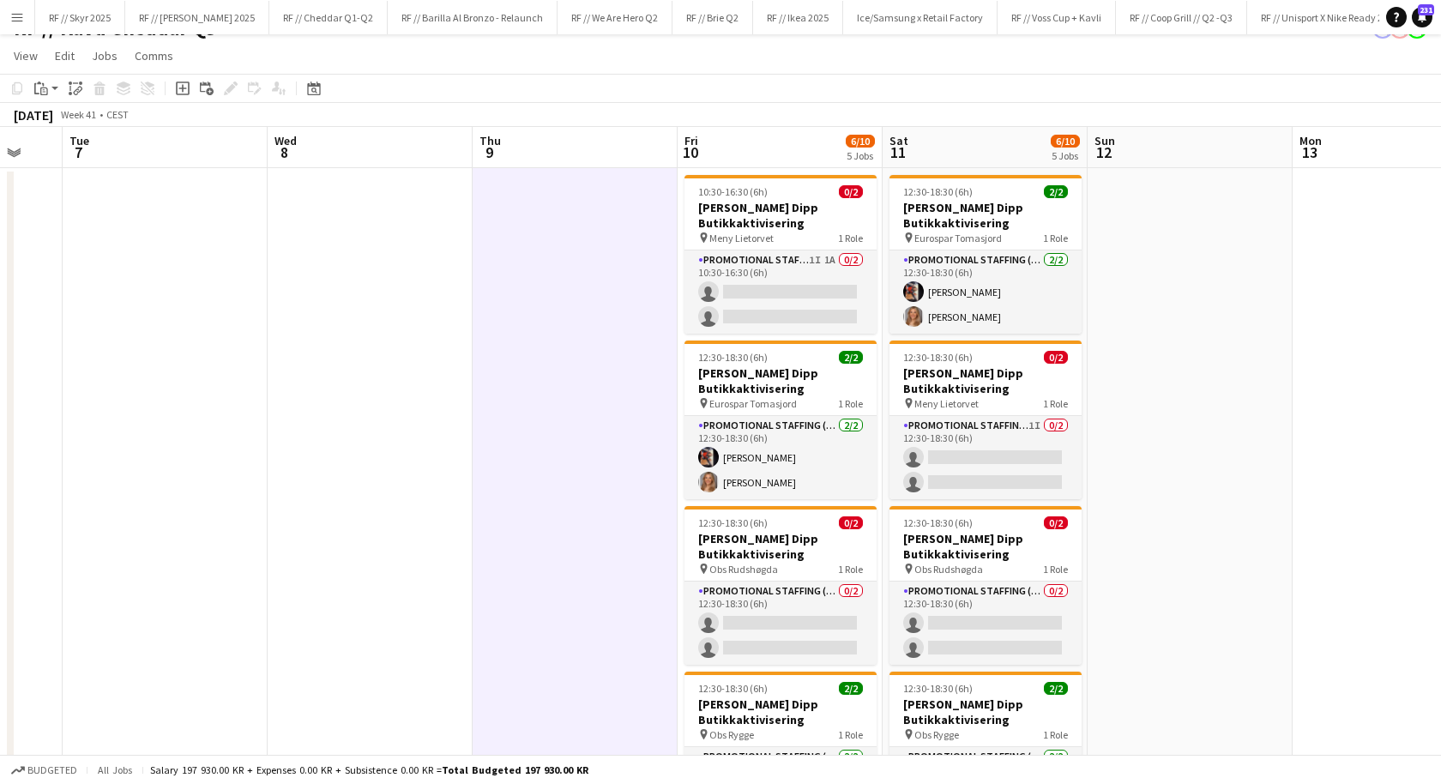
scroll to position [25, 0]
click at [818, 304] on app-card-role "Promotional Staffing (Promotional Staff) 1I 1A 0/2 10:30-16:30 (6h) single-neut…" at bounding box center [780, 292] width 192 height 83
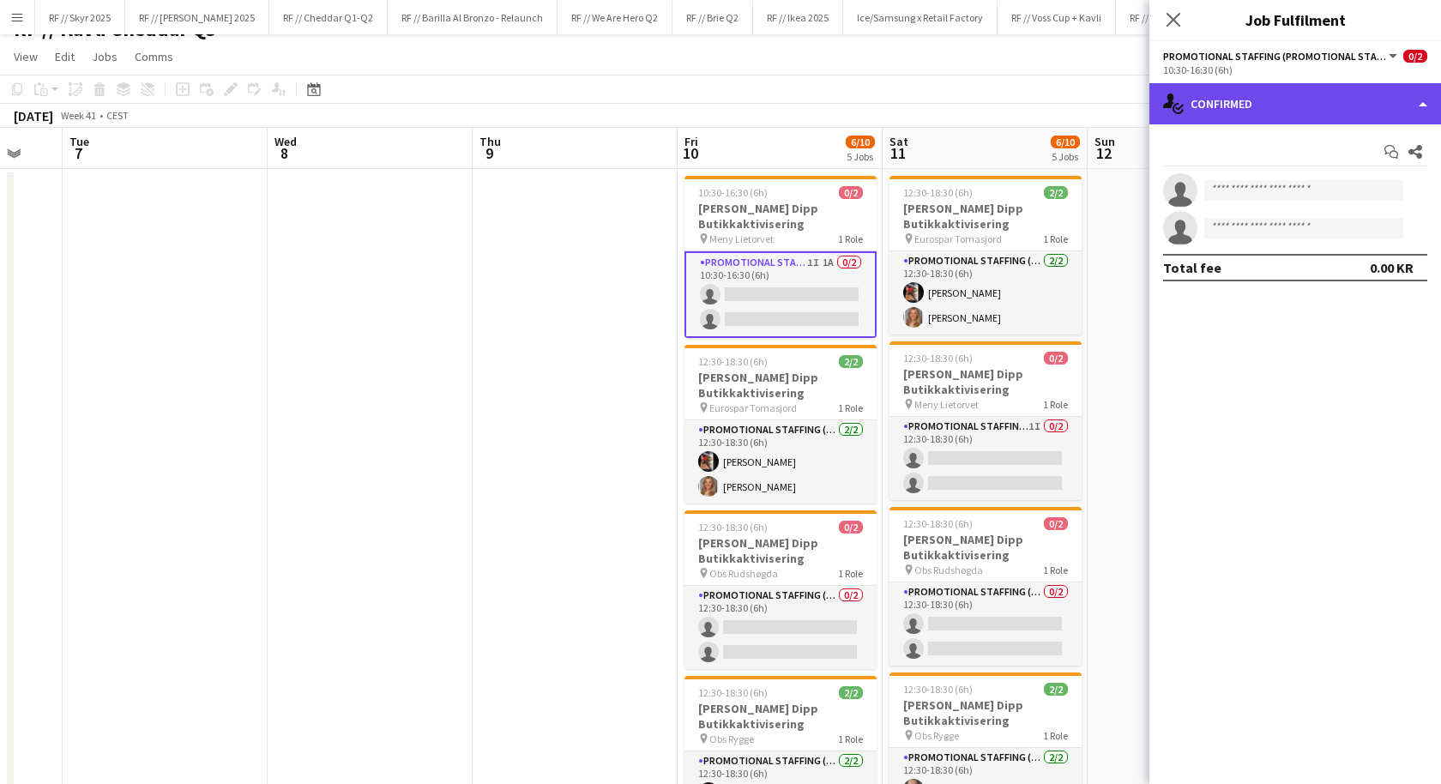
click at [1269, 101] on div "single-neutral-actions-check-2 Confirmed" at bounding box center [1295, 103] width 292 height 41
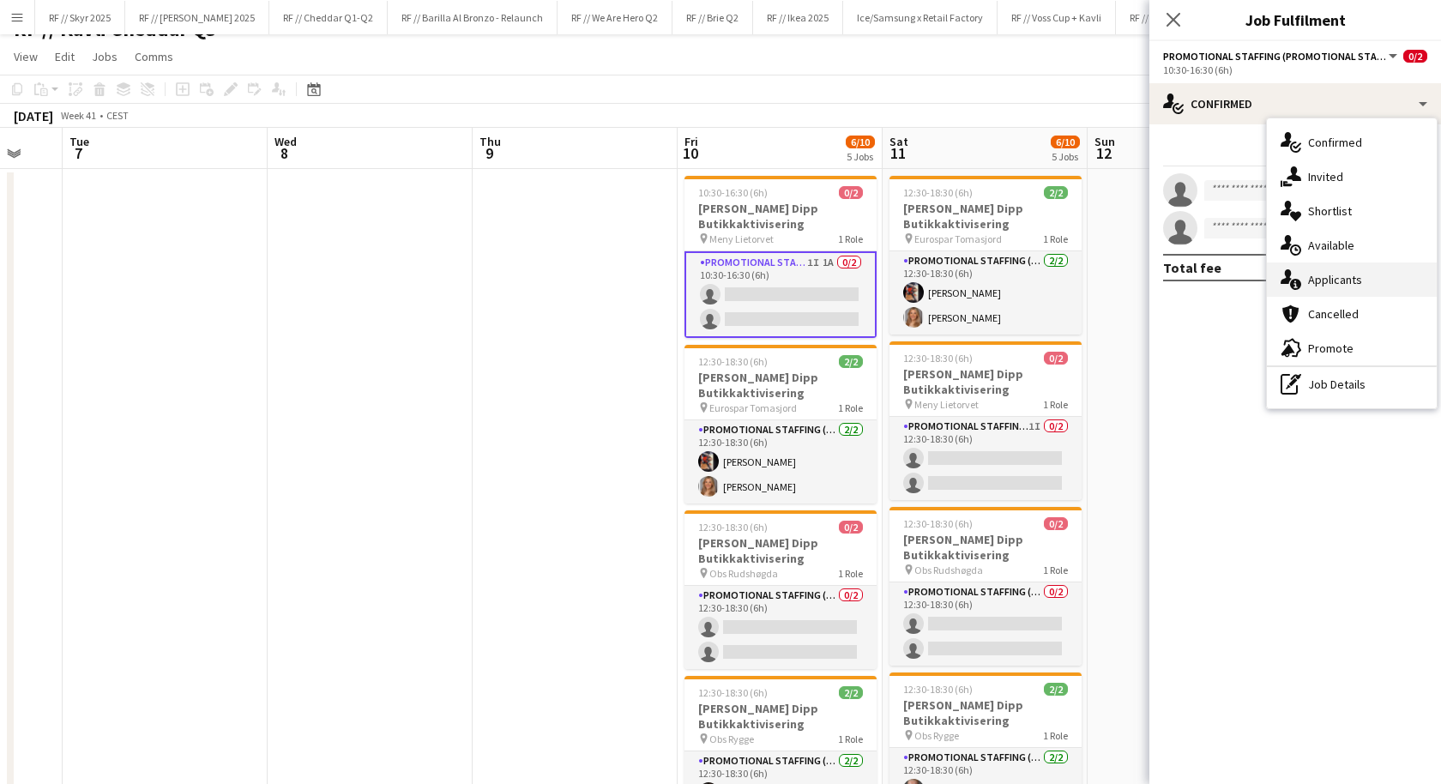
click at [1296, 275] on span "Applicants" at bounding box center [1335, 279] width 54 height 15
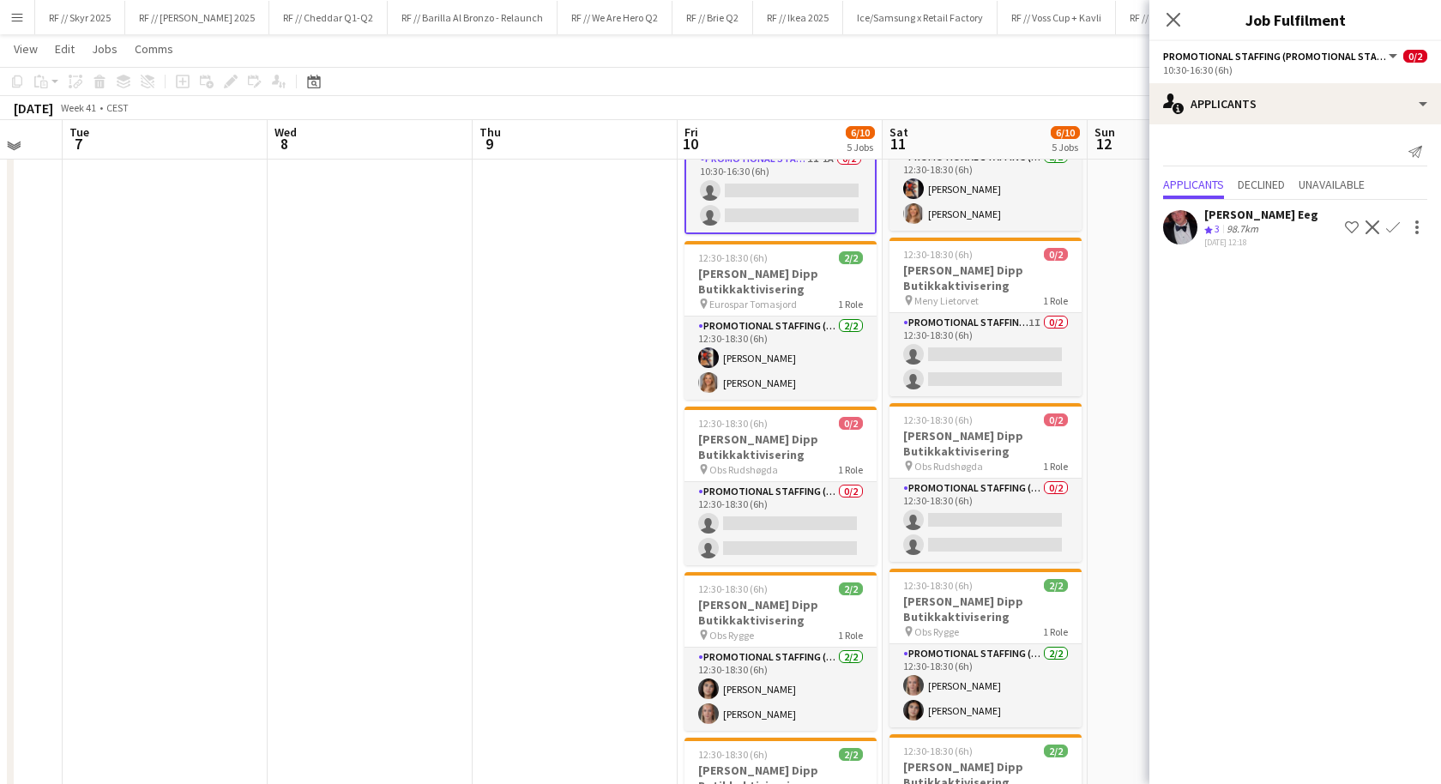
scroll to position [129, 0]
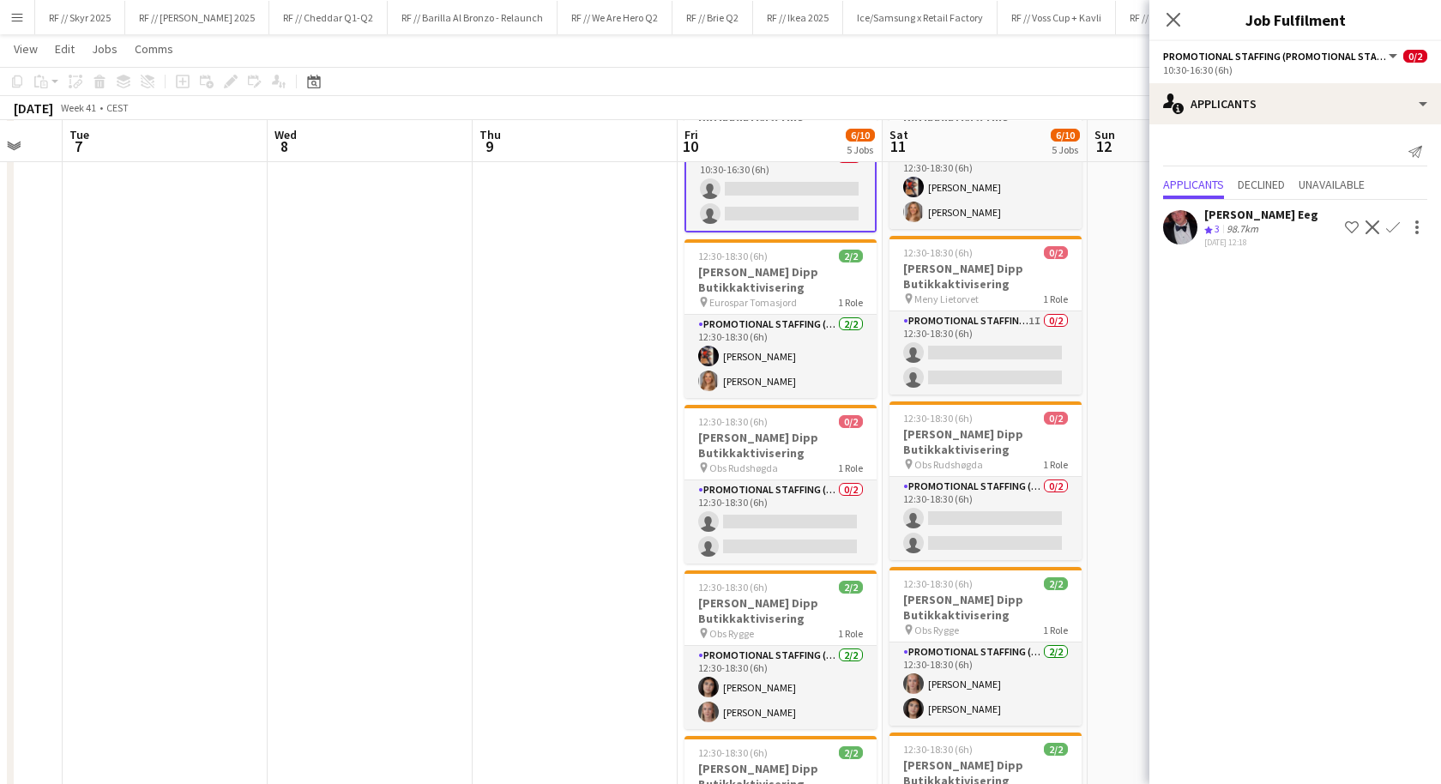
click at [1188, 220] on app-user-avatar at bounding box center [1180, 227] width 34 height 34
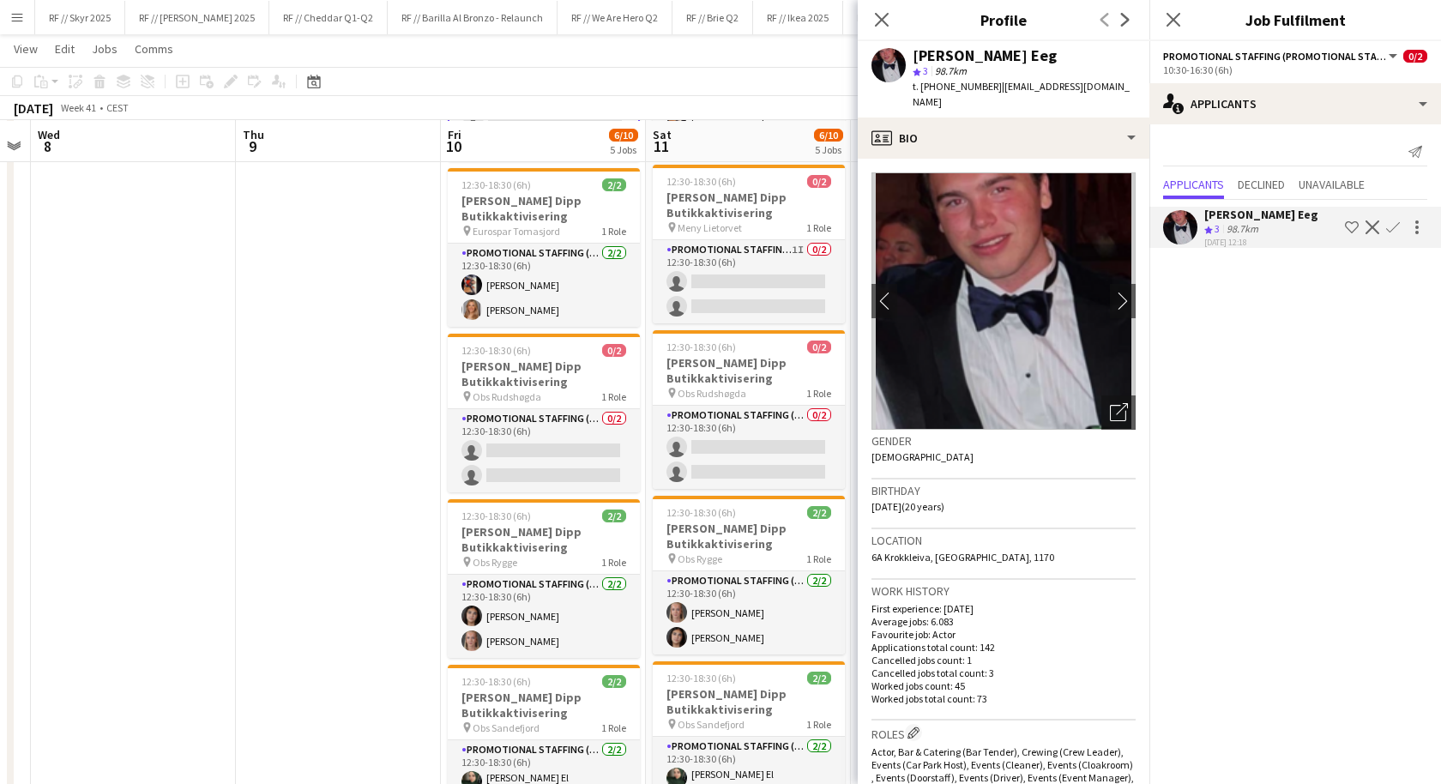
scroll to position [202, 0]
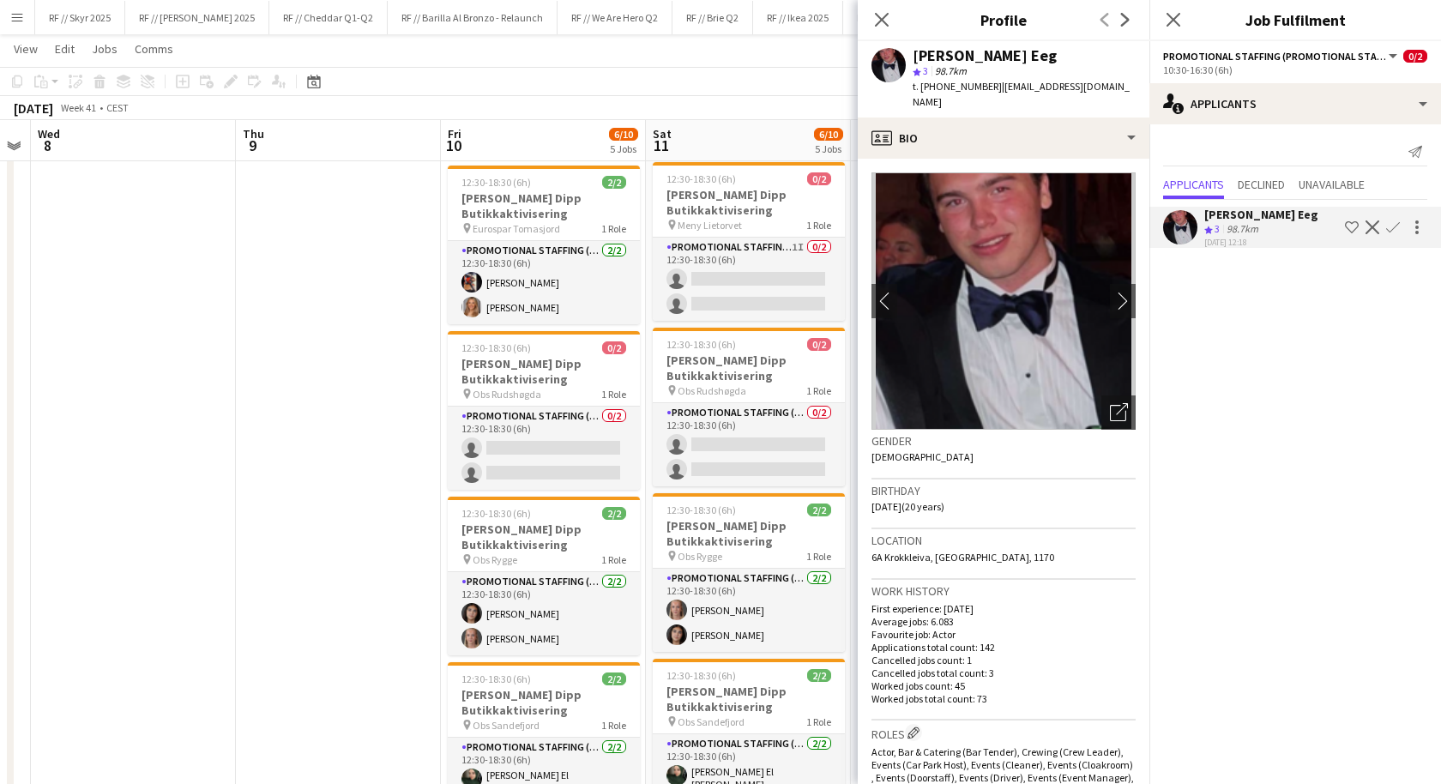
click at [285, 438] on app-date-cell at bounding box center [338, 507] width 205 height 1035
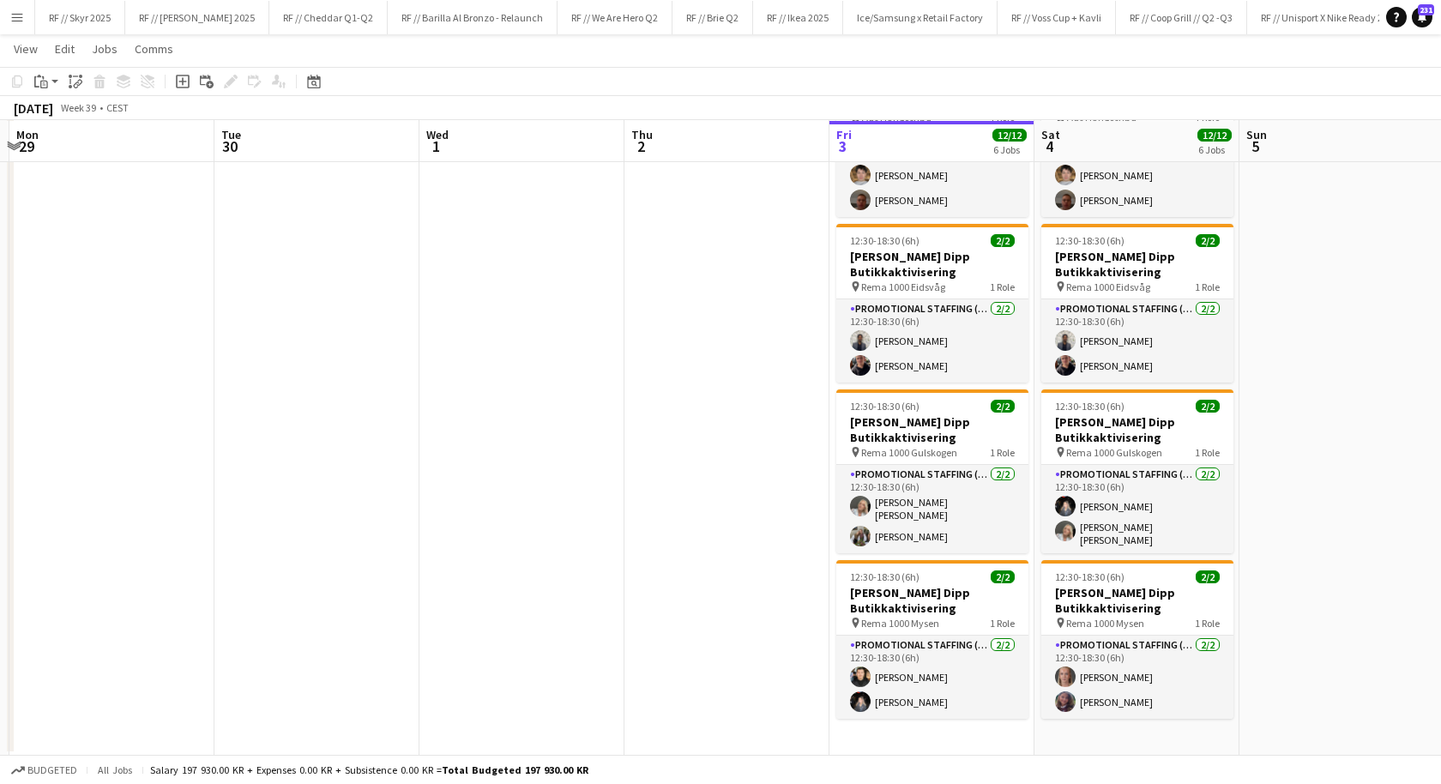
scroll to position [0, 0]
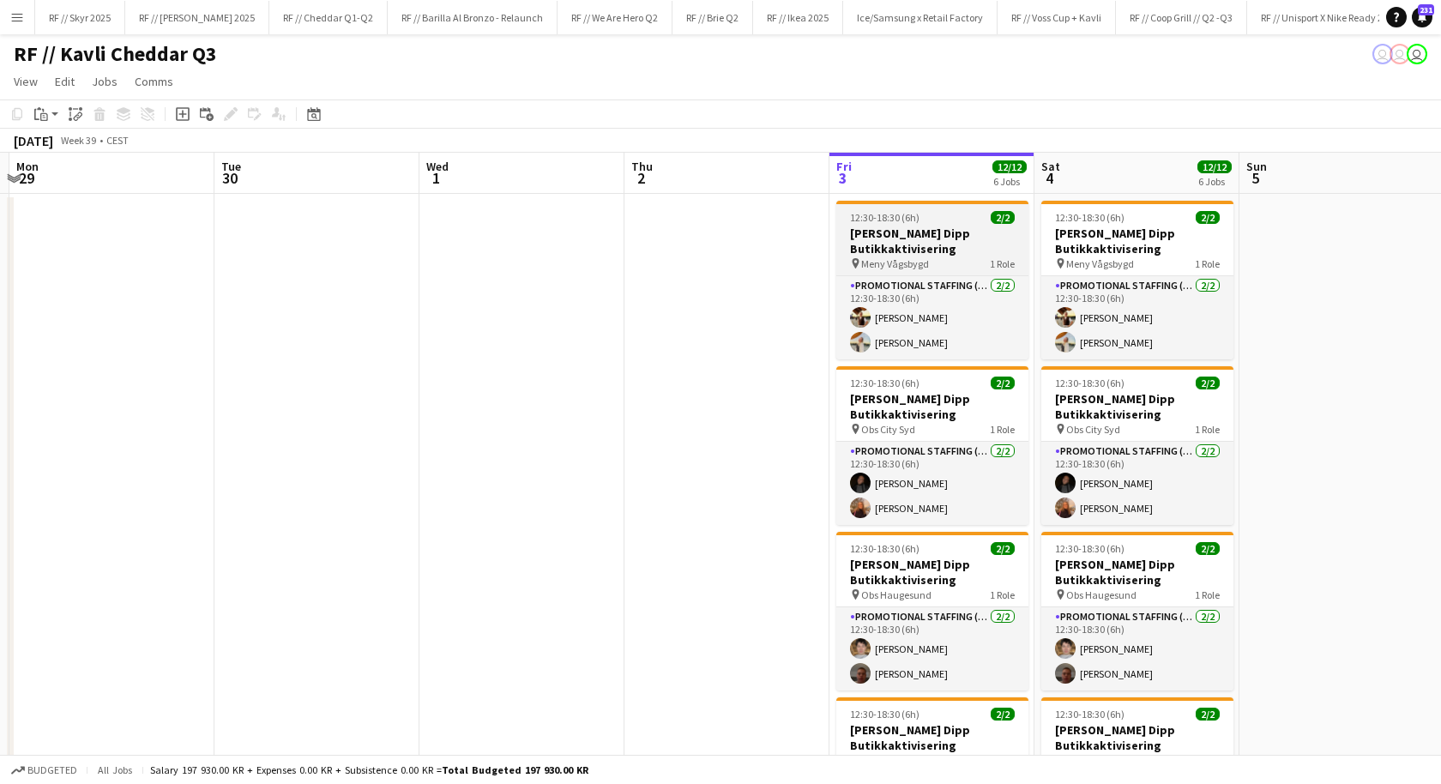
click at [864, 237] on h3 "[PERSON_NAME] Dipp Butikkaktivisering" at bounding box center [932, 241] width 192 height 31
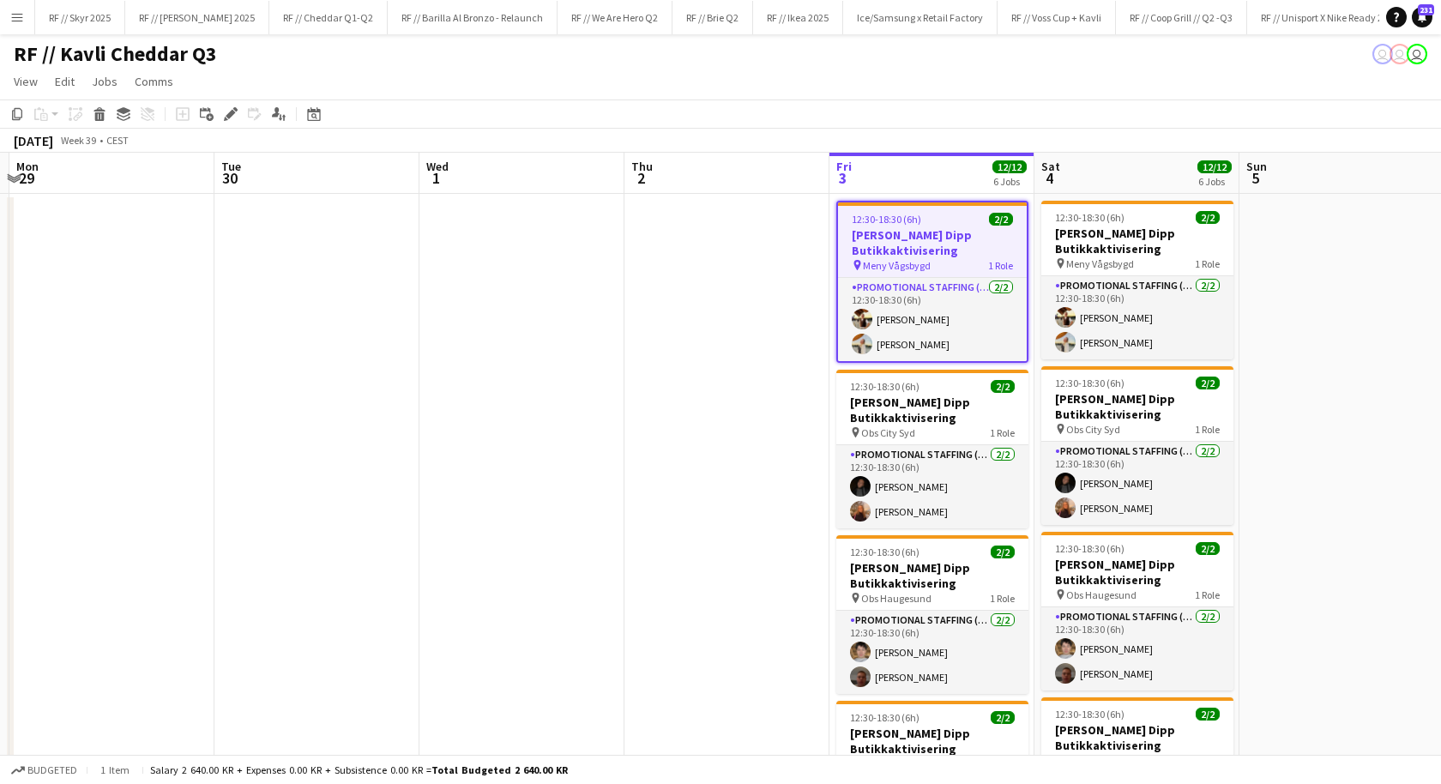
click at [724, 258] on app-date-cell at bounding box center [726, 711] width 205 height 1035
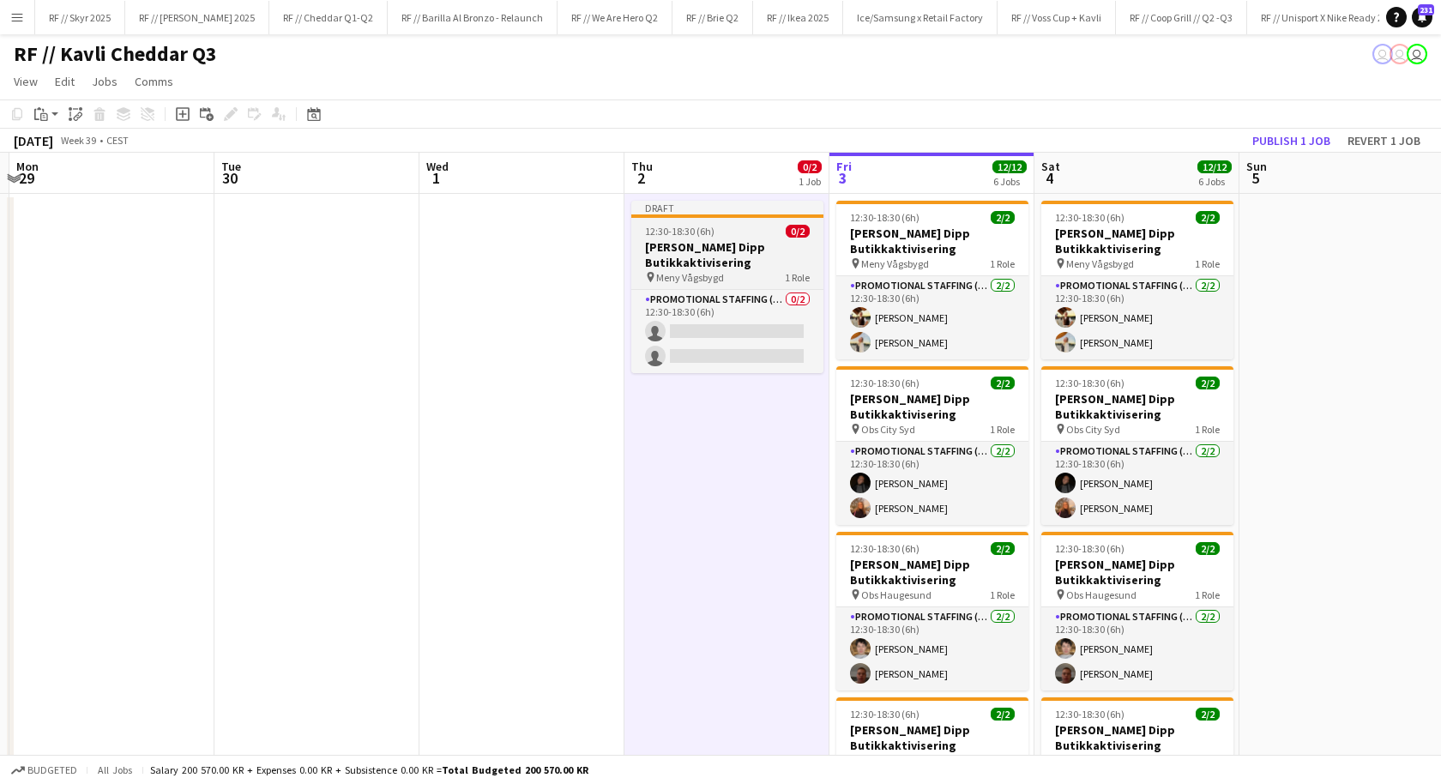
click at [683, 241] on h3 "[PERSON_NAME] Dipp Butikkaktivisering" at bounding box center [727, 254] width 192 height 31
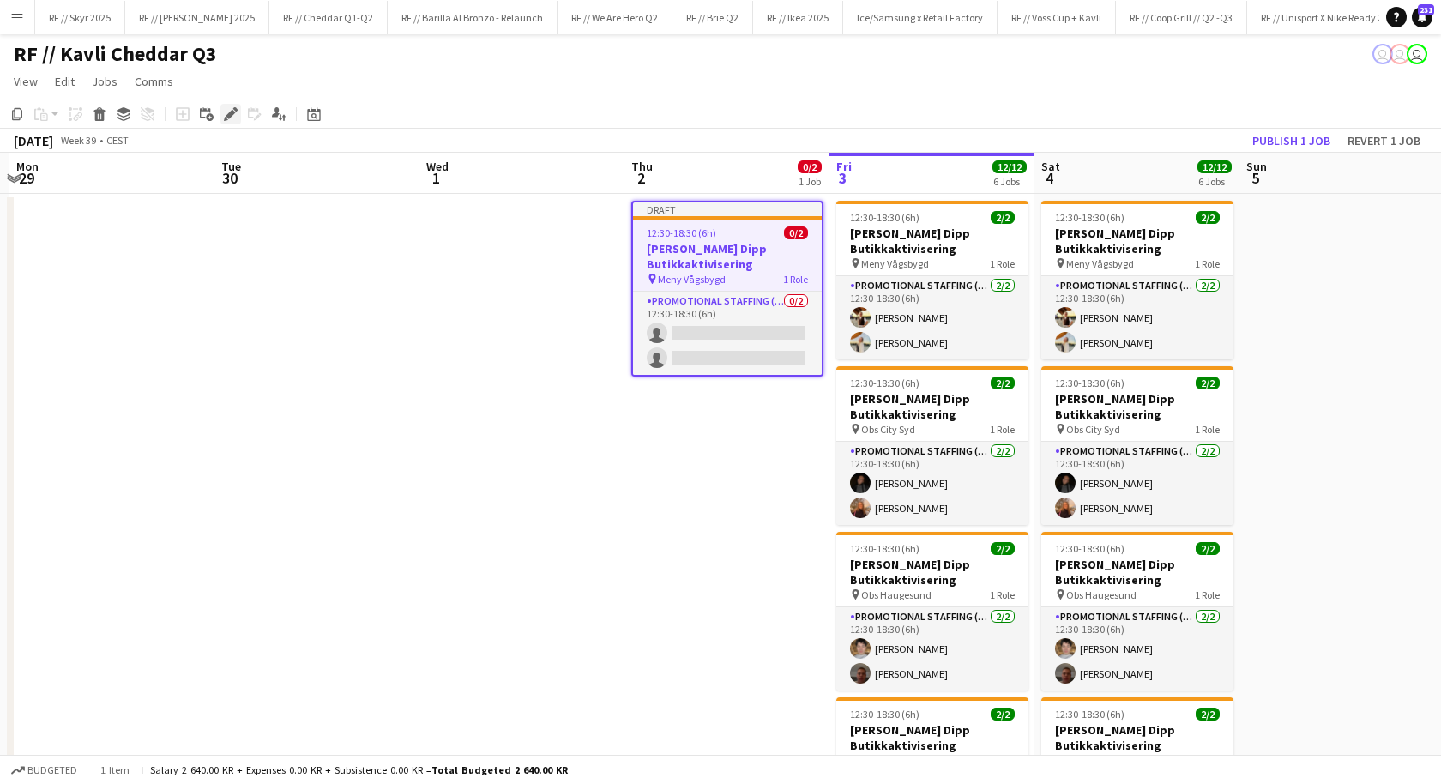
click at [232, 115] on icon at bounding box center [230, 114] width 9 height 9
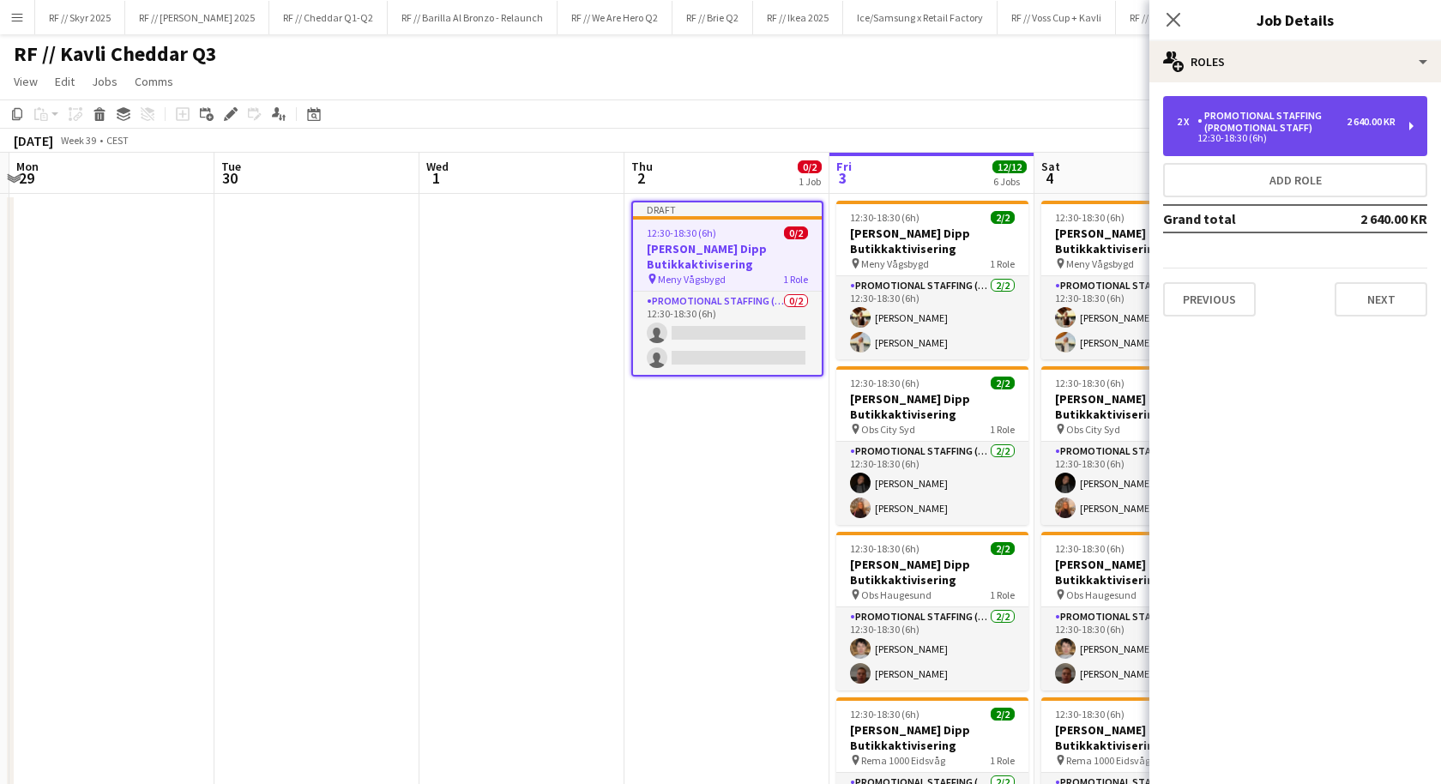
click at [1206, 127] on div "Promotional Staffing (Promotional Staff)" at bounding box center [1271, 122] width 149 height 24
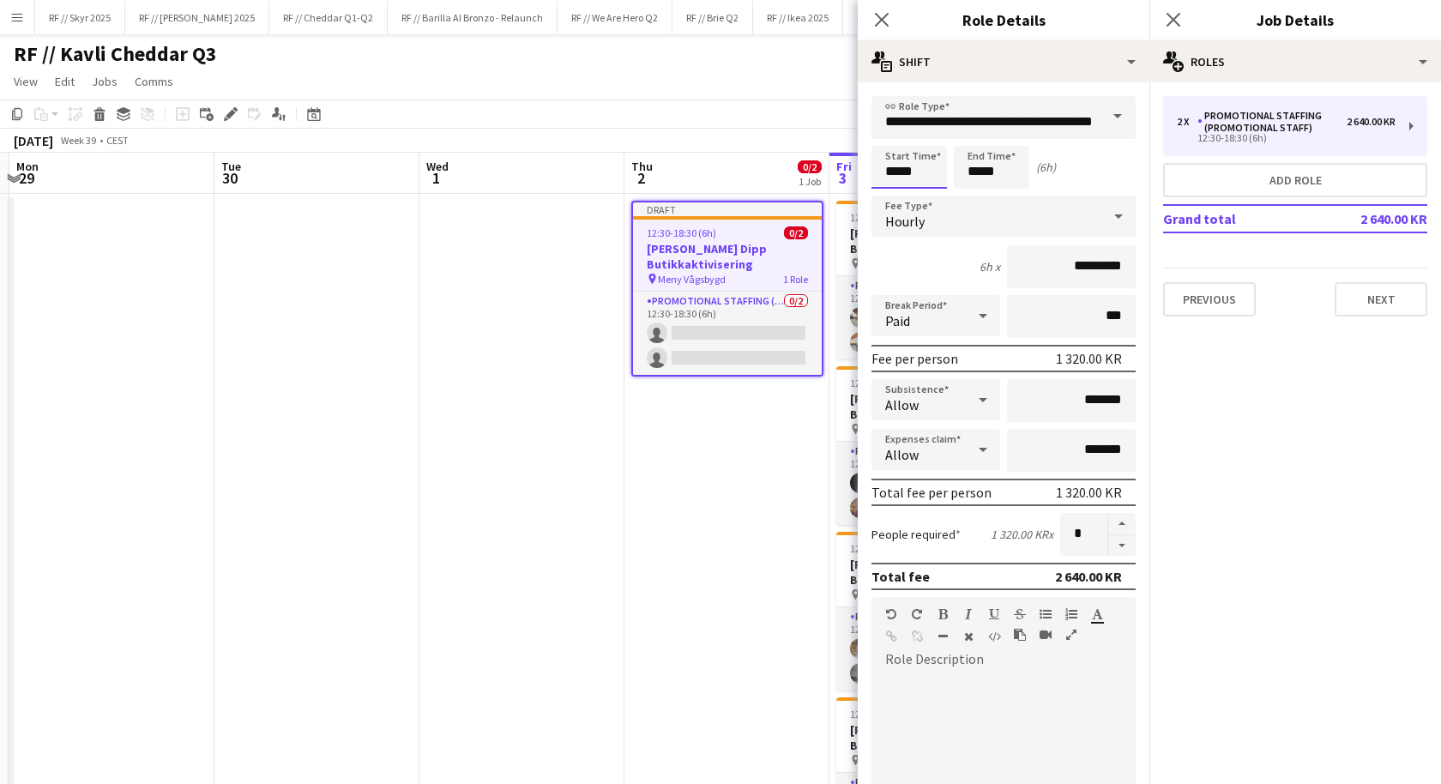
click at [907, 173] on input "*****" at bounding box center [908, 167] width 75 height 43
click at [935, 192] on div at bounding box center [926, 197] width 34 height 17
type input "*****"
click at [935, 192] on div at bounding box center [926, 197] width 34 height 17
click at [989, 175] on input "*****" at bounding box center [991, 167] width 75 height 43
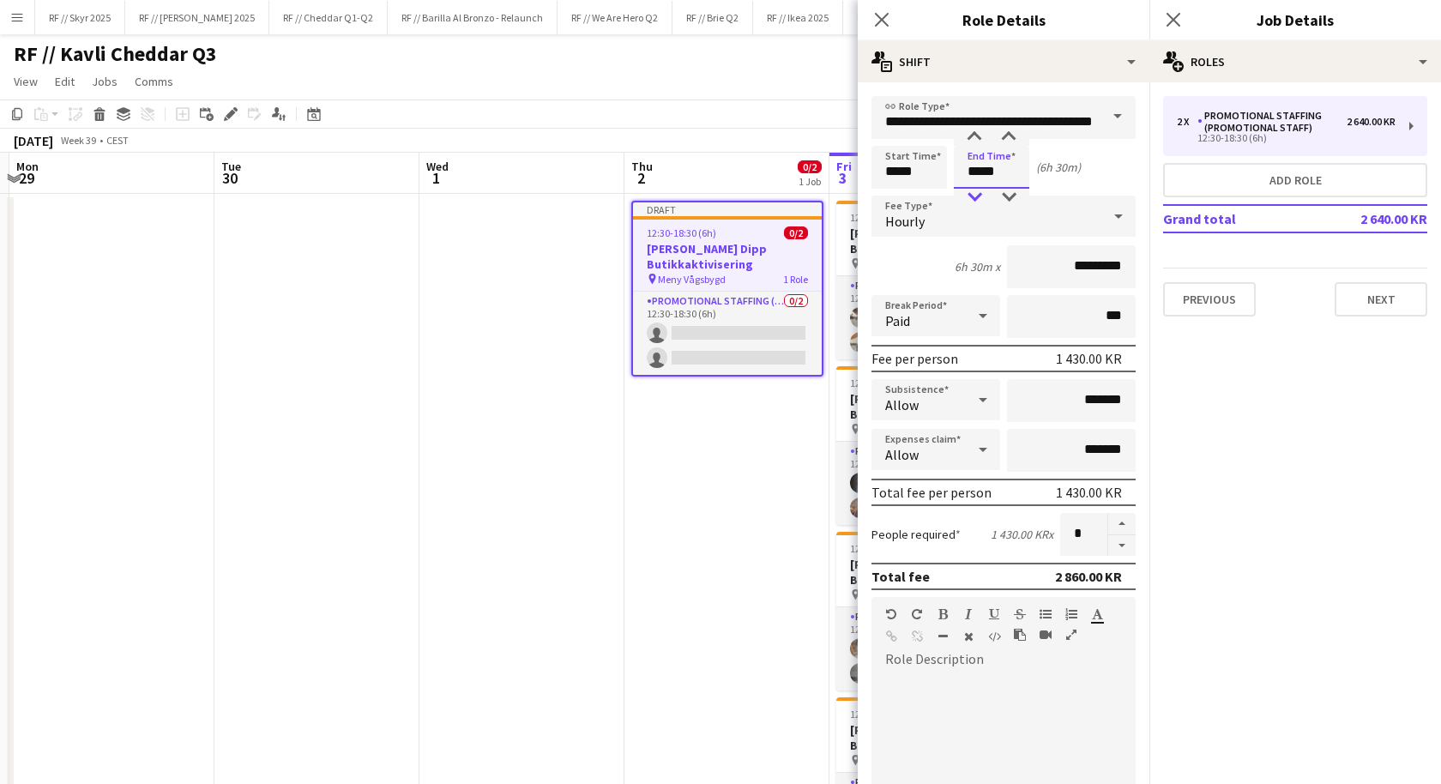
click at [980, 190] on div at bounding box center [974, 197] width 34 height 17
click at [1014, 193] on div at bounding box center [1008, 197] width 34 height 17
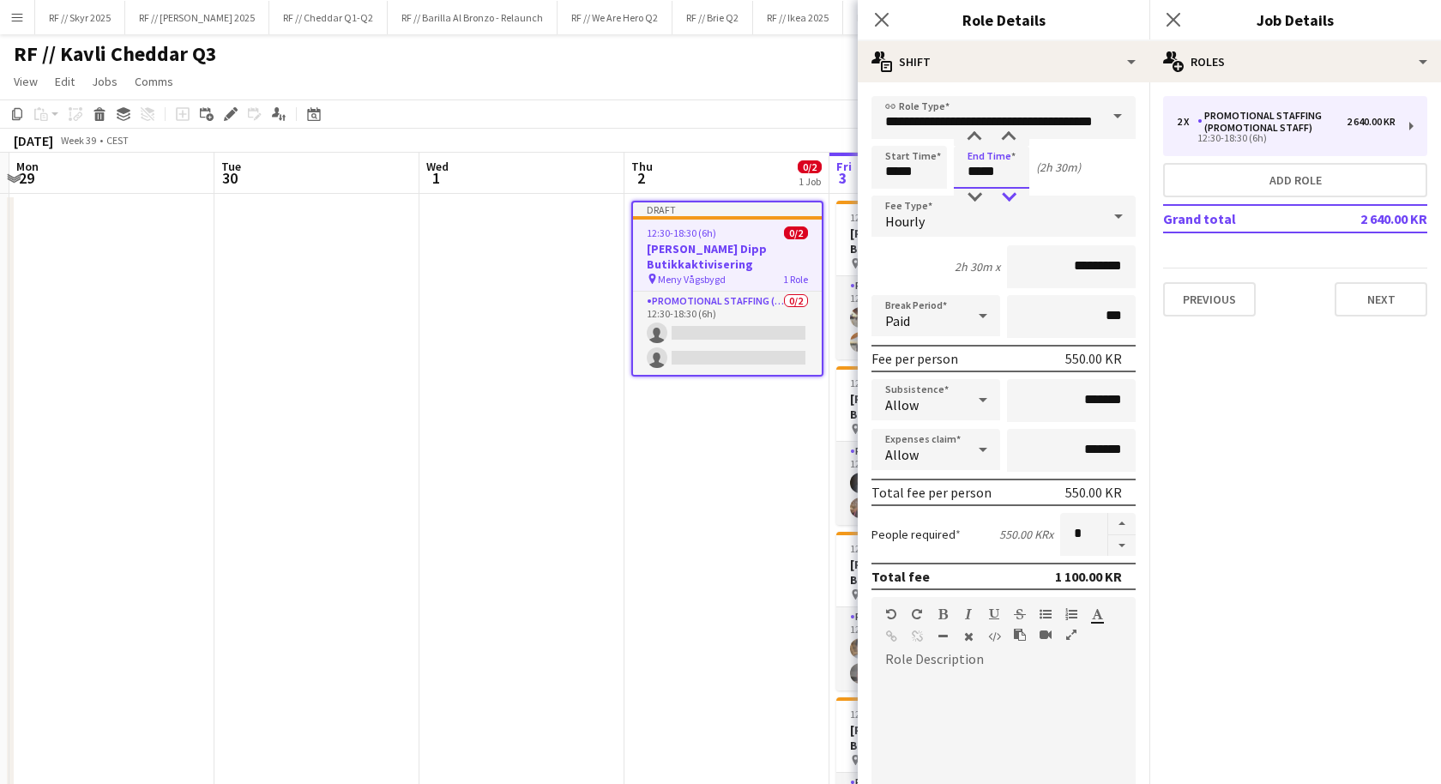
type input "*****"
click at [1014, 193] on div at bounding box center [1008, 197] width 34 height 17
click at [722, 421] on app-date-cell "Draft 12:30-18:30 (6h) 0/2 Kavli Cheddar Dipp Butikkaktivisering pin Meny Vågsb…" at bounding box center [726, 711] width 205 height 1035
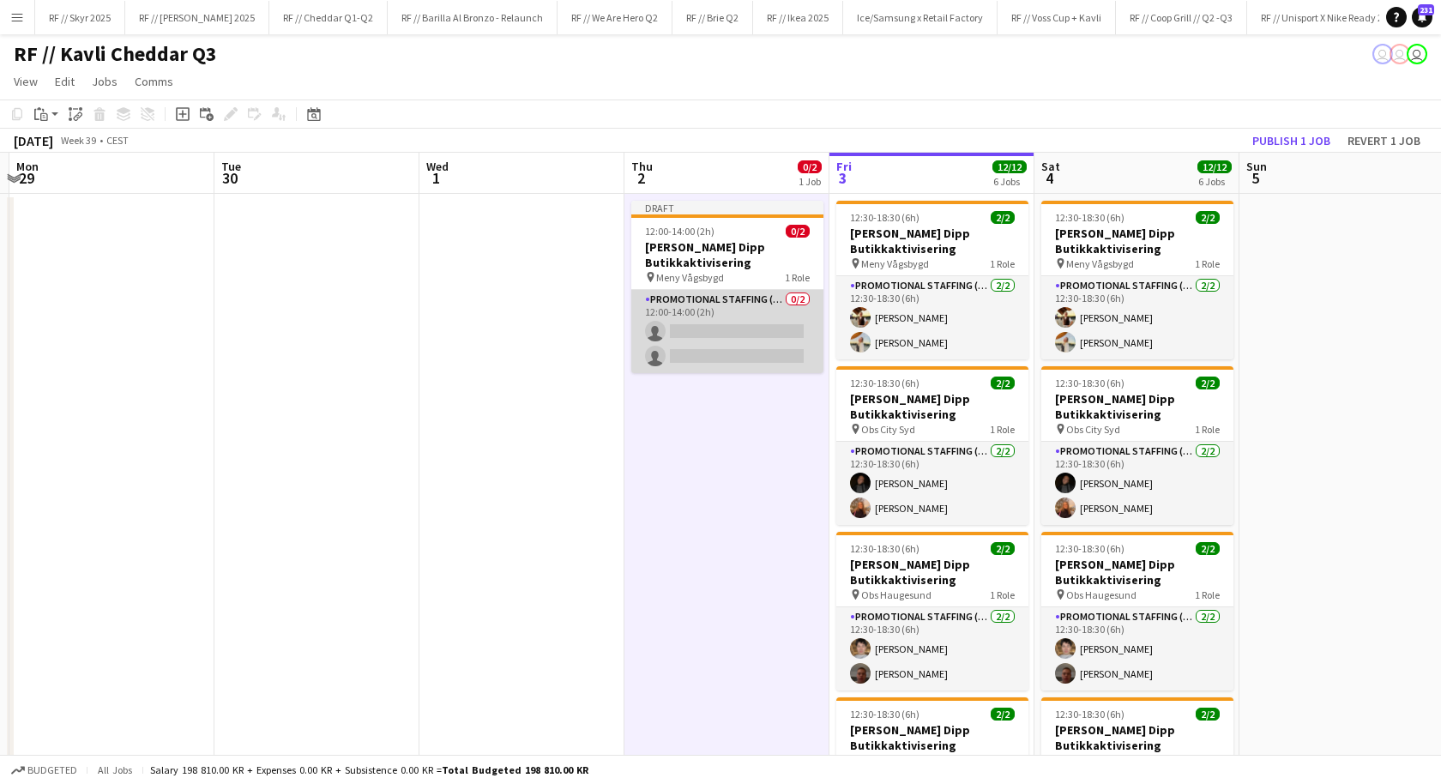
click at [715, 346] on app-card-role "Promotional Staffing (Promotional Staff) 0/2 12:00-14:00 (2h) single-neutral-ac…" at bounding box center [727, 331] width 192 height 83
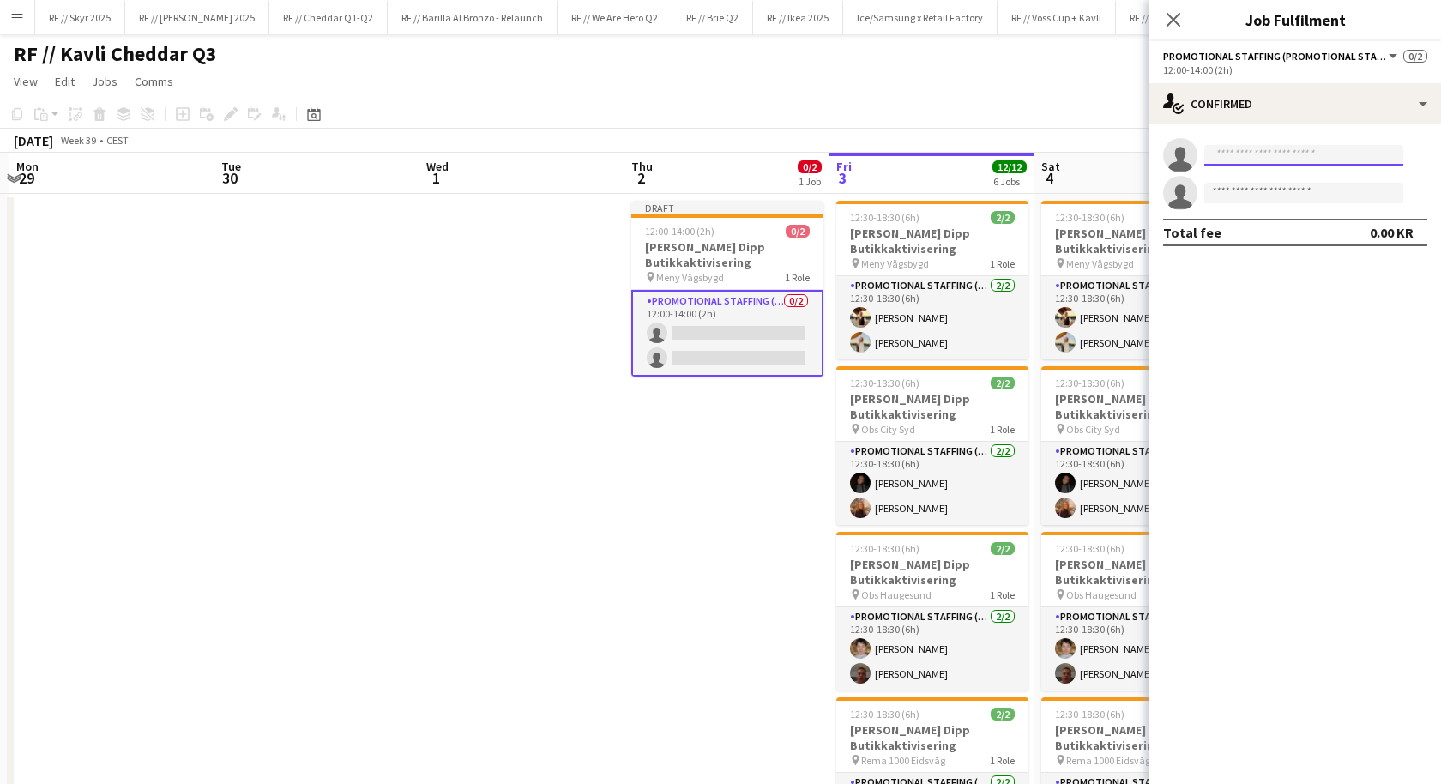
click at [1270, 153] on input at bounding box center [1303, 155] width 199 height 21
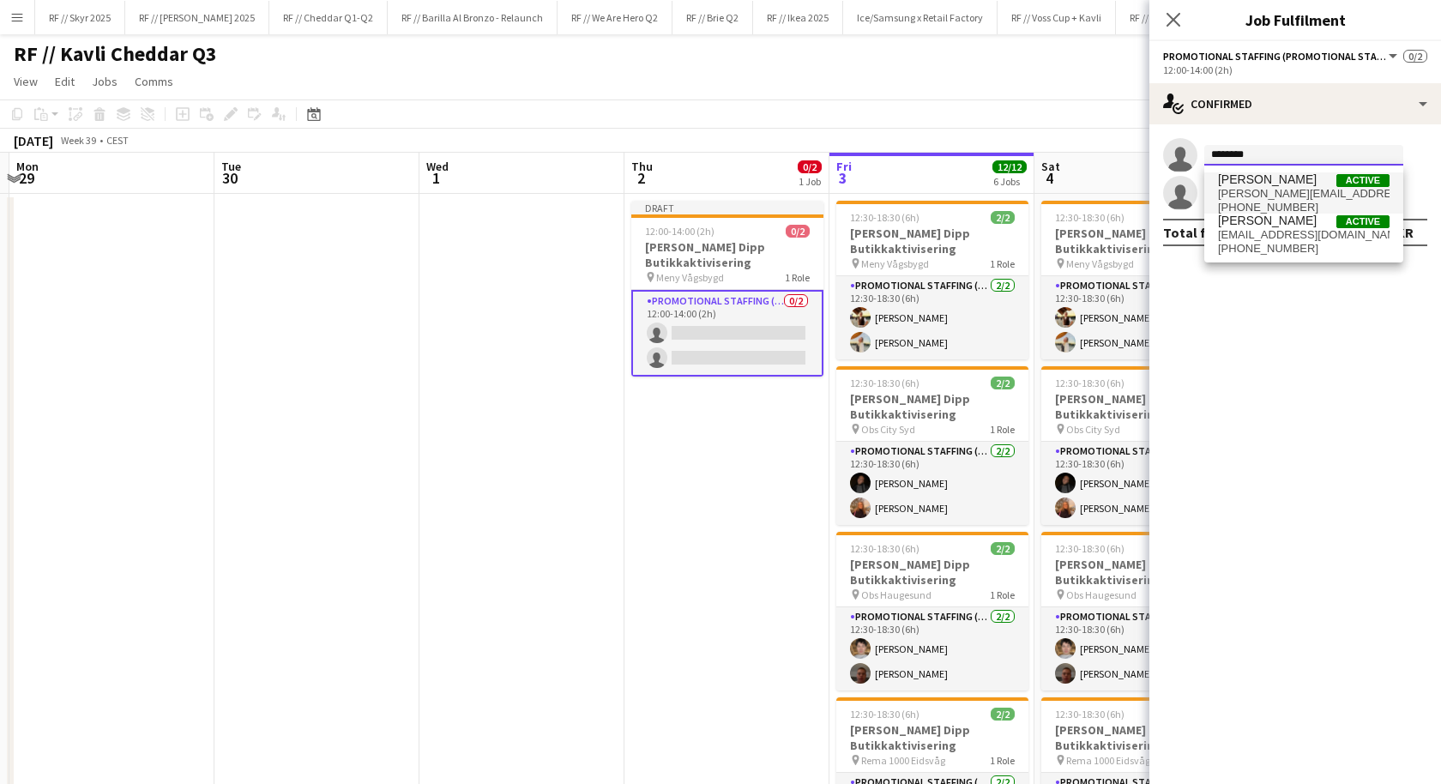
type input "********"
click at [1258, 185] on span "[PERSON_NAME]" at bounding box center [1267, 179] width 99 height 15
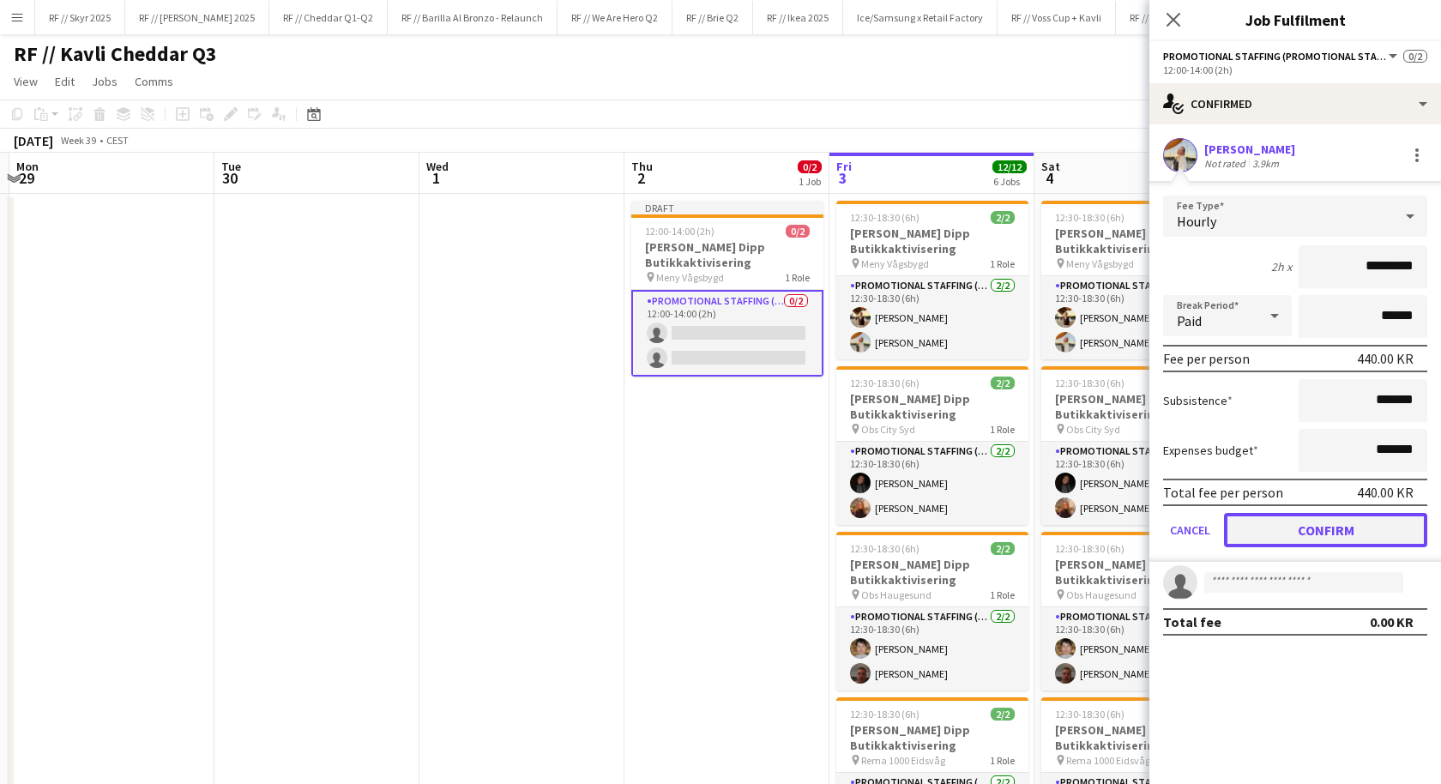
click at [1296, 523] on button "Confirm" at bounding box center [1325, 530] width 203 height 34
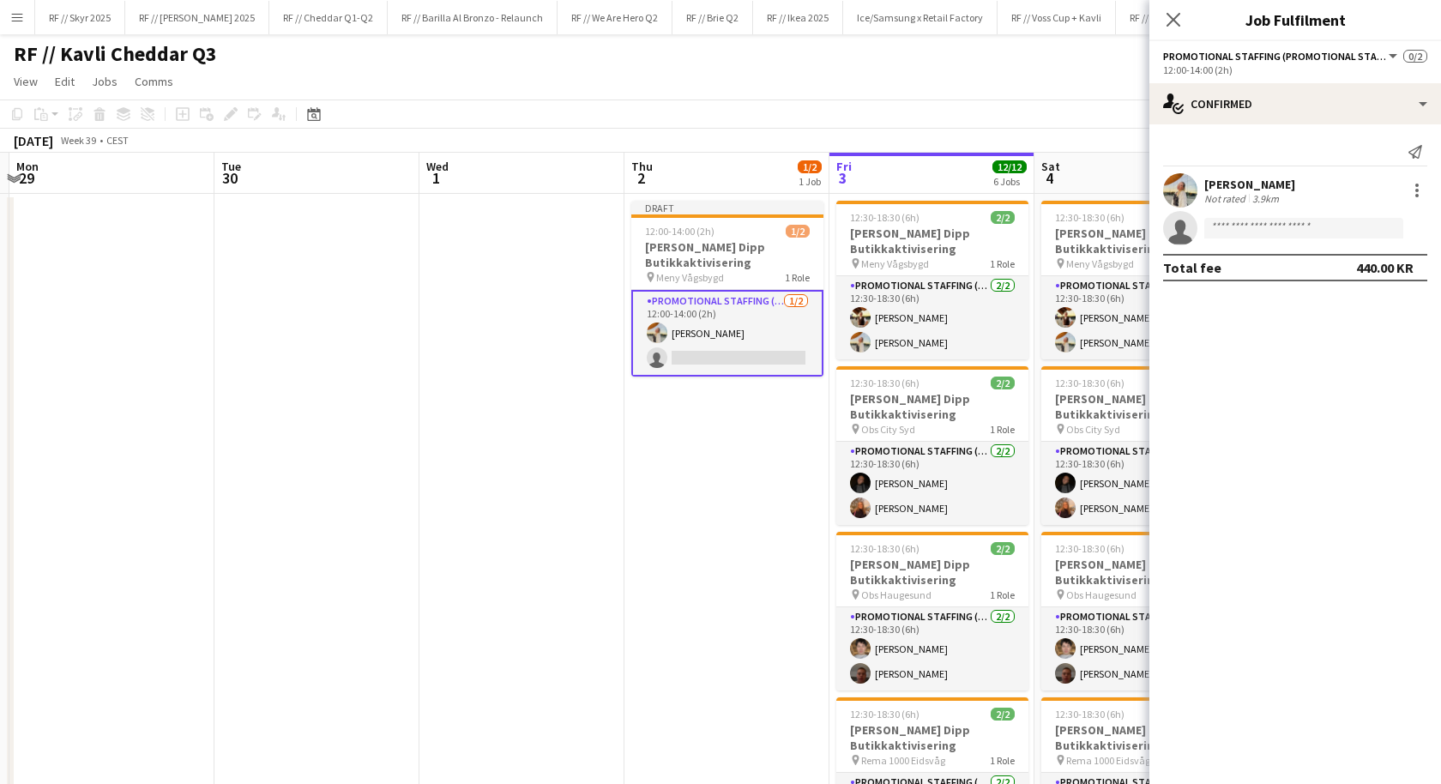
click at [759, 439] on app-date-cell "Draft 12:00-14:00 (2h) 1/2 Kavli Cheddar Dipp Butikkaktivisering pin Meny Vågsb…" at bounding box center [726, 711] width 205 height 1035
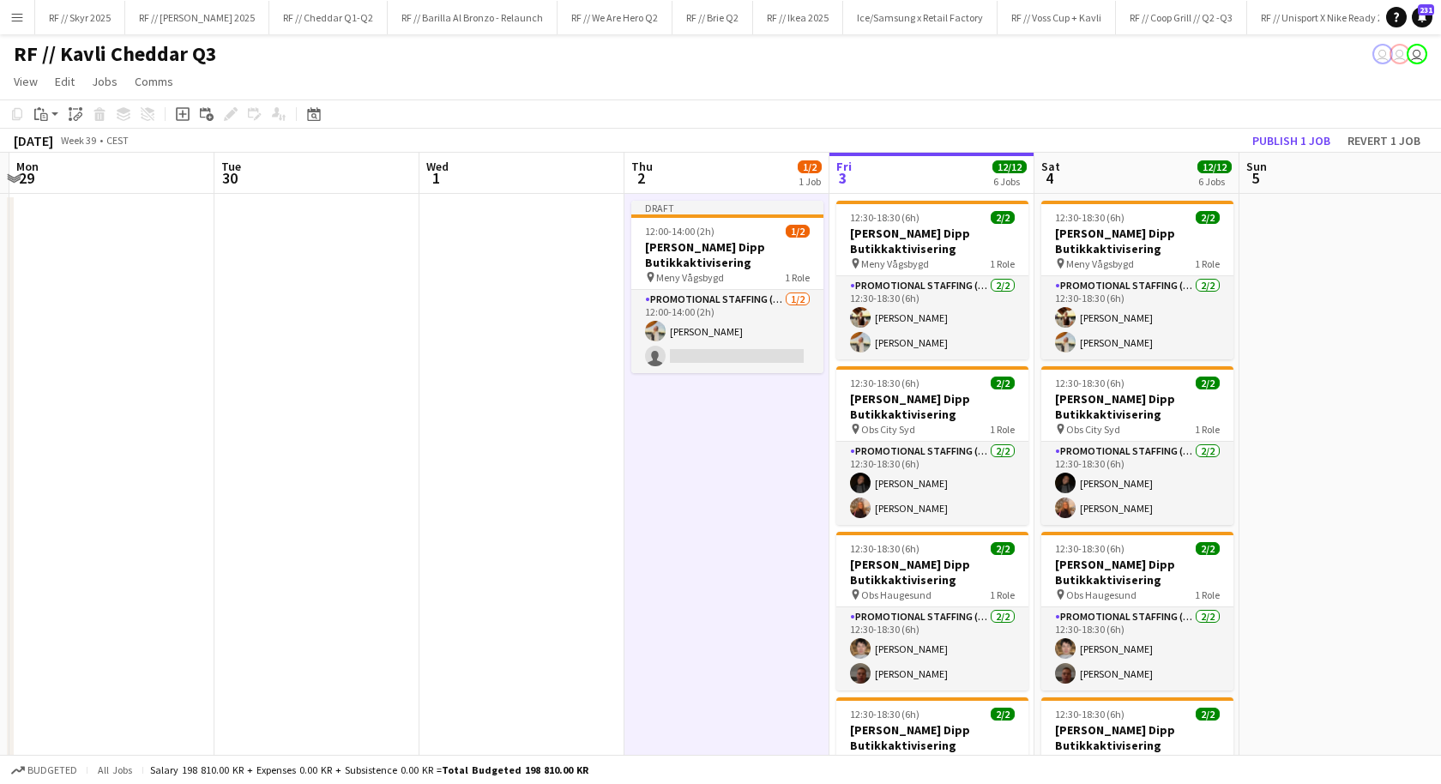
click at [759, 439] on app-date-cell "Draft 12:00-14:00 (2h) 1/2 Kavli Cheddar Dipp Butikkaktivisering pin Meny Vågsb…" at bounding box center [726, 711] width 205 height 1035
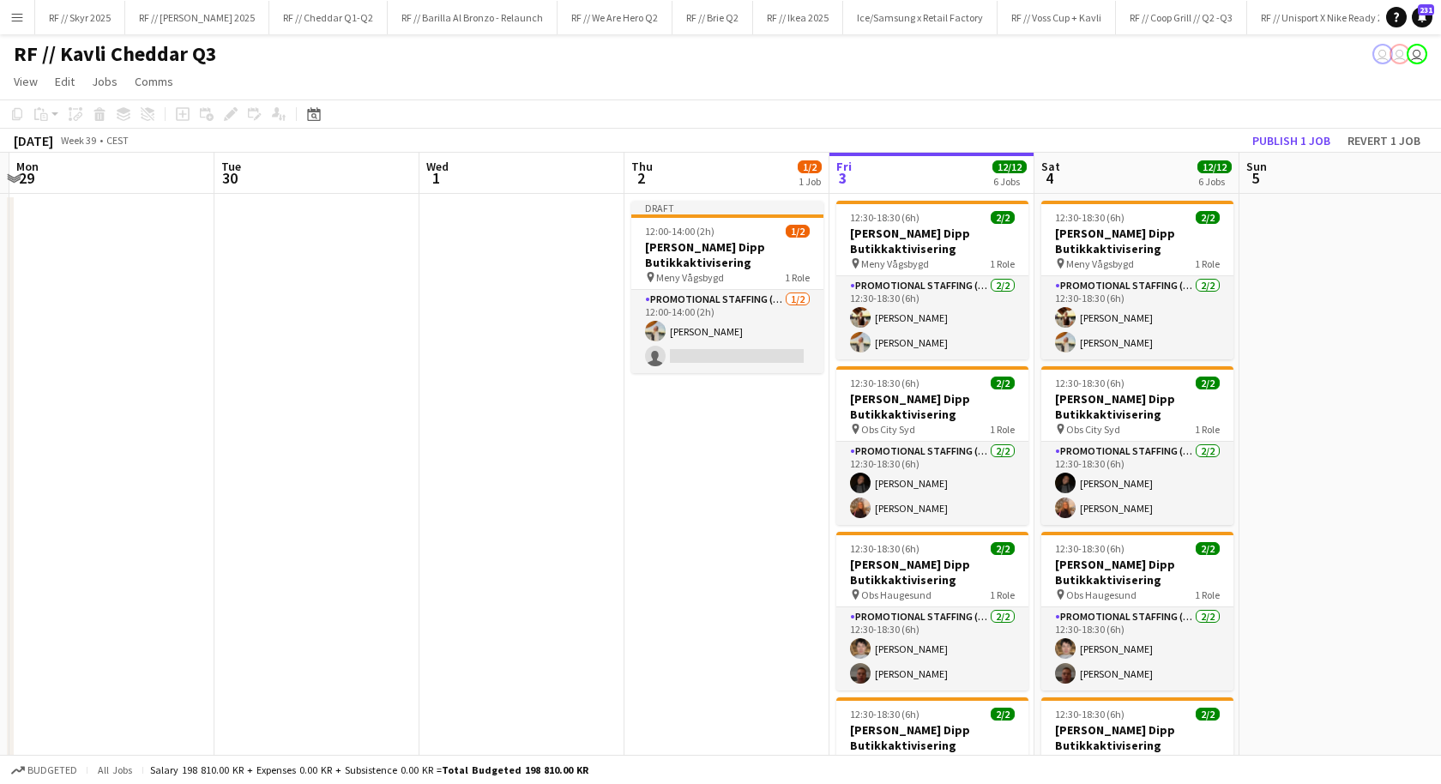
click at [764, 448] on app-date-cell "Draft 12:00-14:00 (2h) 1/2 Kavli Cheddar Dipp Butikkaktivisering pin Meny Vågsb…" at bounding box center [726, 711] width 205 height 1035
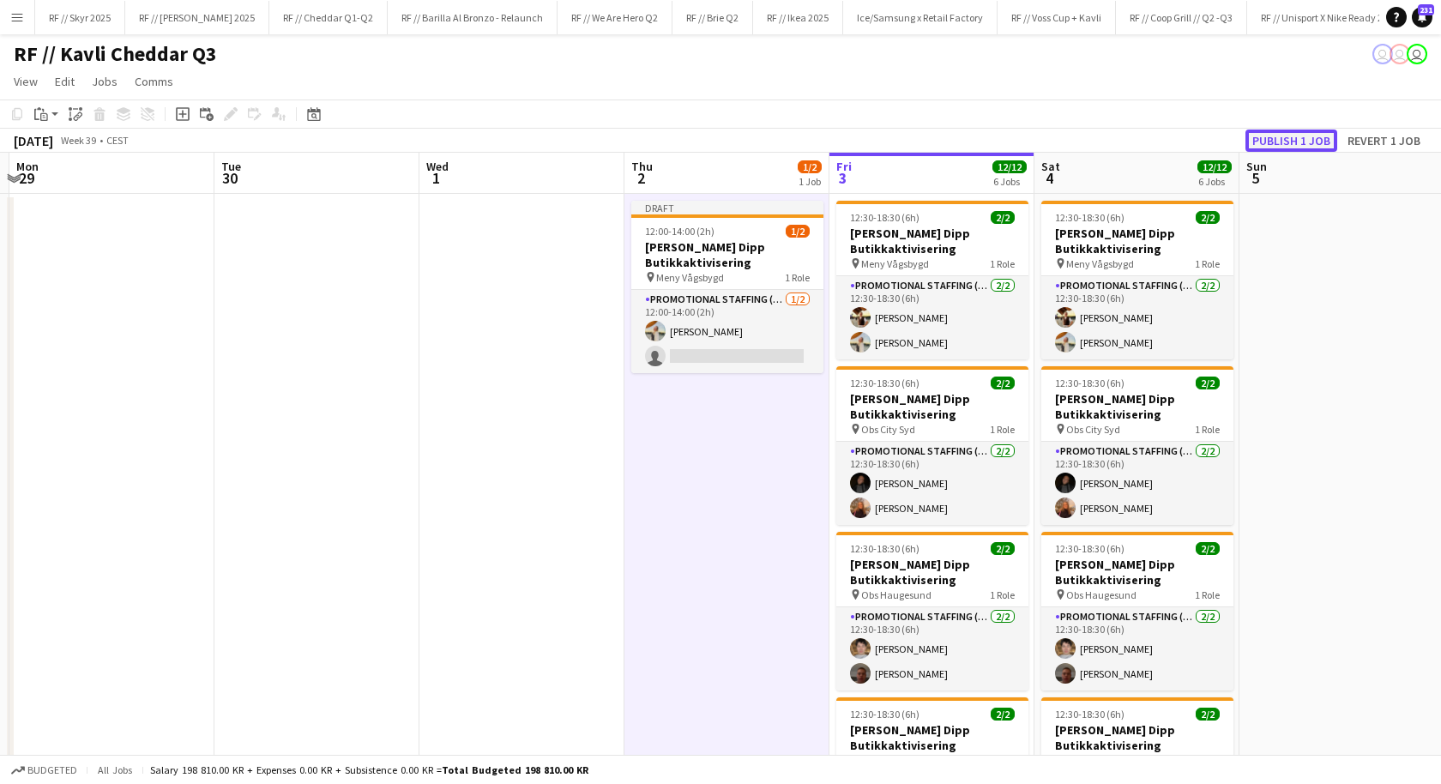
click at [1269, 143] on button "Publish 1 job" at bounding box center [1291, 140] width 92 height 22
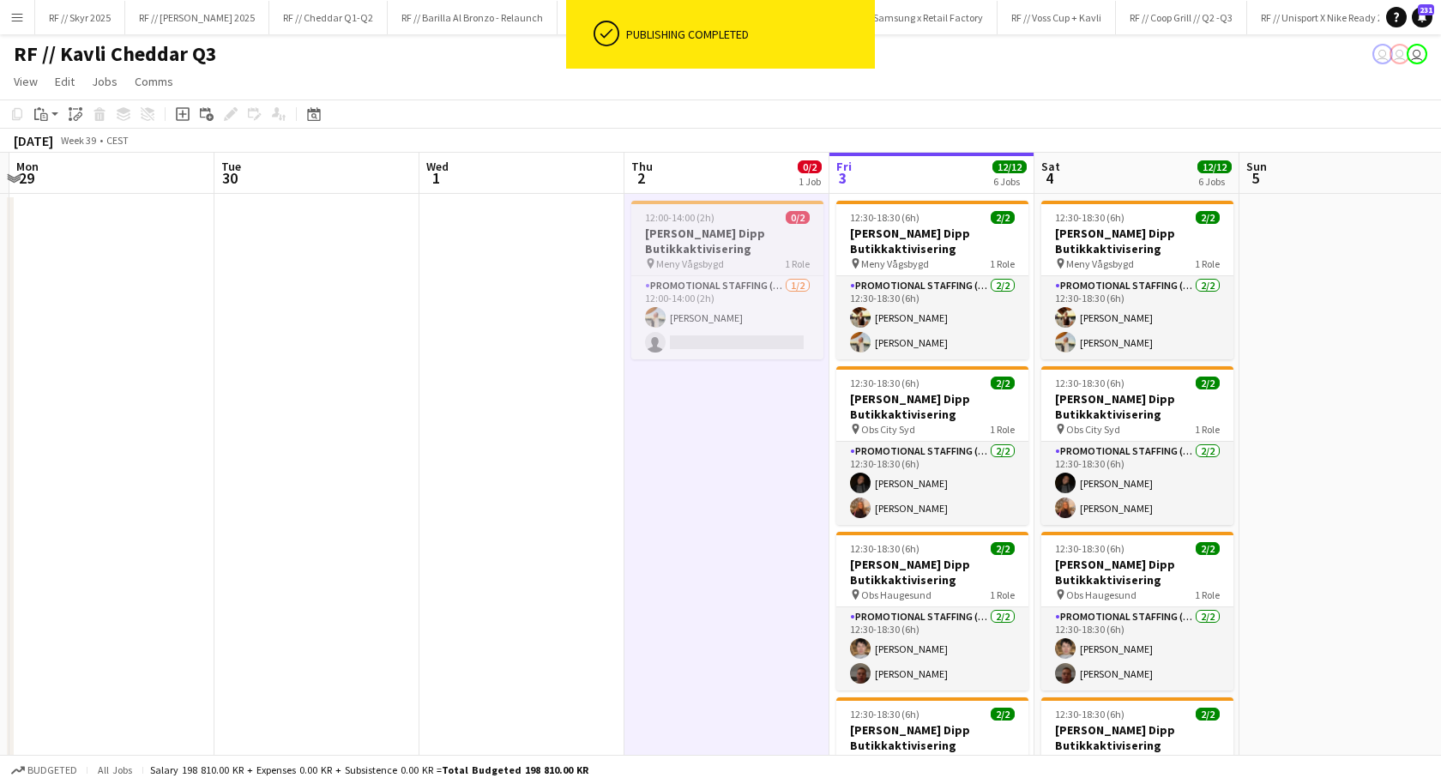
click at [704, 247] on h3 "[PERSON_NAME] Dipp Butikkaktivisering" at bounding box center [727, 241] width 192 height 31
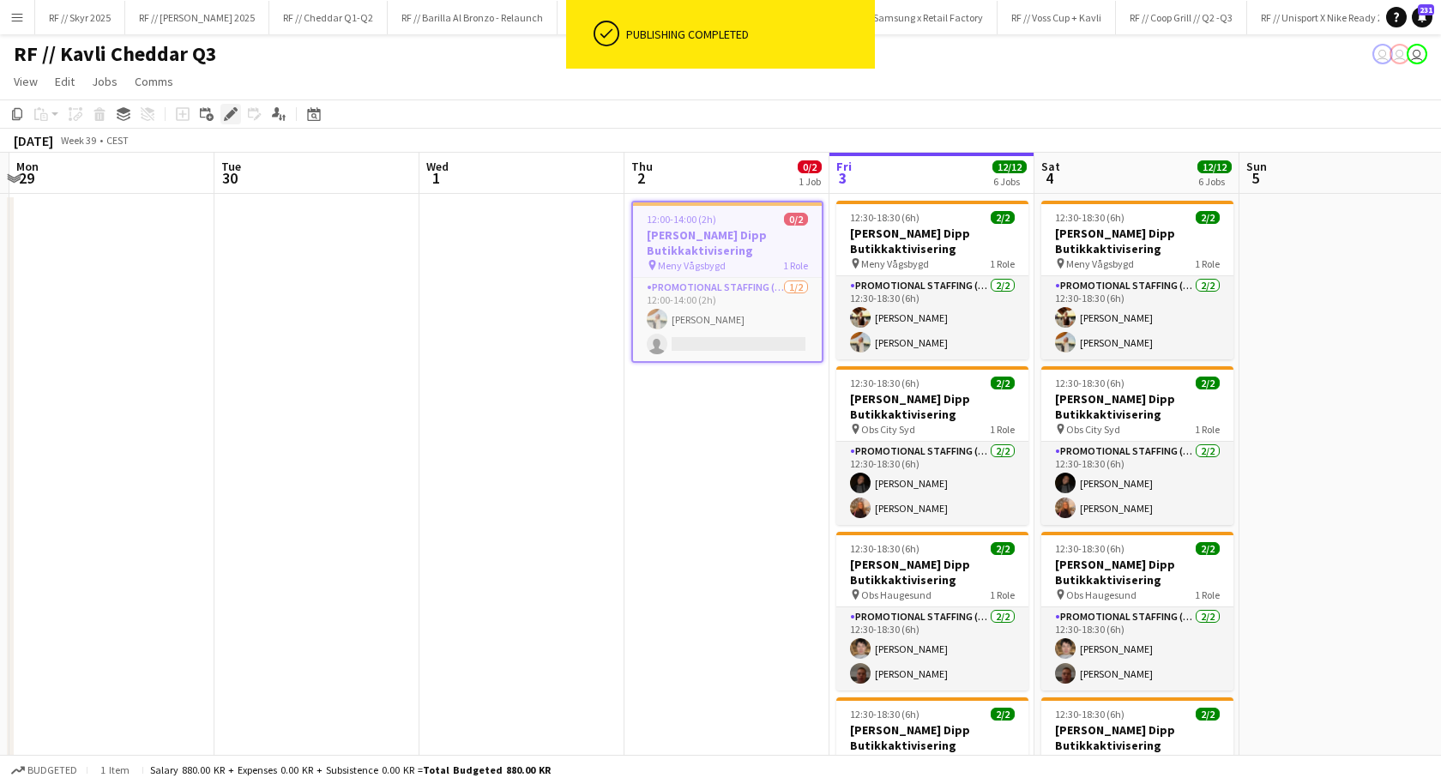
click at [229, 116] on icon at bounding box center [230, 114] width 9 height 9
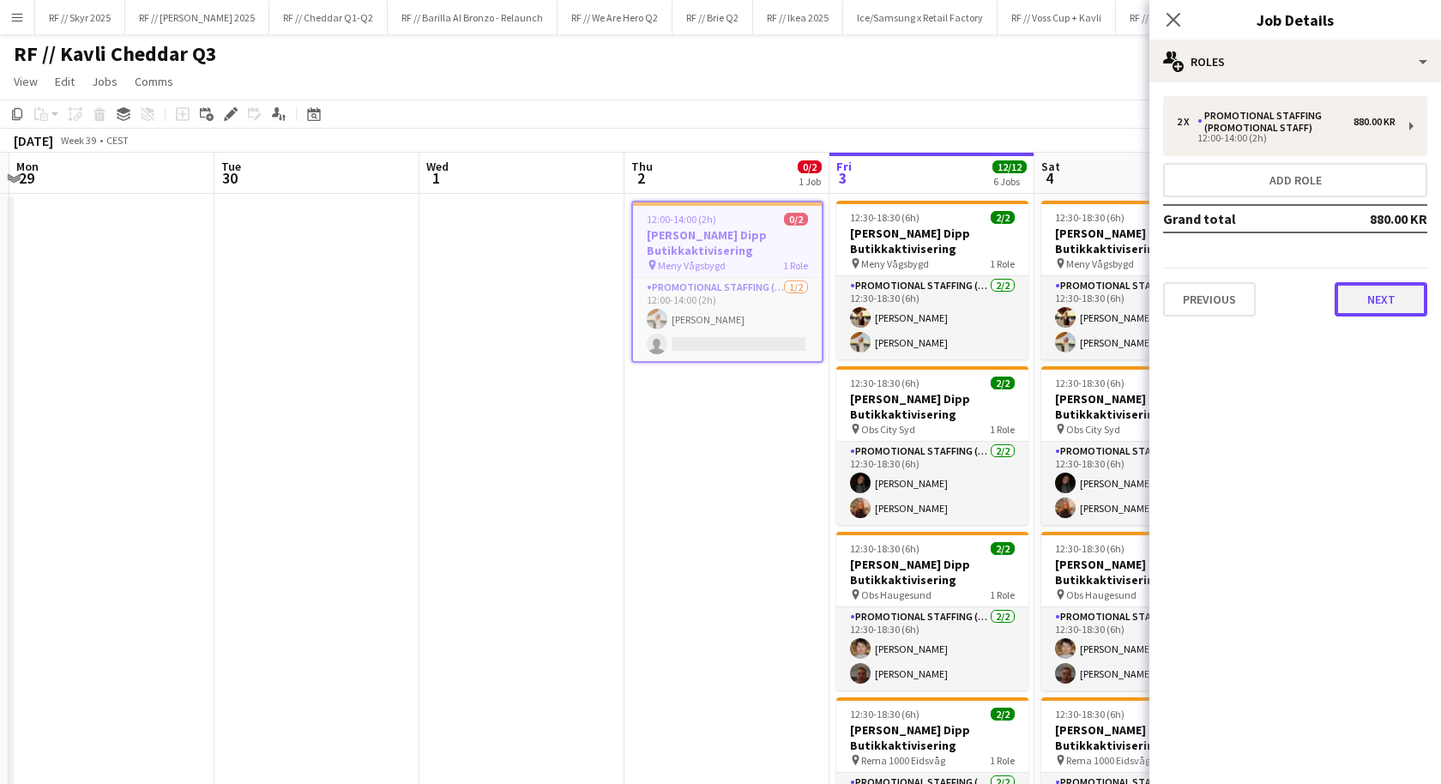
click at [1296, 294] on button "Next" at bounding box center [1380, 299] width 93 height 34
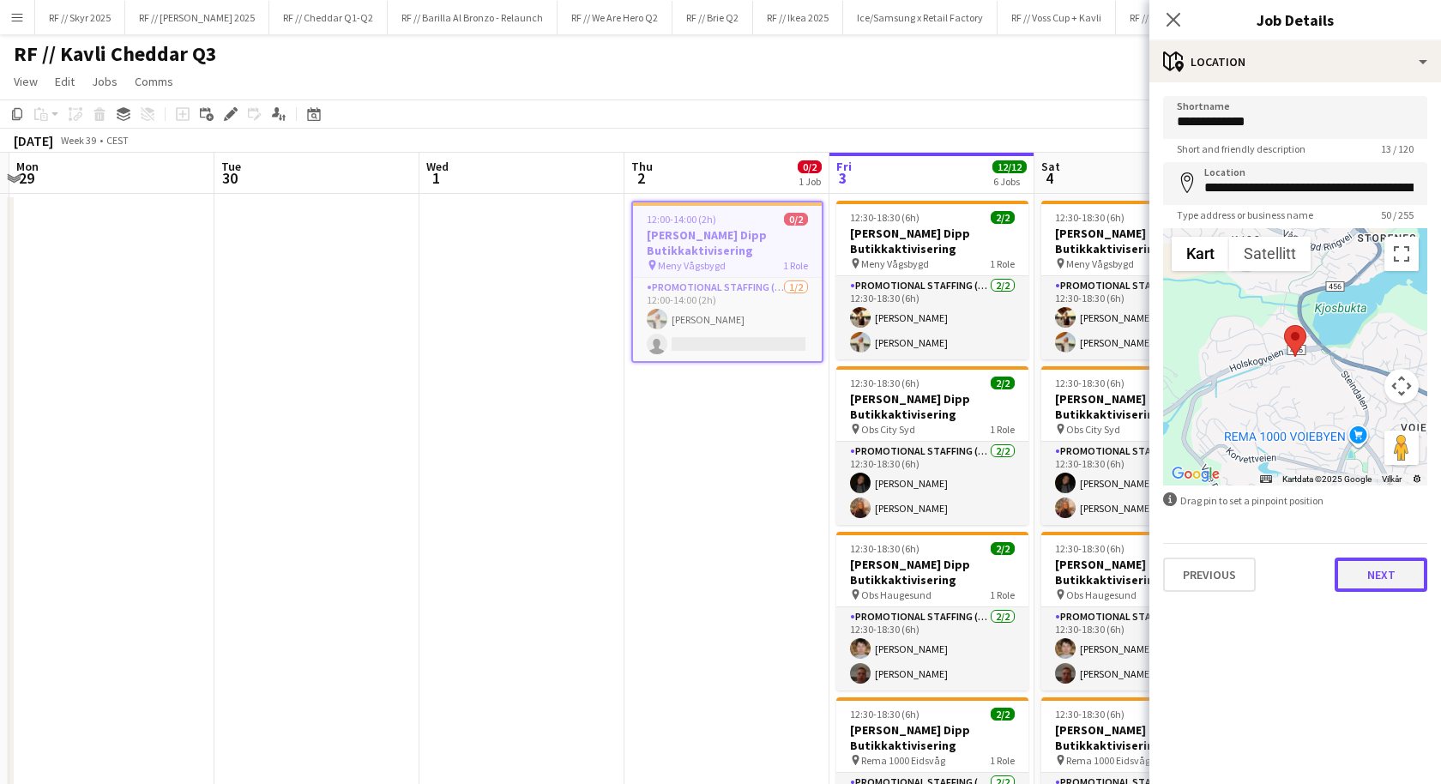
click at [1296, 566] on button "Next" at bounding box center [1380, 574] width 93 height 34
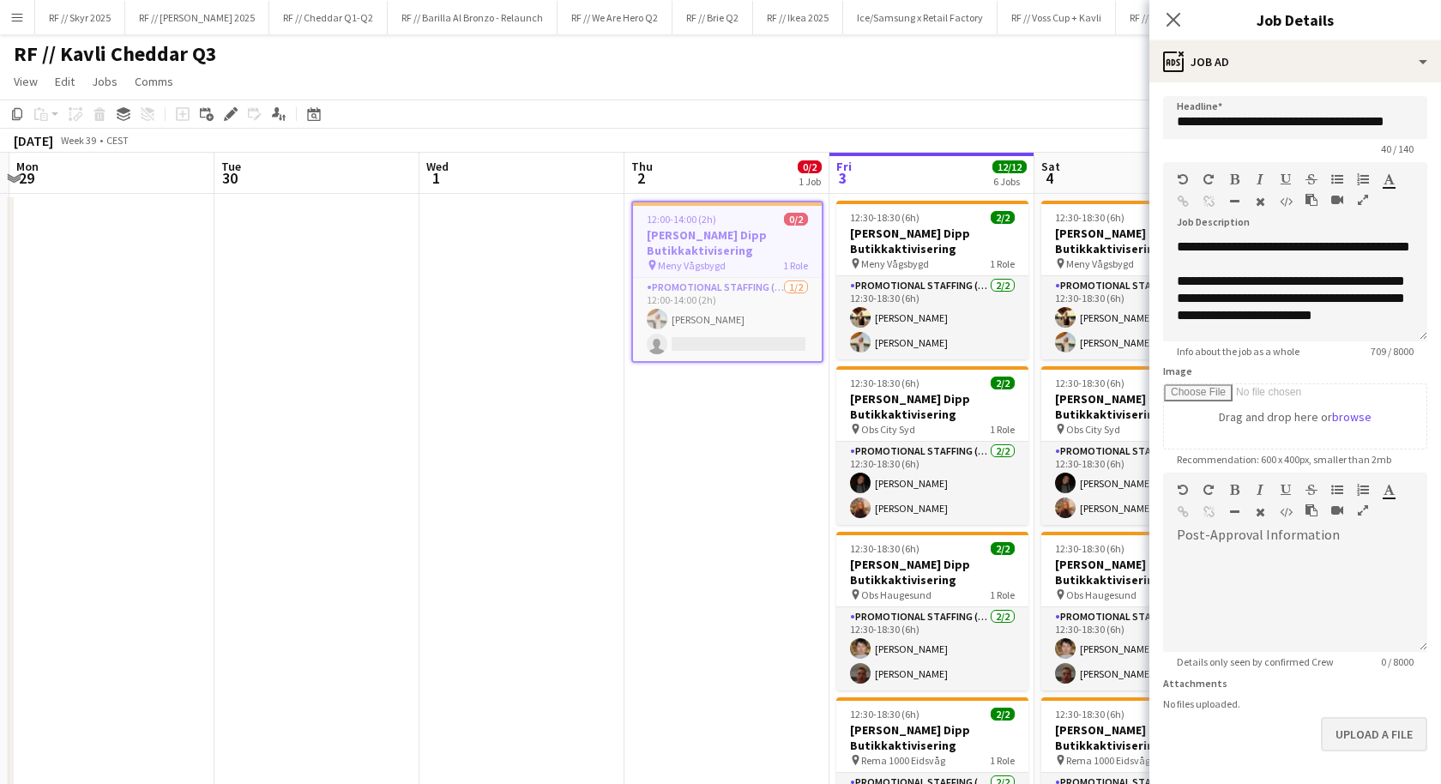
scroll to position [62, 0]
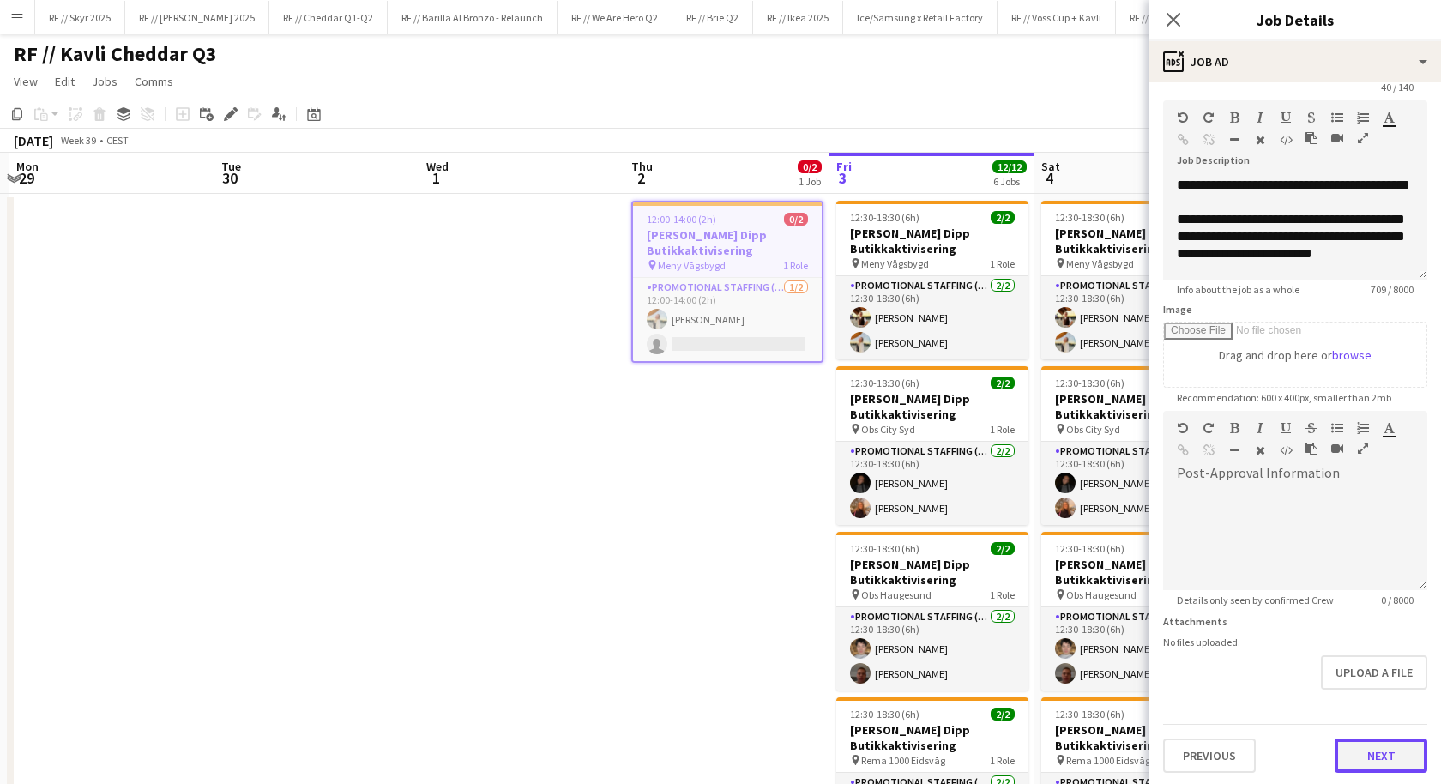
click at [1296, 705] on button "Next" at bounding box center [1380, 755] width 93 height 34
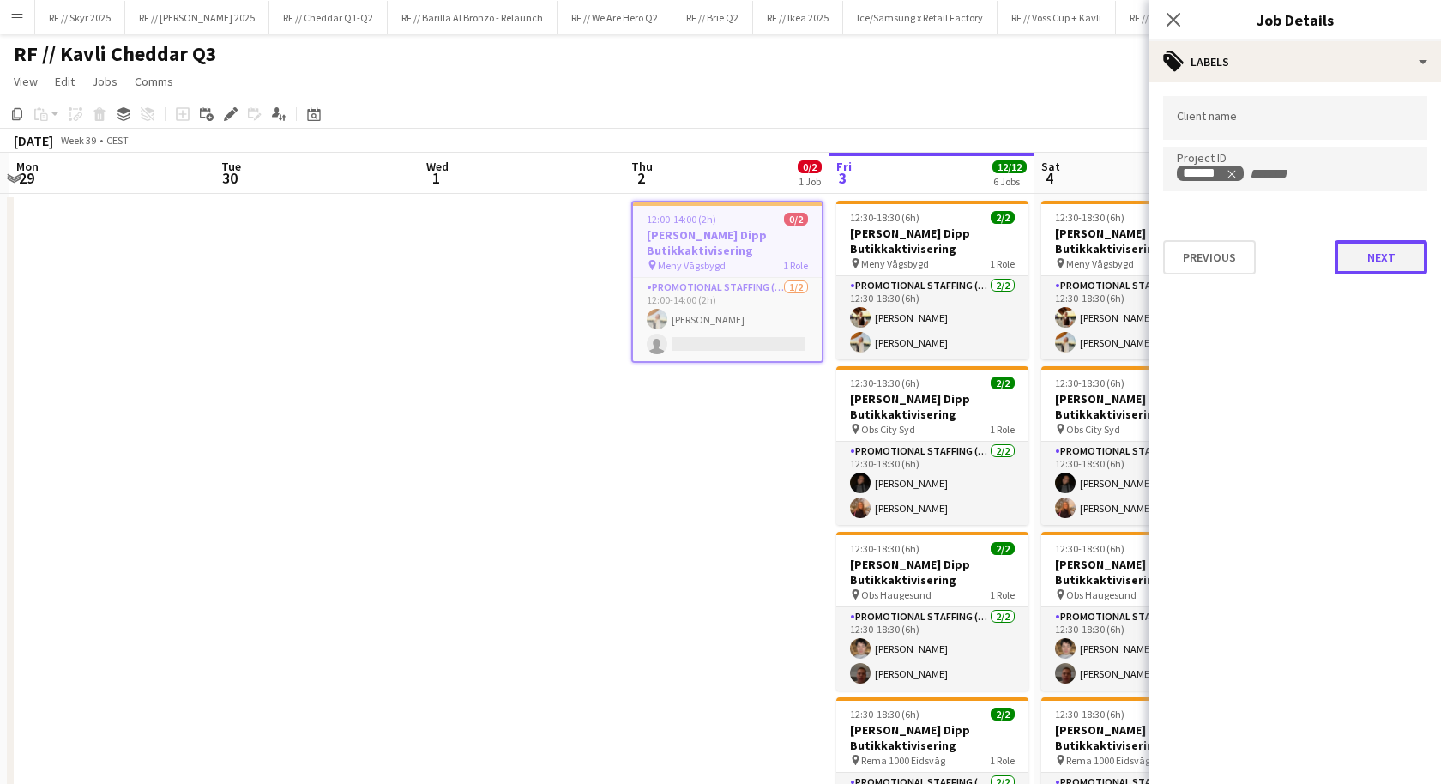
click at [1296, 261] on button "Next" at bounding box center [1380, 257] width 93 height 34
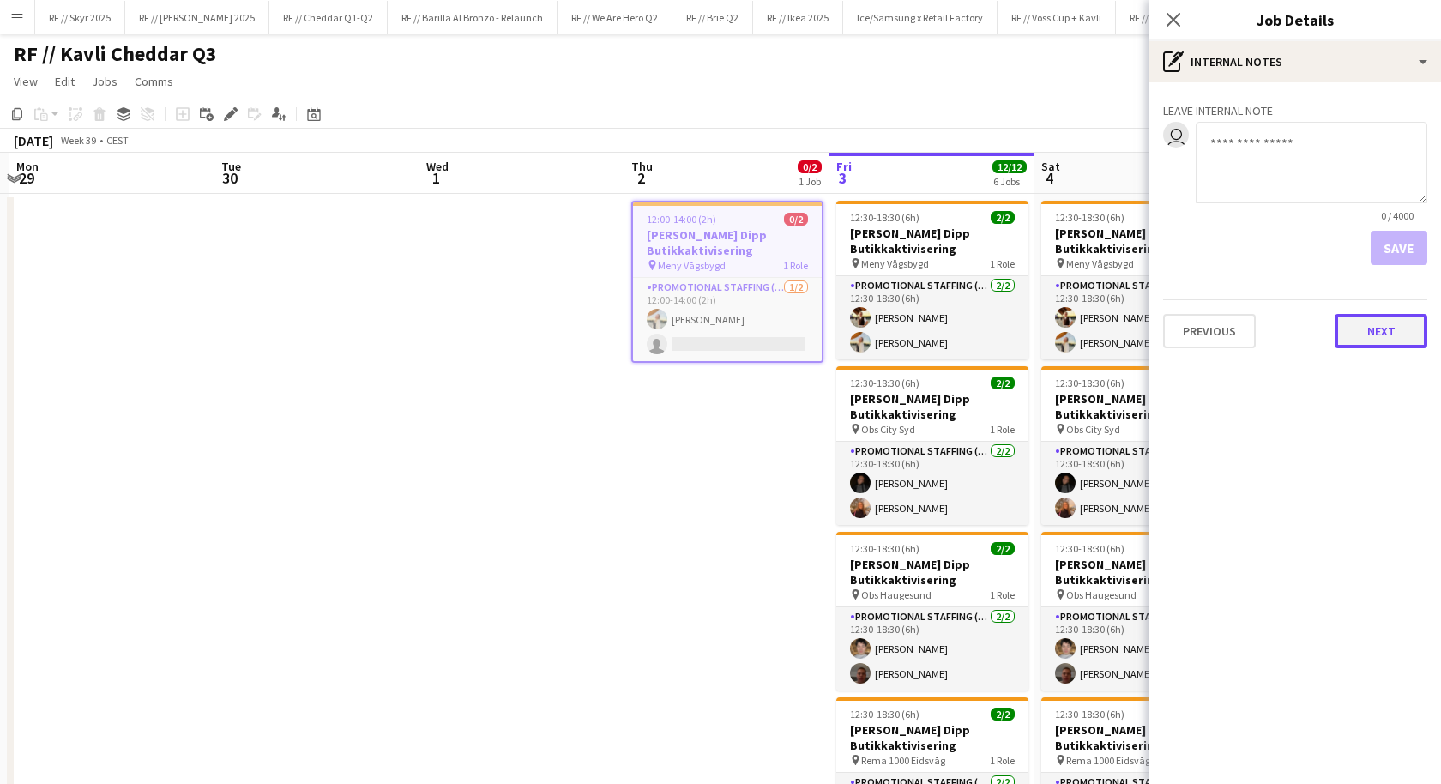
click at [1296, 341] on button "Next" at bounding box center [1380, 331] width 93 height 34
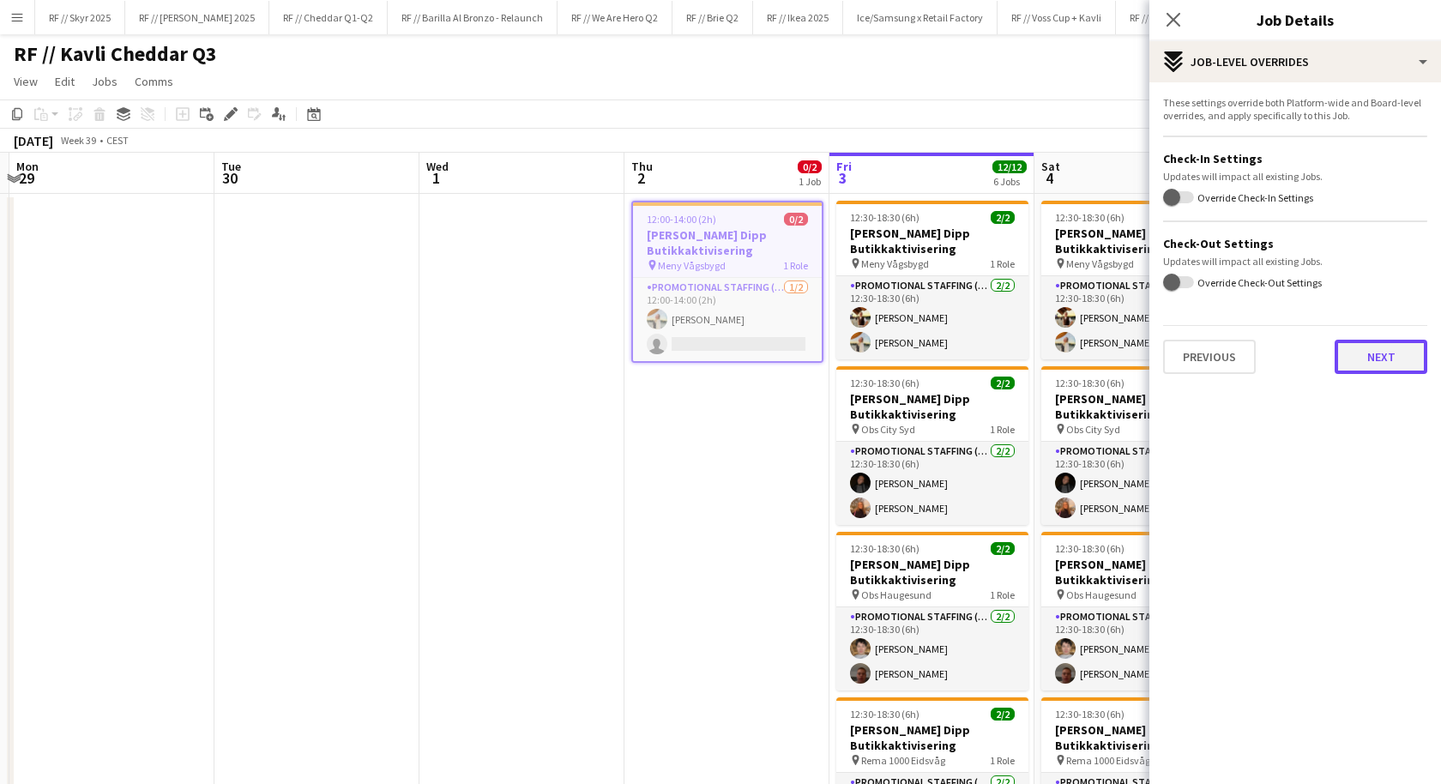
click at [1296, 355] on button "Next" at bounding box center [1380, 357] width 93 height 34
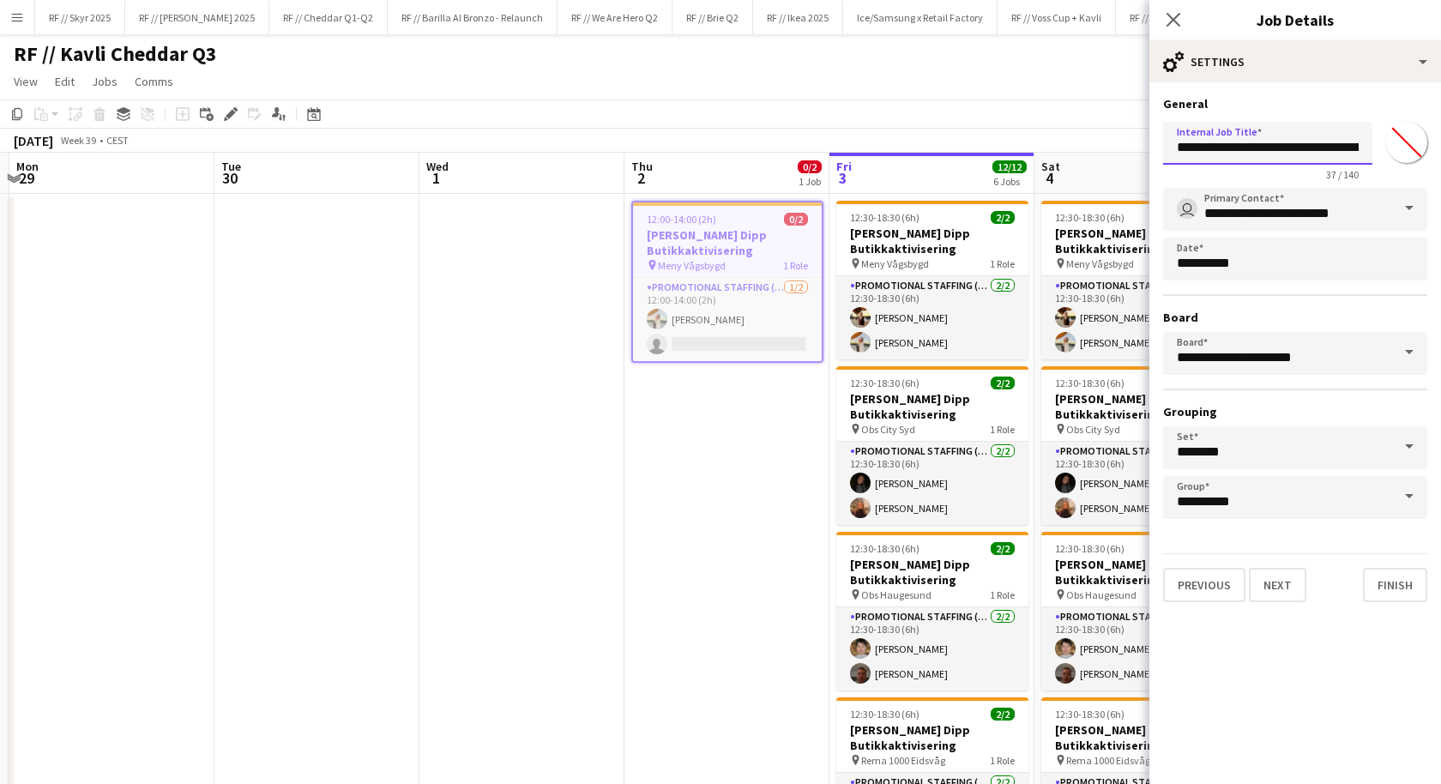
click at [1261, 147] on input "**********" at bounding box center [1267, 143] width 209 height 43
type input "*"
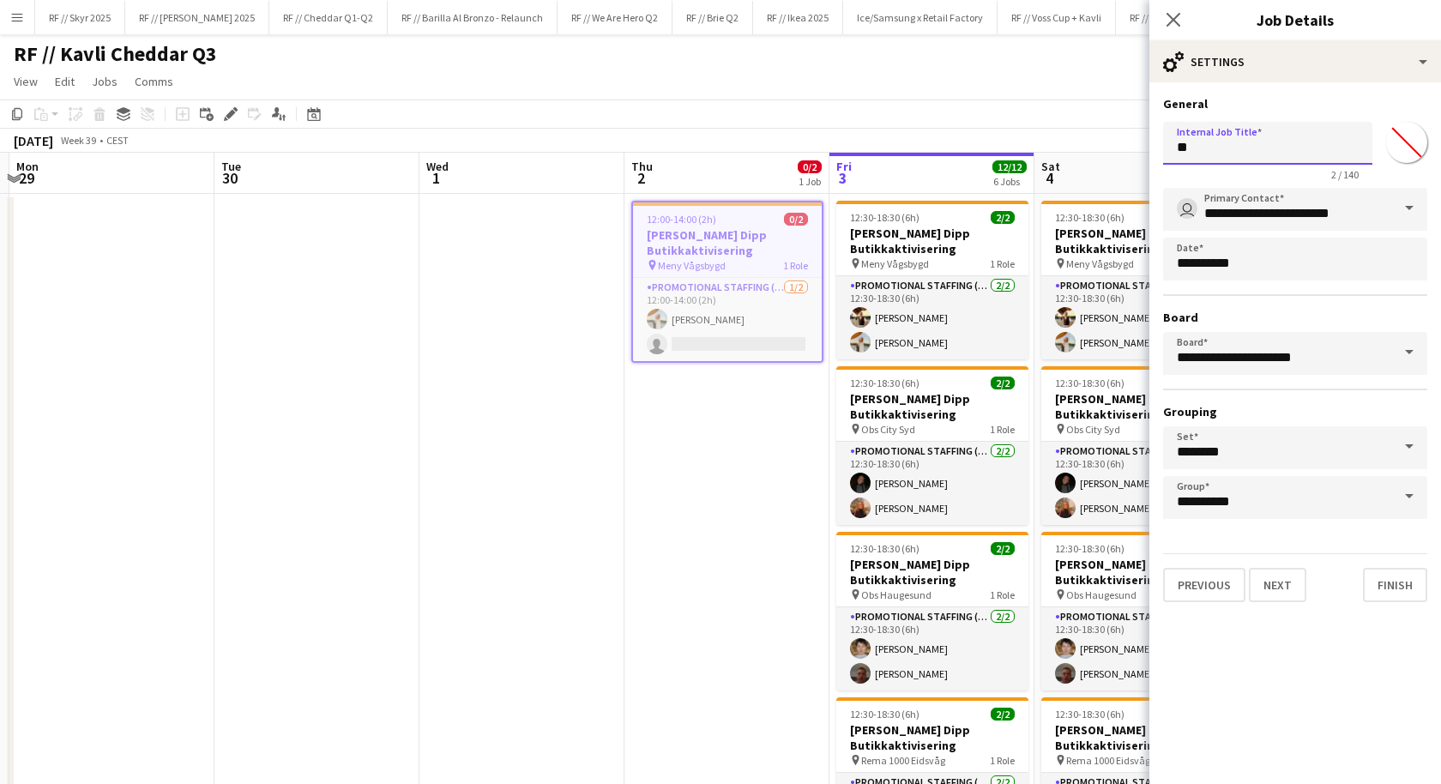
type input "*"
type input "**********"
click at [1074, 118] on app-toolbar "Copy Paste Paste Command V Paste with crew Command Shift V Paste linked Job [GE…" at bounding box center [720, 113] width 1441 height 29
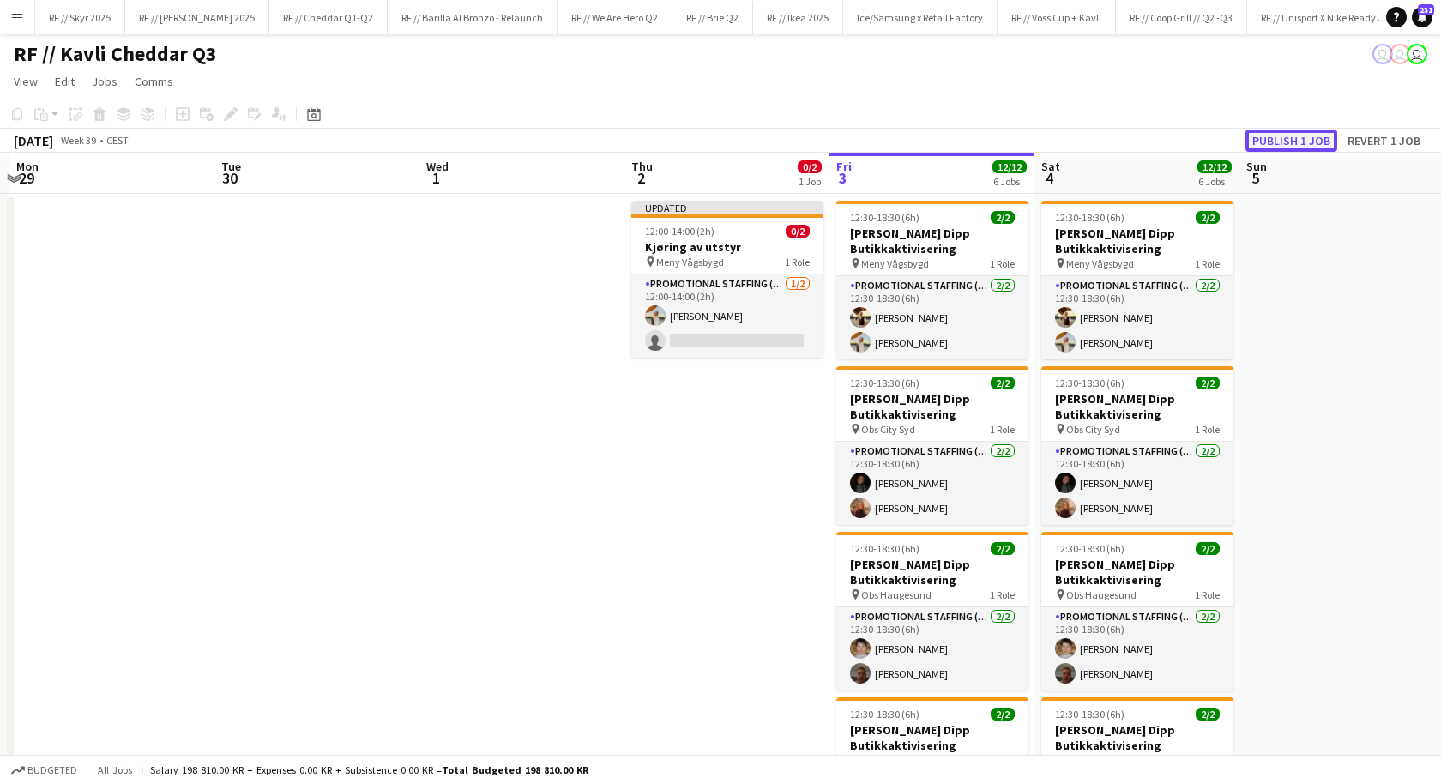
click at [1296, 143] on button "Publish 1 job" at bounding box center [1291, 140] width 92 height 22
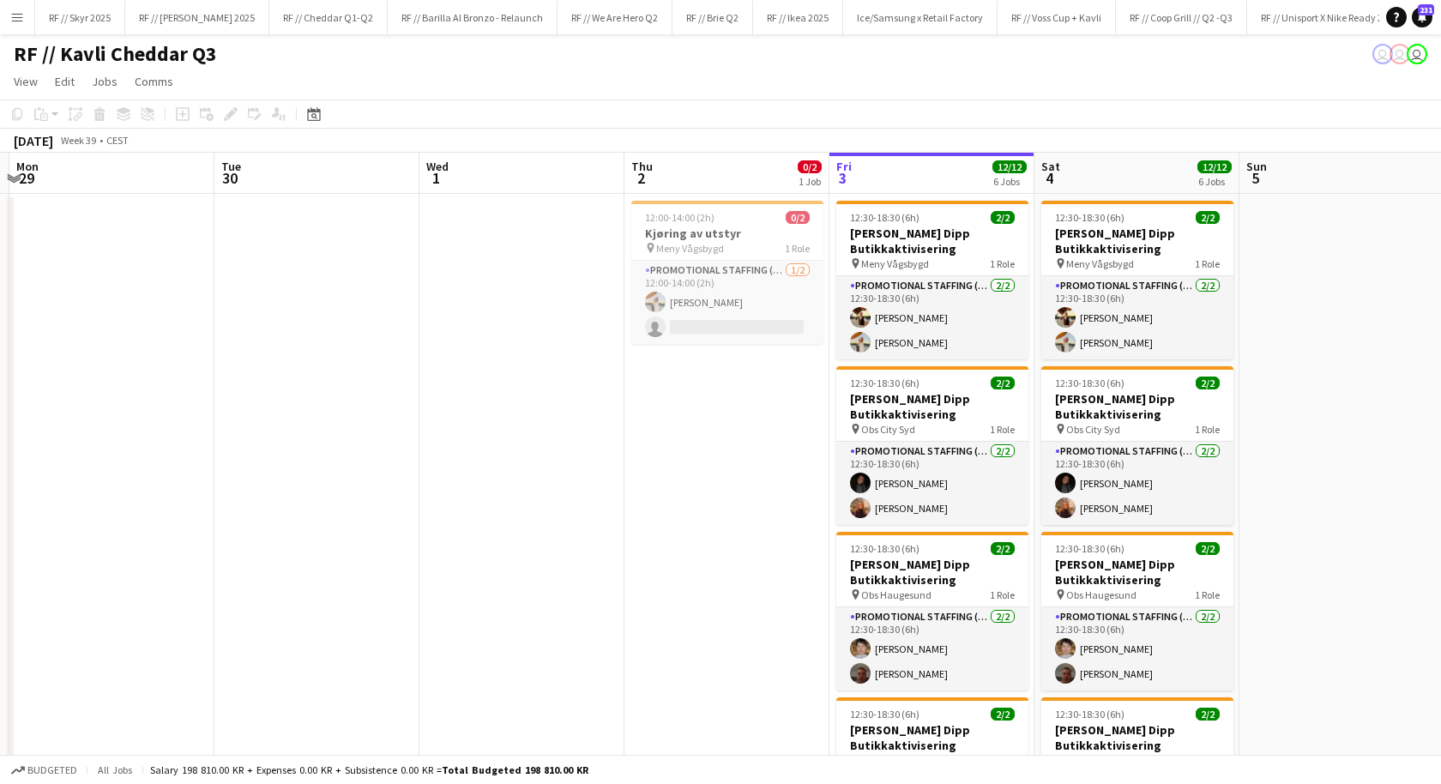
click at [713, 429] on app-date-cell "12:00-14:00 (2h) 0/2 Kjøring av utstyr pin Meny Vågsbygd 1 Role Promotional Sta…" at bounding box center [726, 711] width 205 height 1035
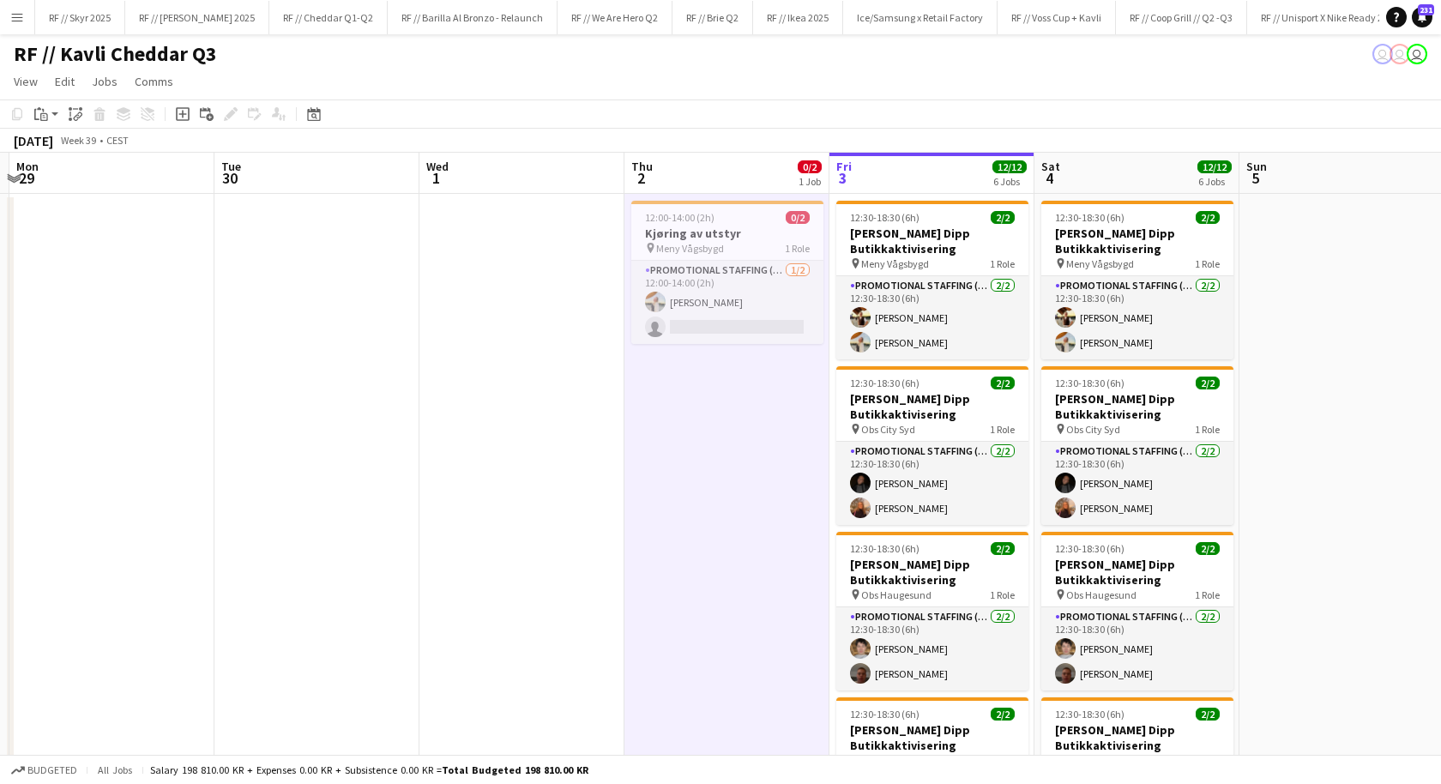
click at [713, 429] on app-date-cell "12:00-14:00 (2h) 0/2 Kjøring av utstyr pin Meny Vågsbygd 1 Role Promotional Sta…" at bounding box center [726, 711] width 205 height 1035
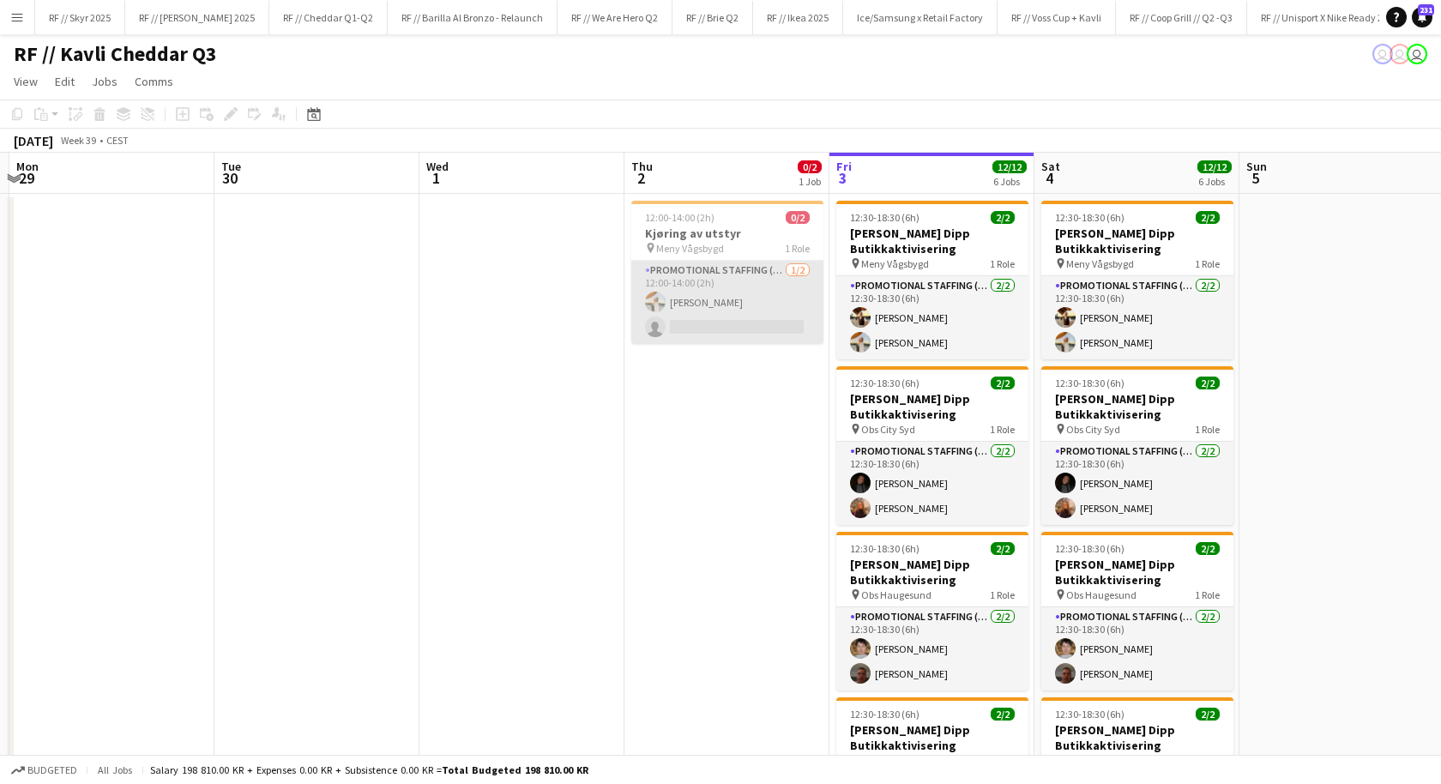
click at [712, 309] on app-card-role "Promotional Staffing (Promotional Staff) [DATE] 12:00-14:00 (2h) [PERSON_NAME] …" at bounding box center [727, 302] width 192 height 83
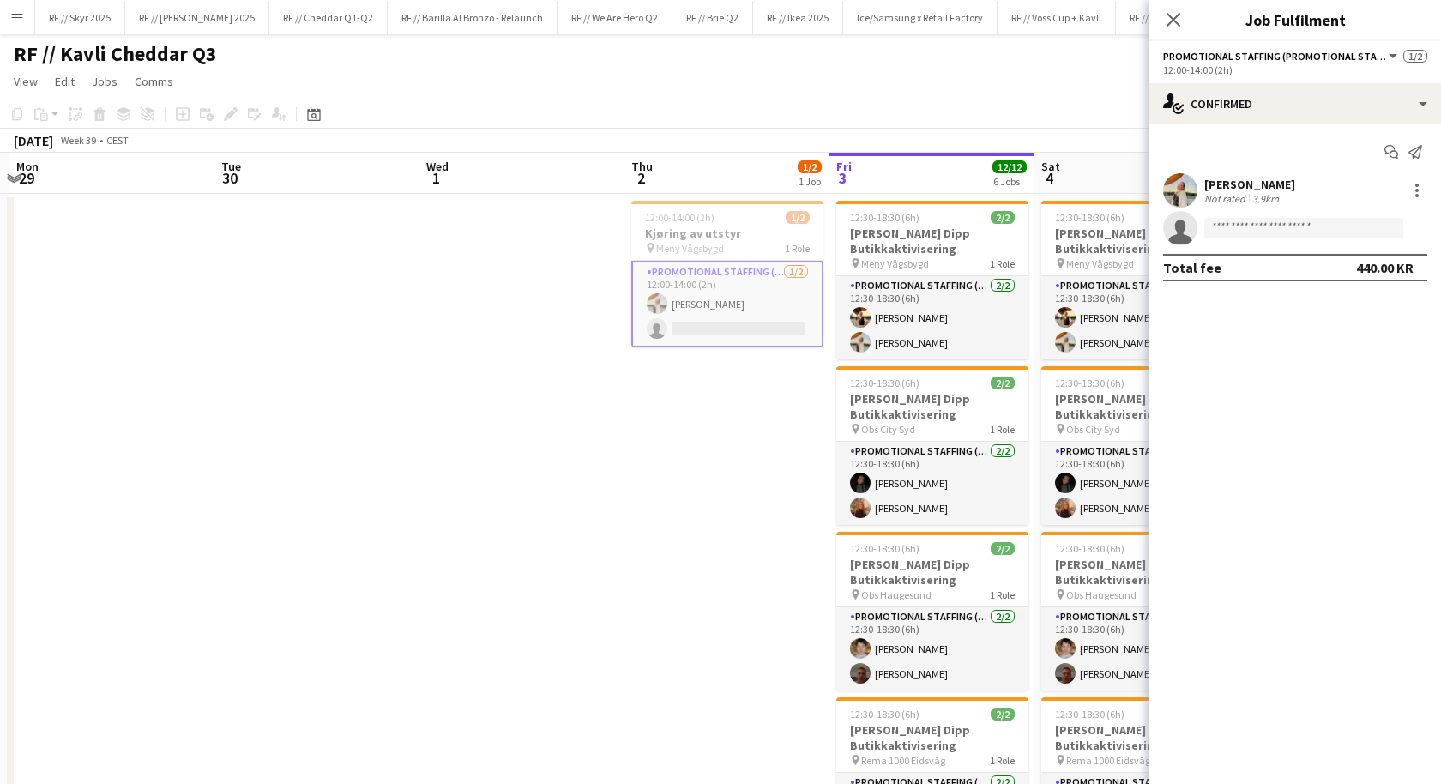
click at [601, 278] on app-date-cell at bounding box center [521, 711] width 205 height 1035
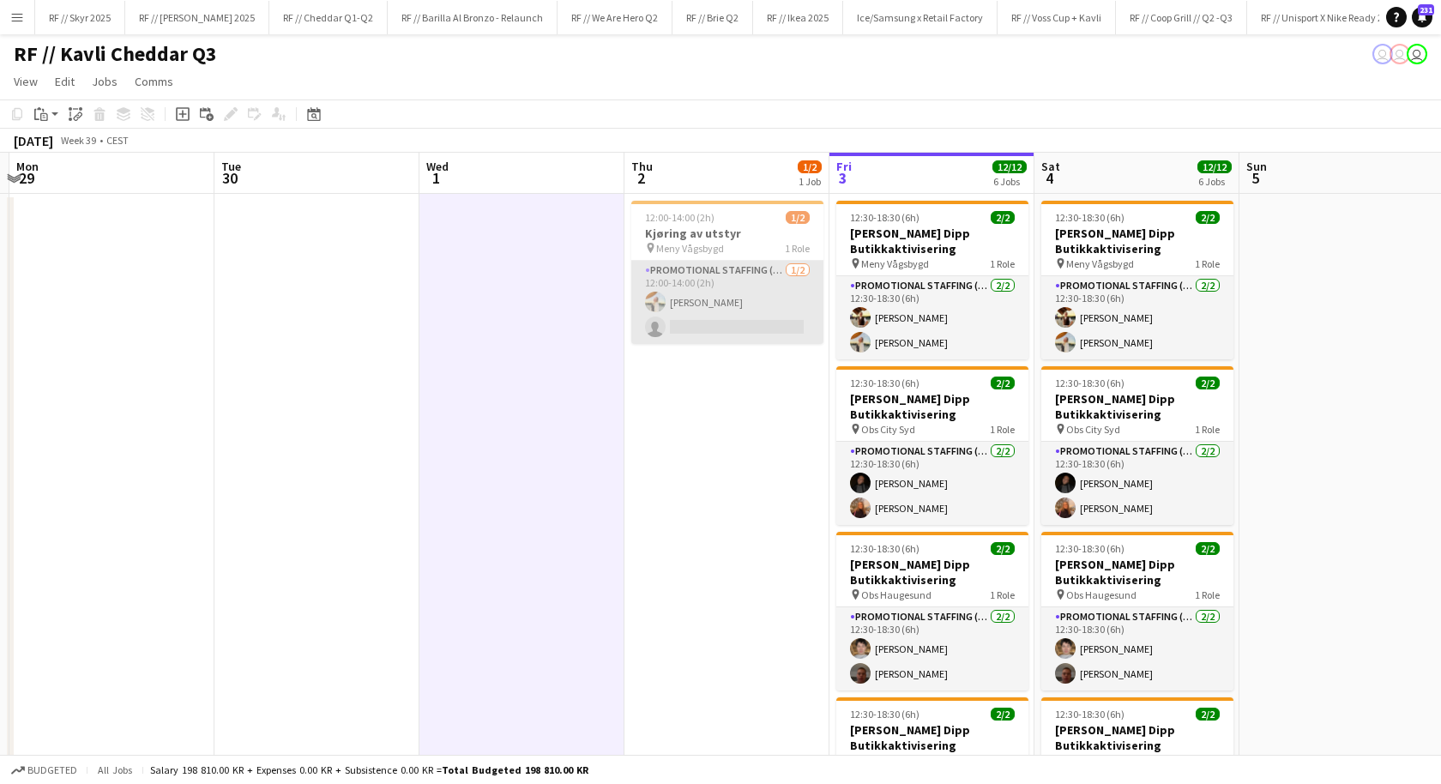
click at [698, 295] on app-card-role "Promotional Staffing (Promotional Staff) [DATE] 12:00-14:00 (2h) [PERSON_NAME] …" at bounding box center [727, 302] width 192 height 83
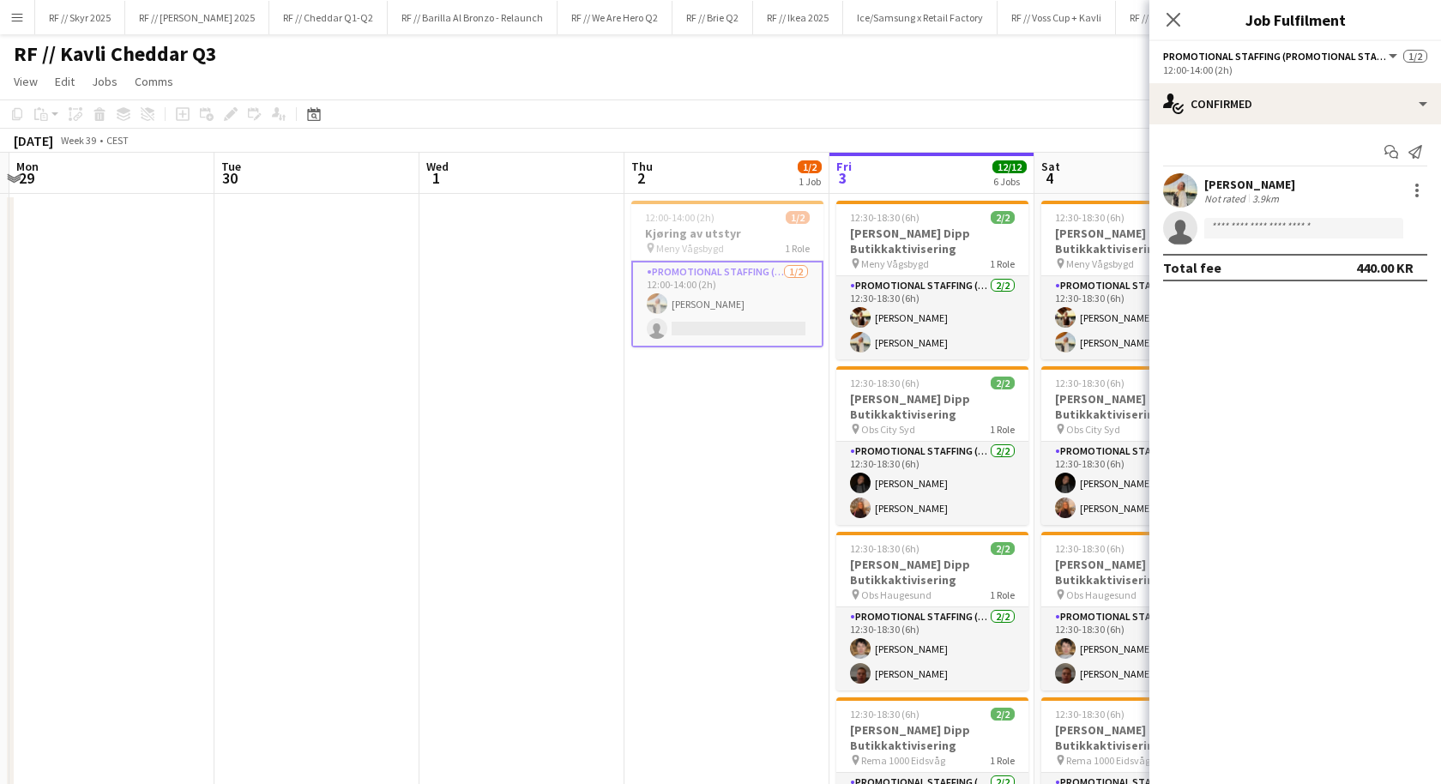
click at [1172, 188] on app-user-avatar at bounding box center [1180, 190] width 34 height 34
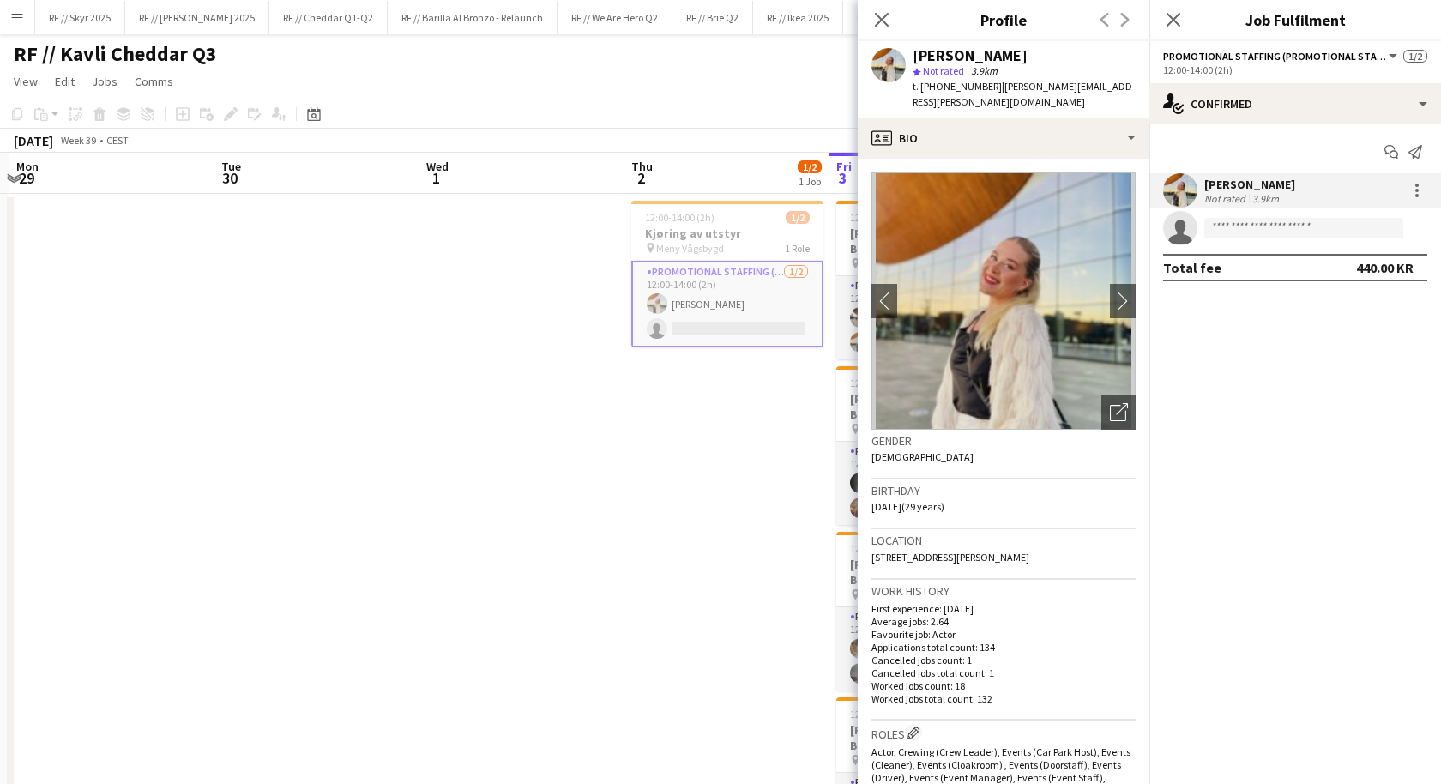
drag, startPoint x: 1086, startPoint y: 85, endPoint x: 984, endPoint y: 85, distance: 102.9
click at [984, 85] on div "[PERSON_NAME] star Not rated 3.9km t. [PHONE_NUMBER] | [PERSON_NAME][EMAIL_ADDR…" at bounding box center [1003, 79] width 292 height 76
copy span "[PERSON_NAME][EMAIL_ADDRESS][PERSON_NAME][DOMAIN_NAME]"
click at [713, 443] on app-date-cell "12:00-14:00 (2h) 1/2 Kjøring av utstyr pin Meny Vågsbygd 1 Role Promotional Sta…" at bounding box center [726, 711] width 205 height 1035
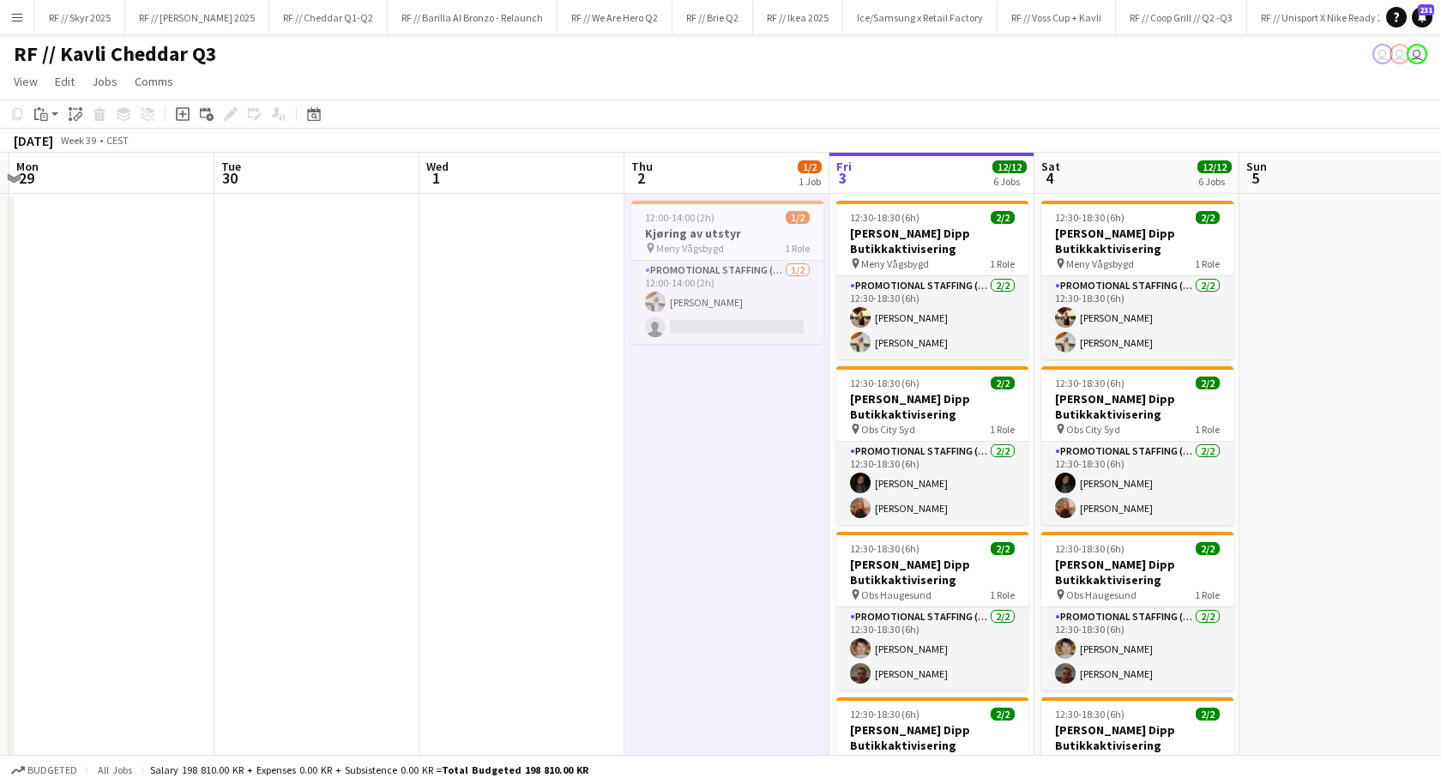
click at [714, 471] on app-date-cell "12:00-14:00 (2h) 1/2 Kjøring av utstyr pin Meny Vågsbygd 1 Role Promotional Sta…" at bounding box center [726, 711] width 205 height 1035
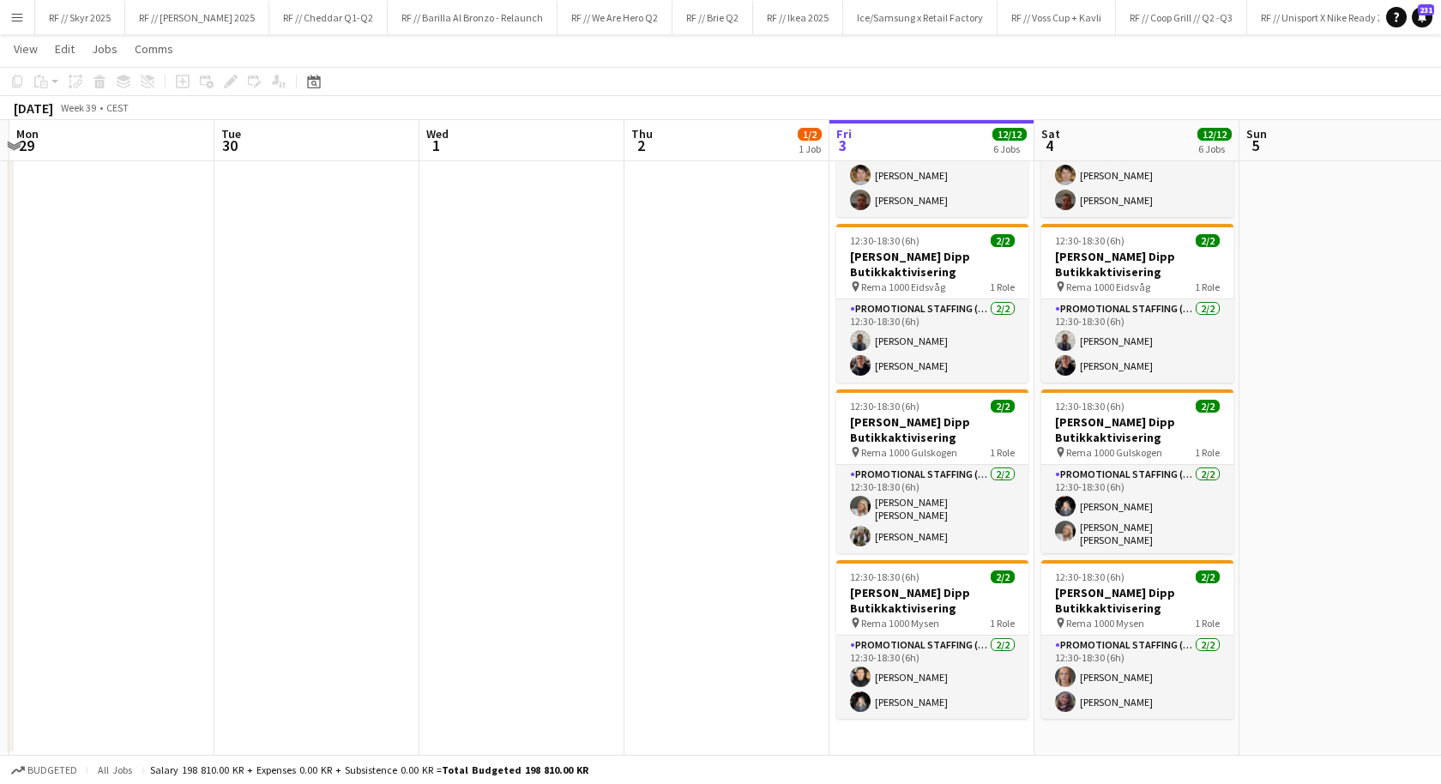
scroll to position [472, 0]
